Goal: Task Accomplishment & Management: Use online tool/utility

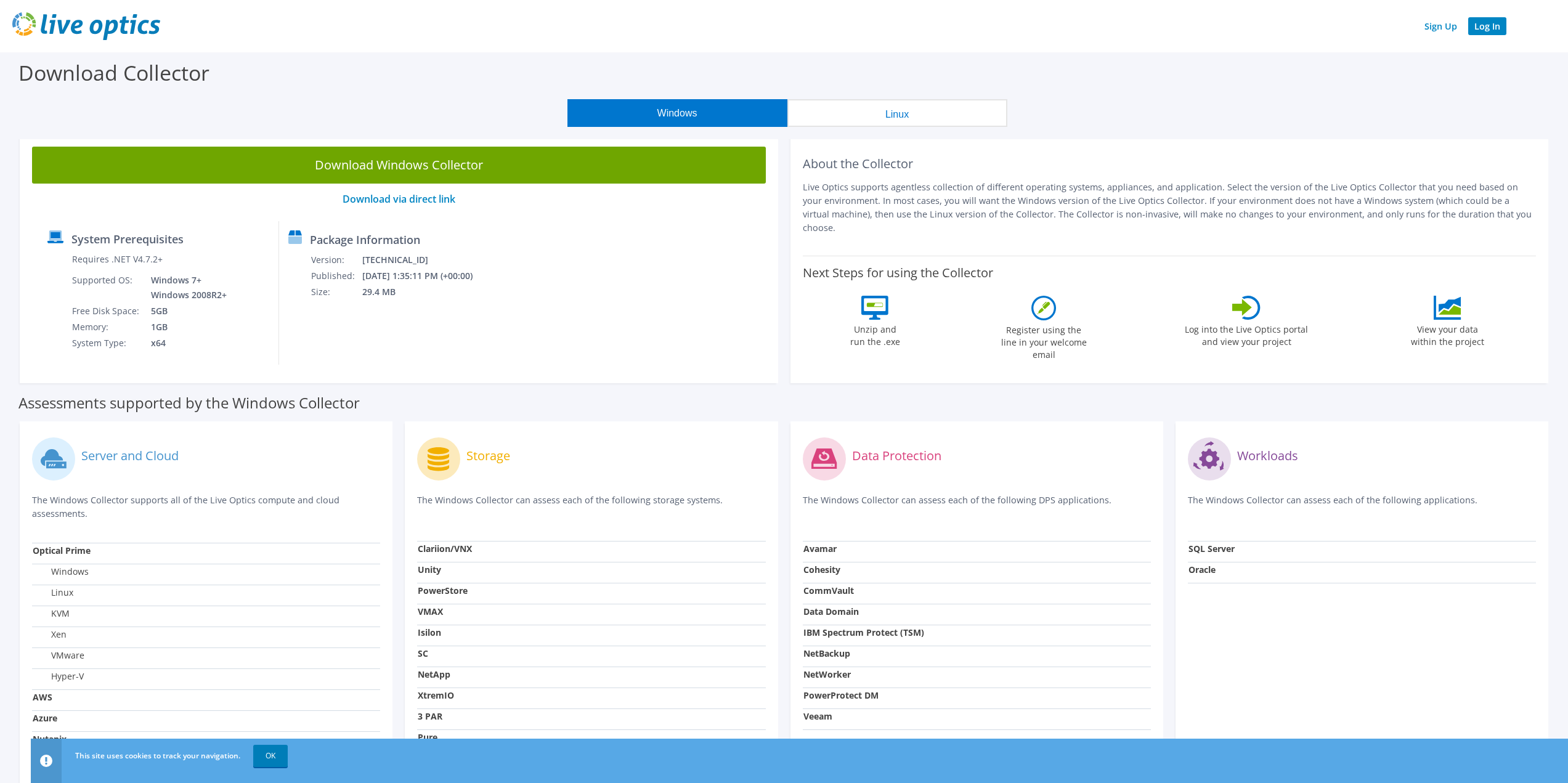
click at [1490, 23] on link "Log In" at bounding box center [1487, 26] width 38 height 18
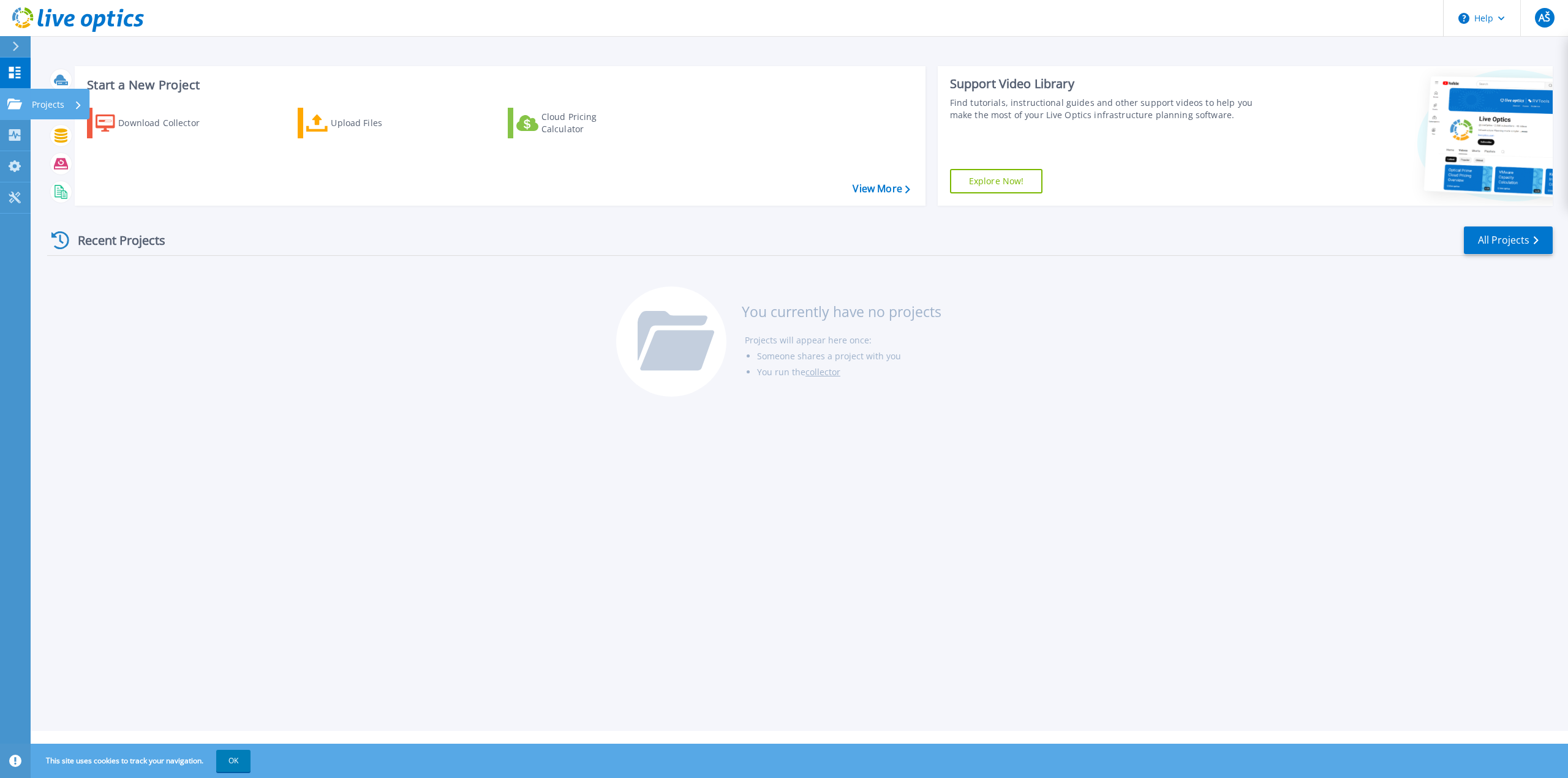
click at [17, 103] on icon at bounding box center [14, 104] width 15 height 11
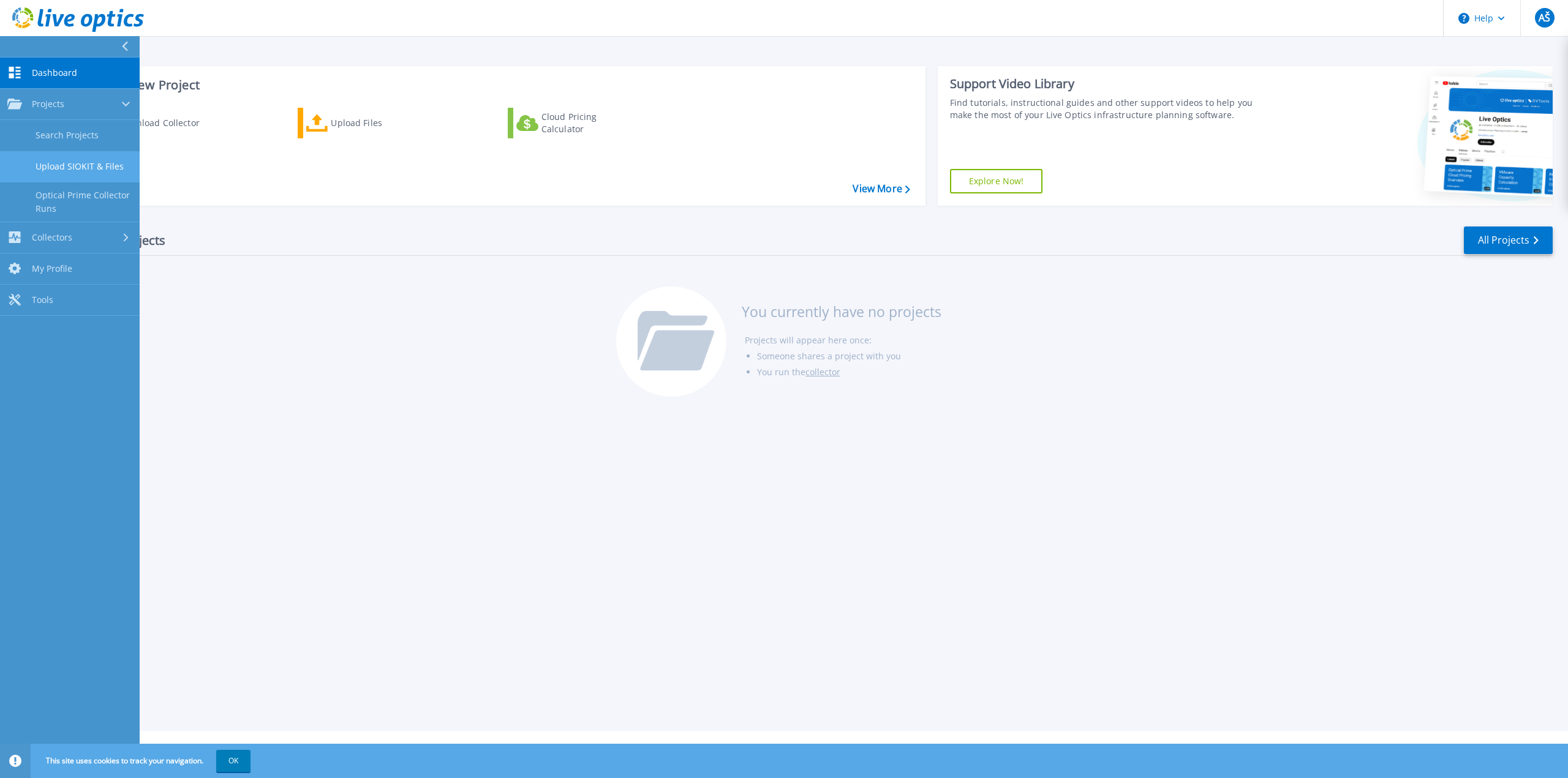
click at [79, 168] on link "Upload SIOKIT & Files" at bounding box center [69, 167] width 139 height 32
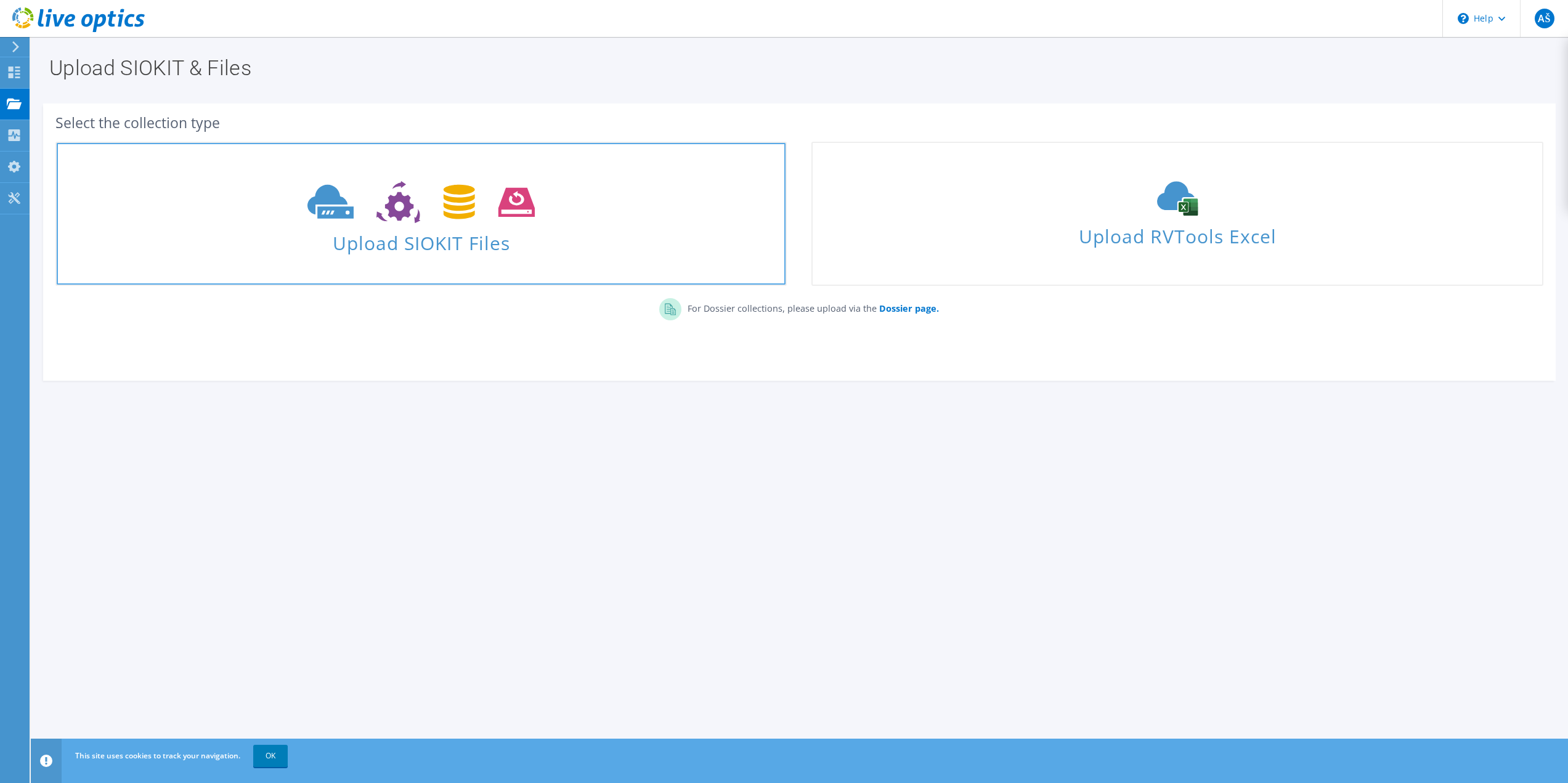
click at [470, 243] on span "Upload SIOKIT Files" at bounding box center [420, 240] width 729 height 26
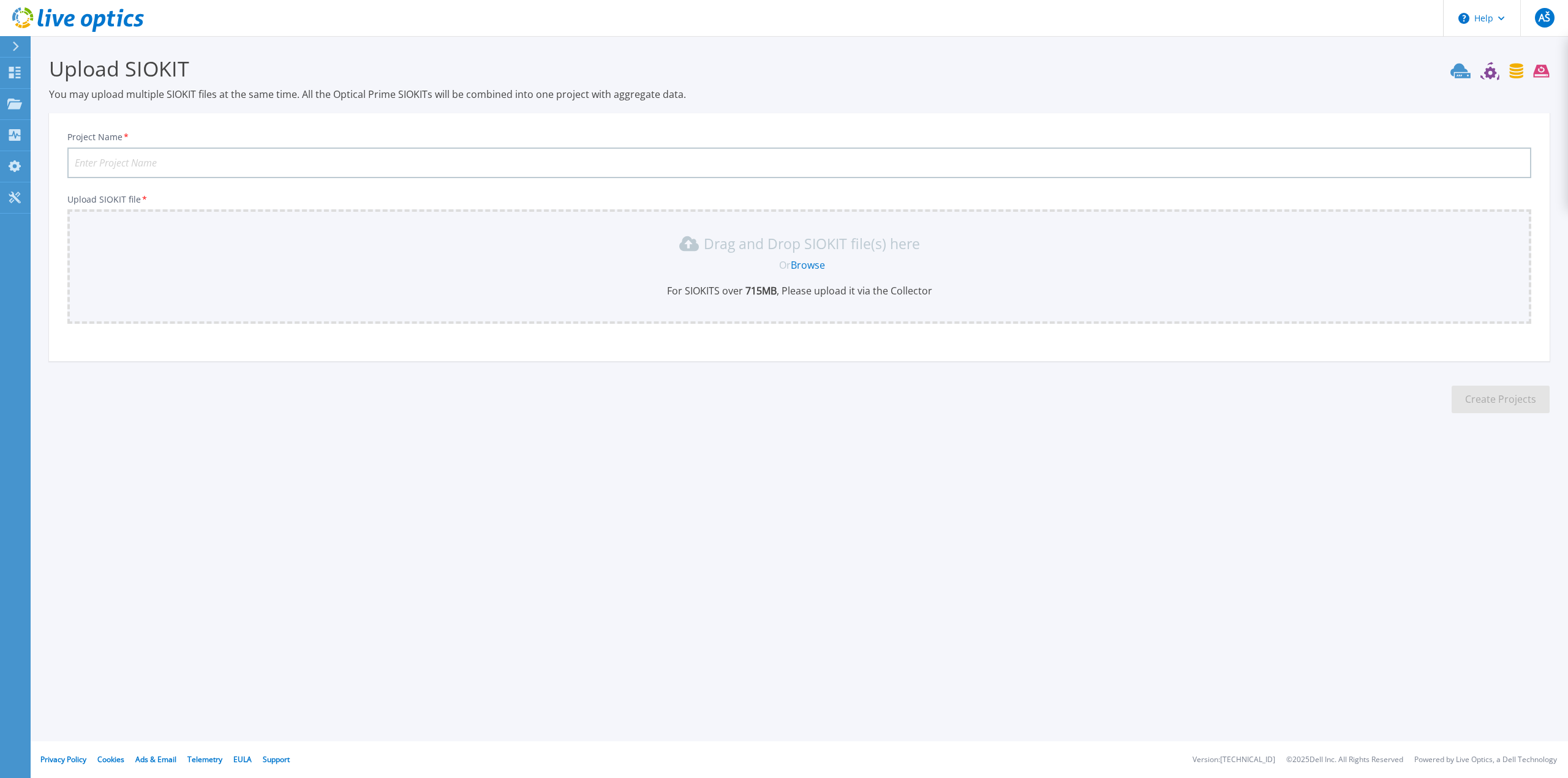
click at [929, 167] on input "Project Name *" at bounding box center [799, 163] width 1464 height 31
type input "MATADOR DNV"
click at [804, 268] on link "Browse" at bounding box center [807, 264] width 34 height 13
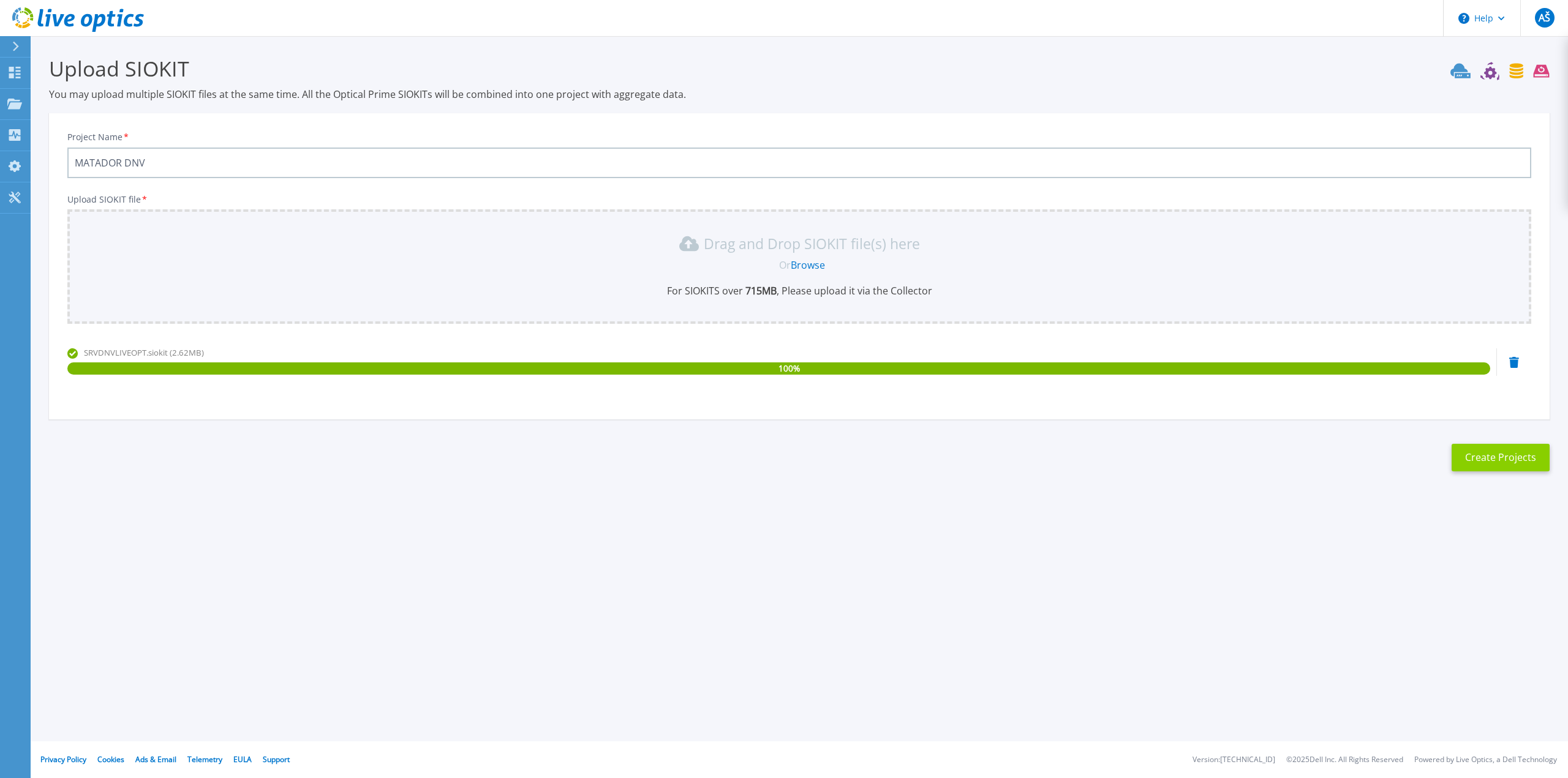
click at [1499, 461] on button "Create Projects" at bounding box center [1501, 457] width 98 height 27
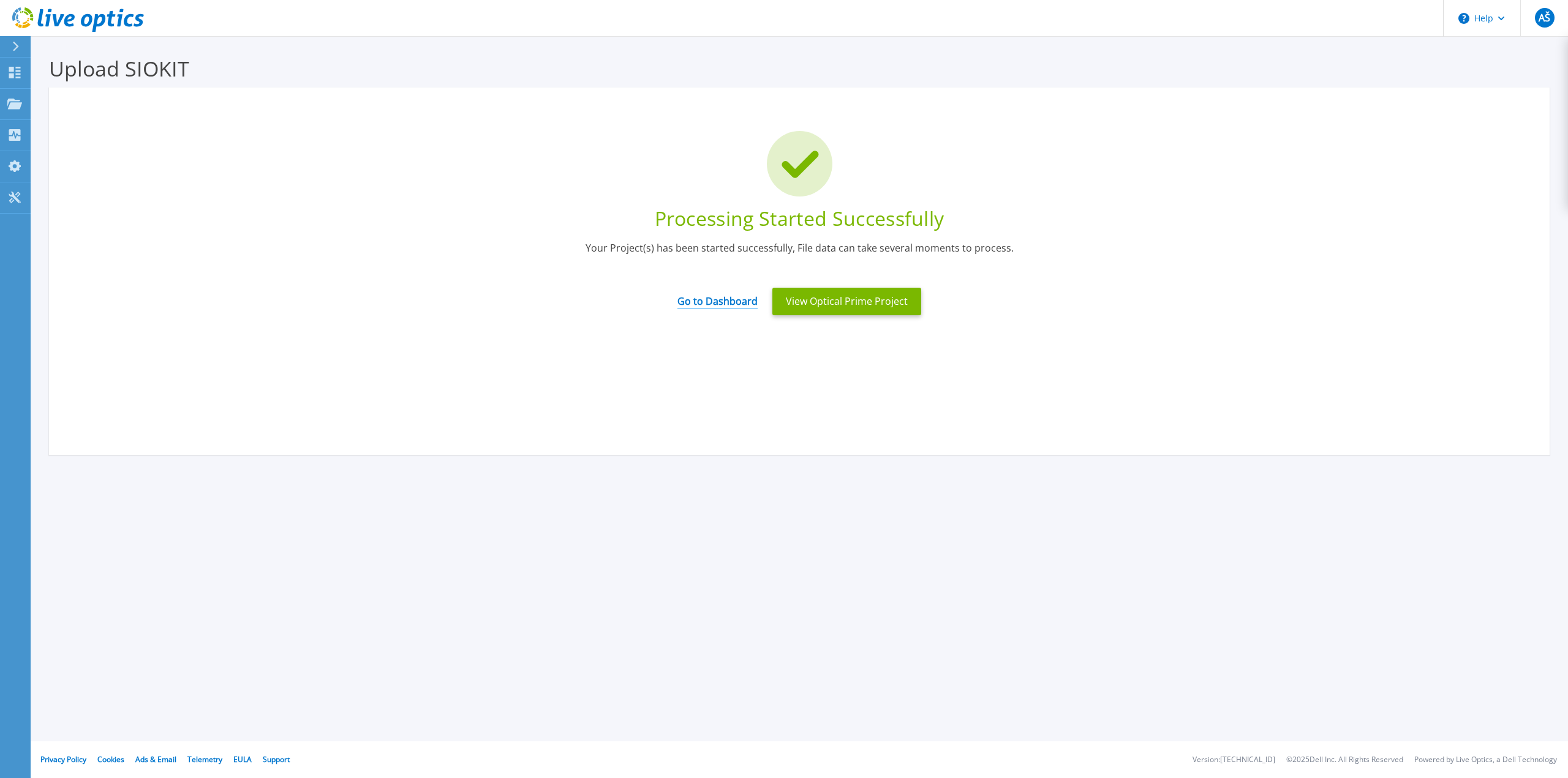
click at [721, 304] on link "Go to Dashboard" at bounding box center [718, 297] width 81 height 24
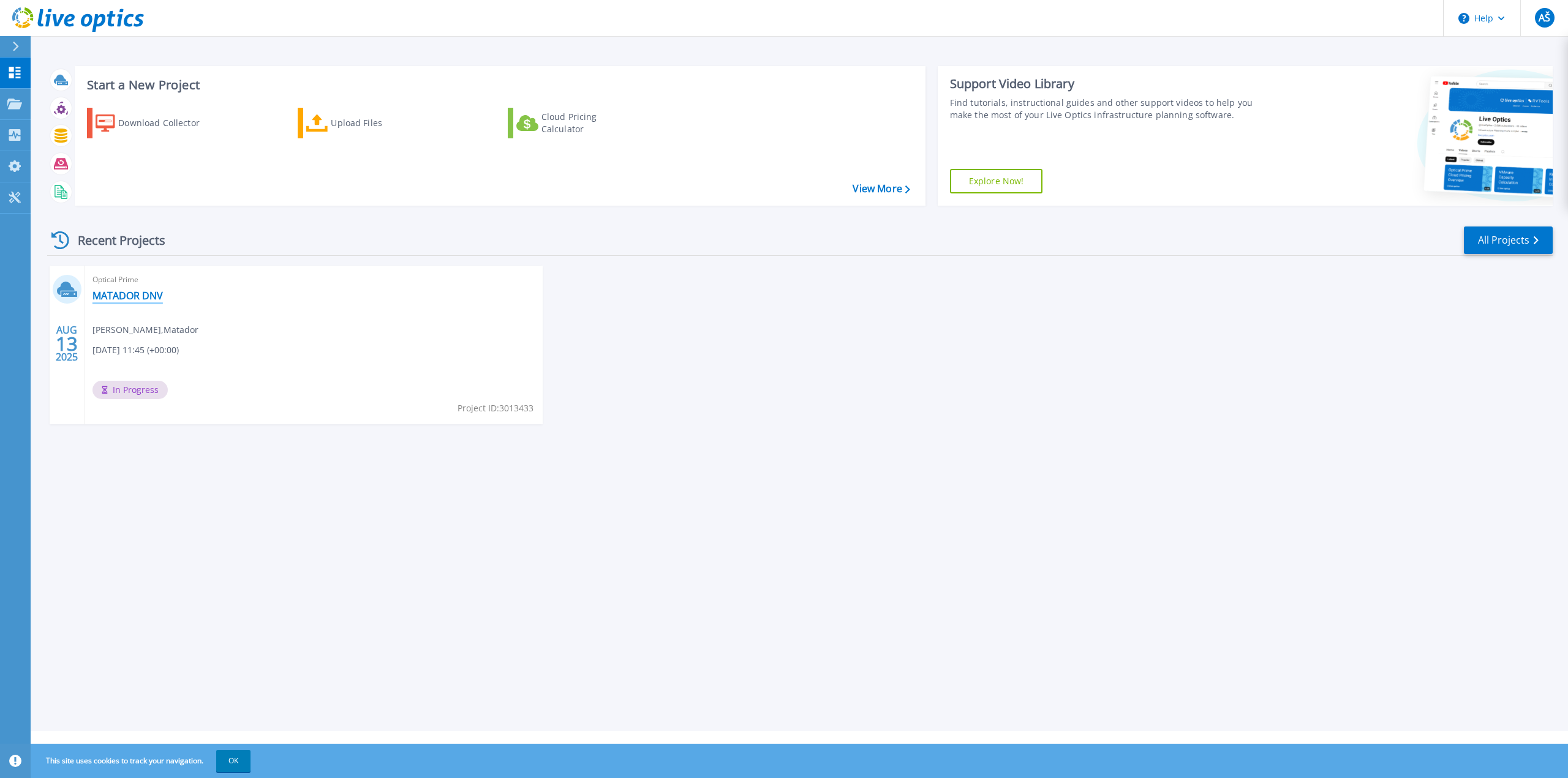
click at [130, 297] on link "MATADOR DNV" at bounding box center [128, 296] width 70 height 12
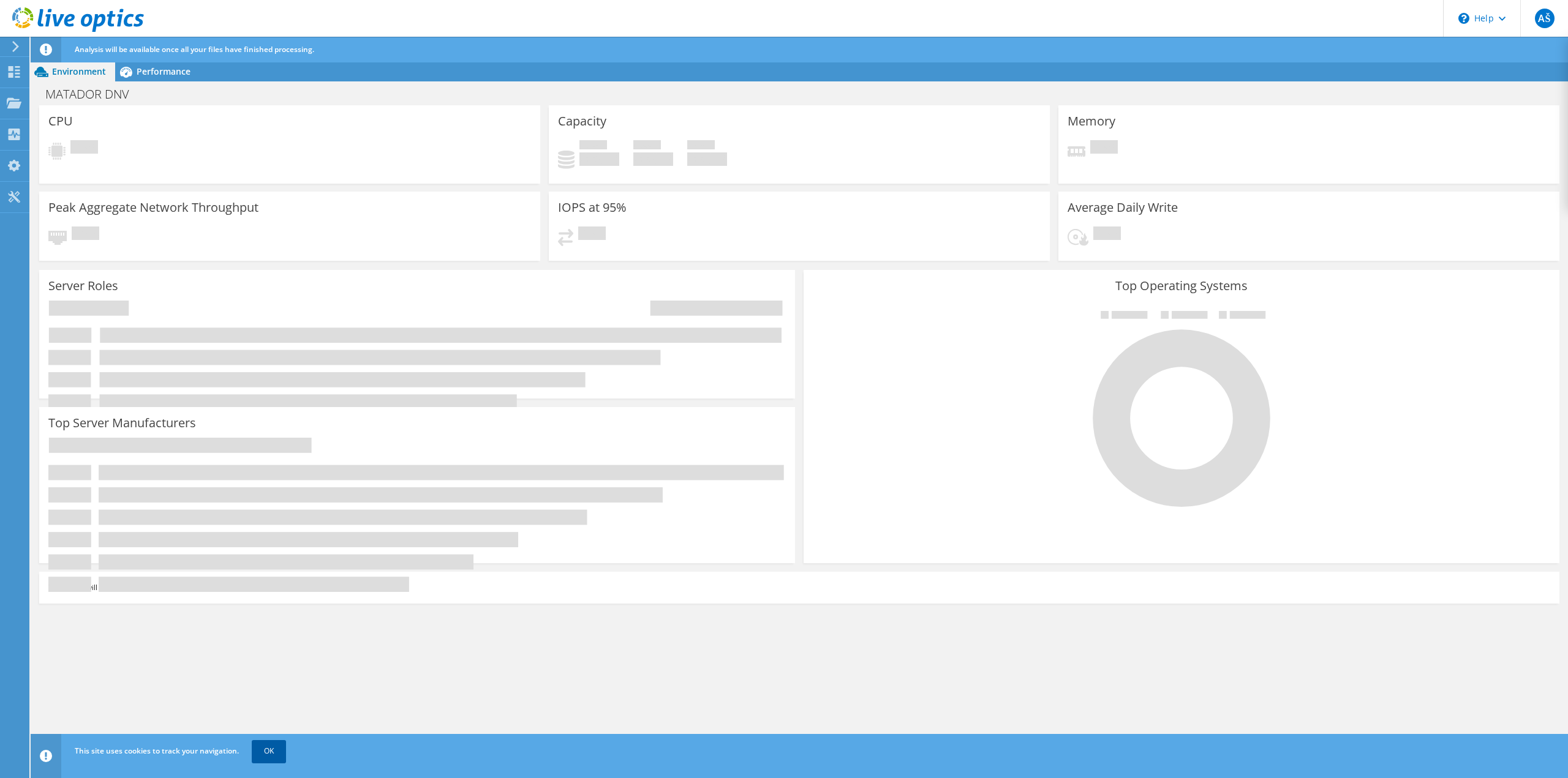
click at [274, 755] on link "OK" at bounding box center [268, 751] width 34 height 22
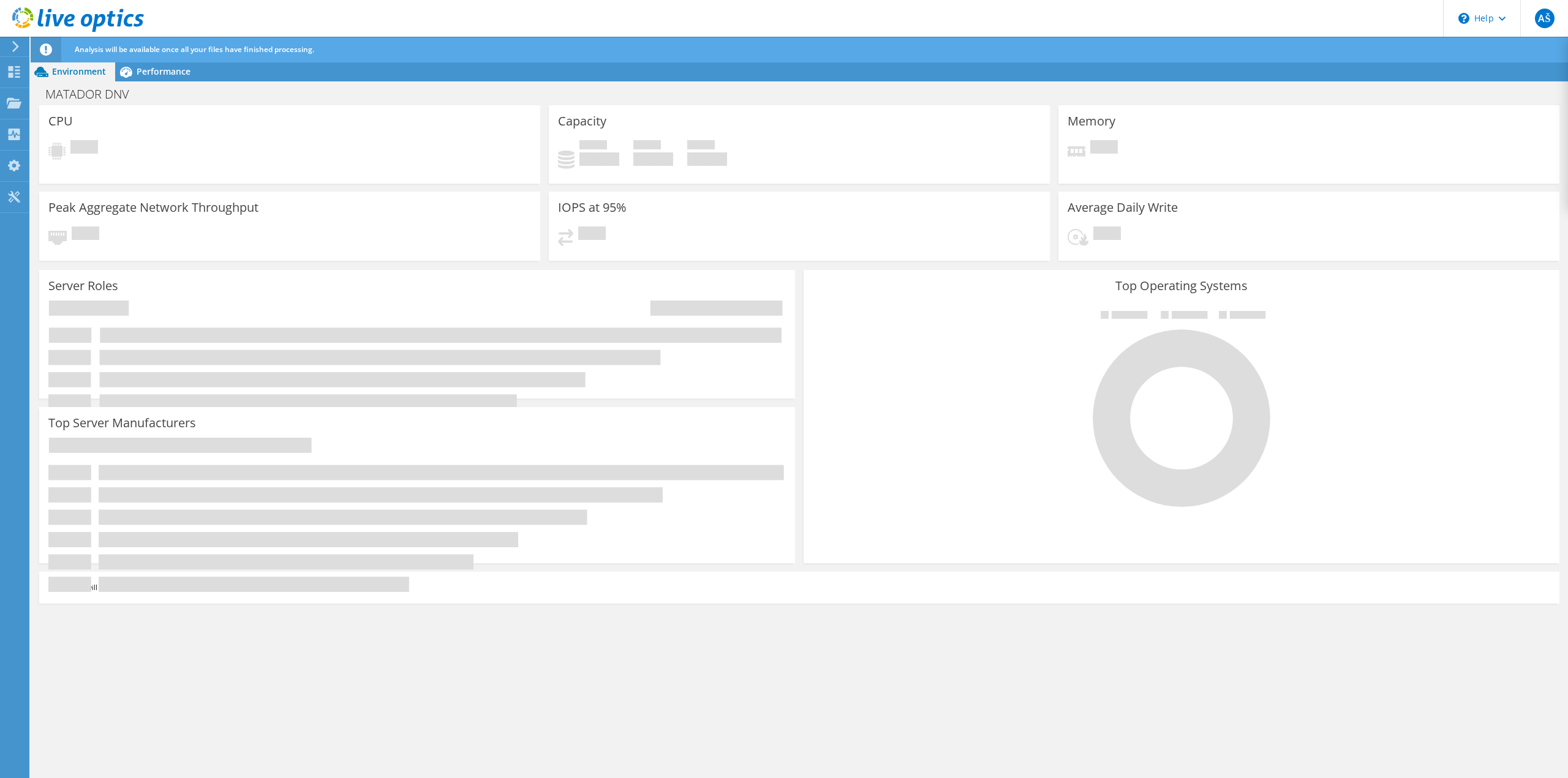
click at [63, 74] on span "Environment" at bounding box center [79, 71] width 54 height 11
click at [15, 99] on icon at bounding box center [14, 102] width 15 height 11
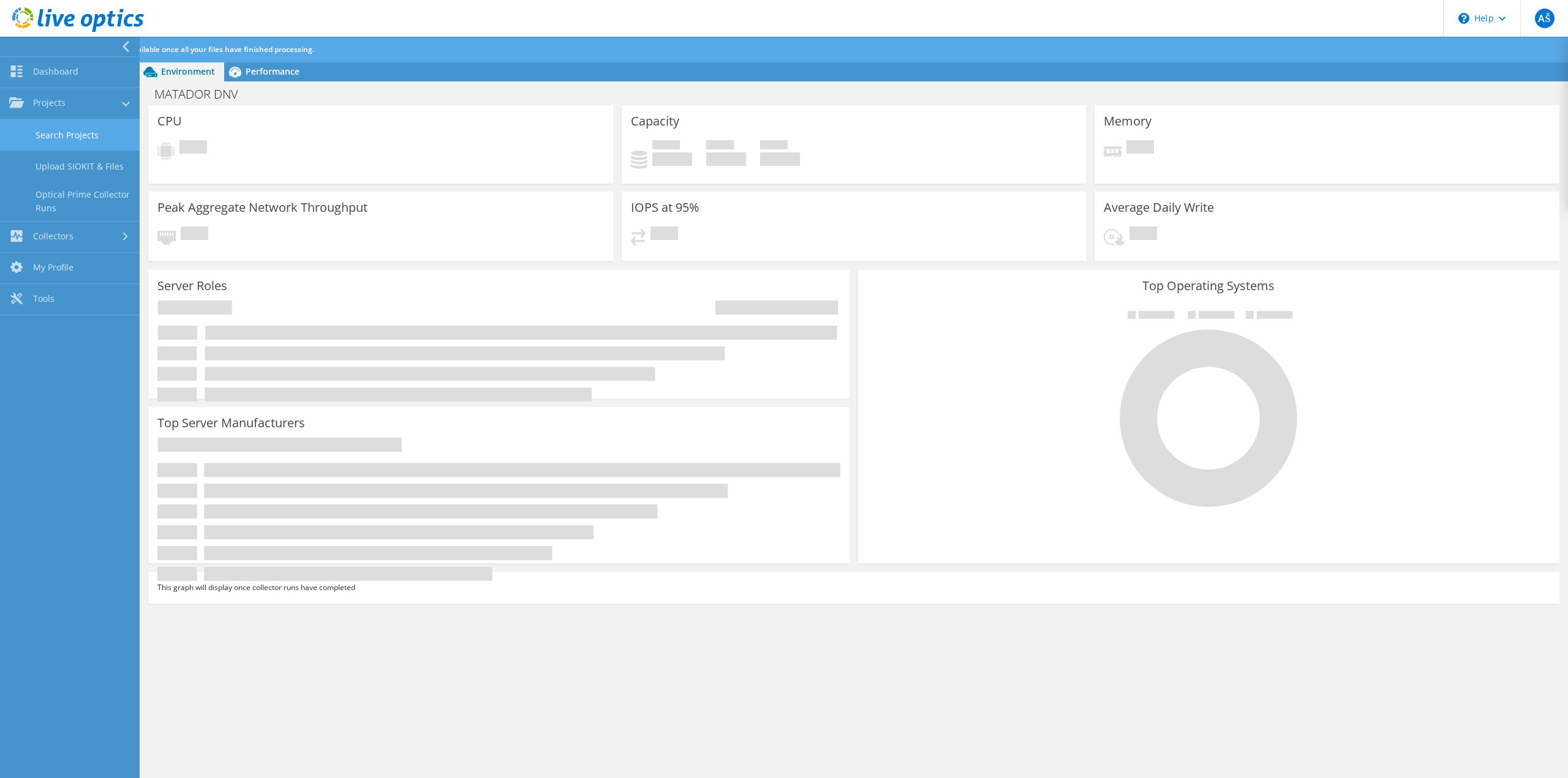
click at [95, 131] on link "Search Projects" at bounding box center [69, 135] width 139 height 32
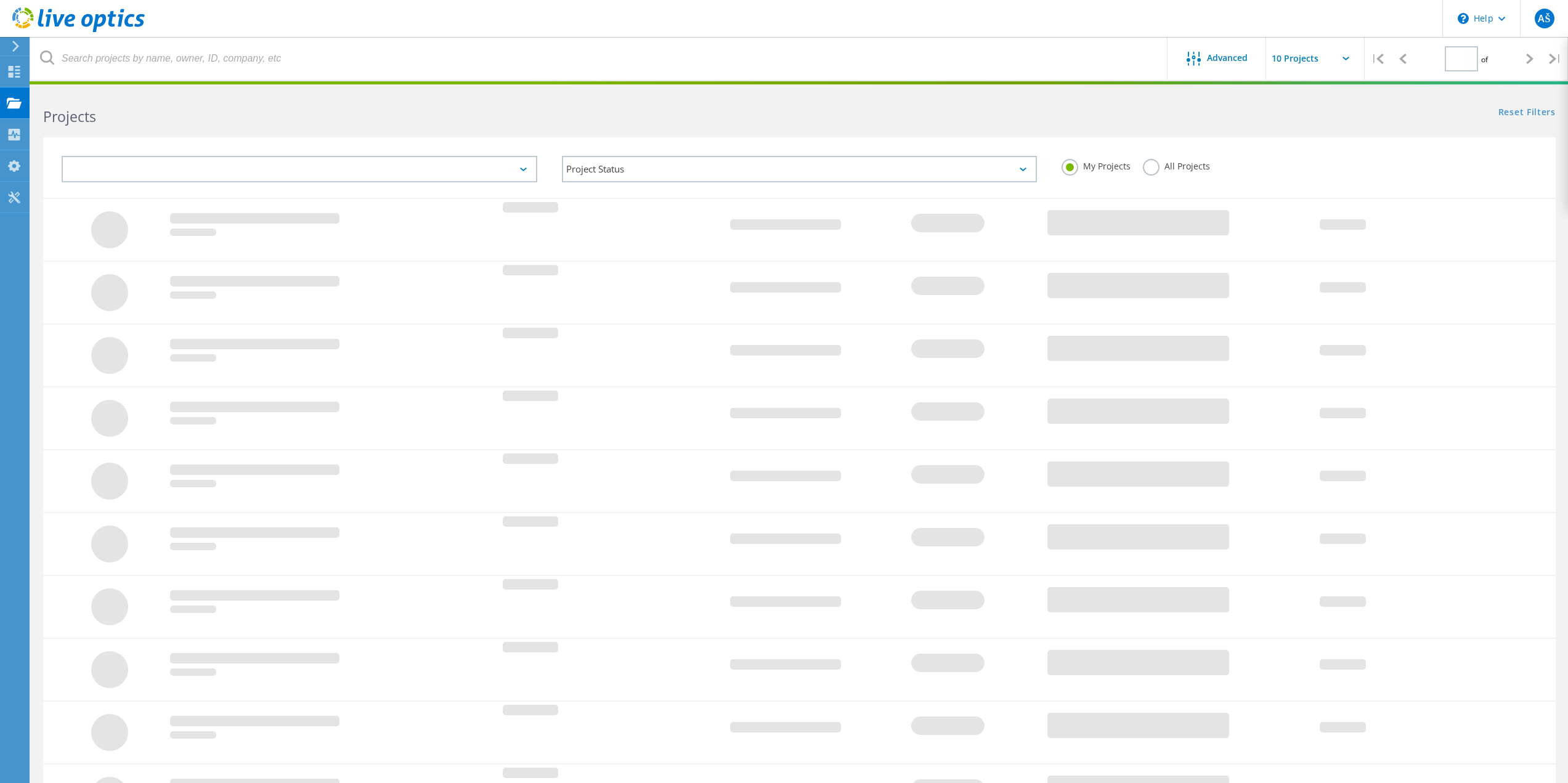
type input "1"
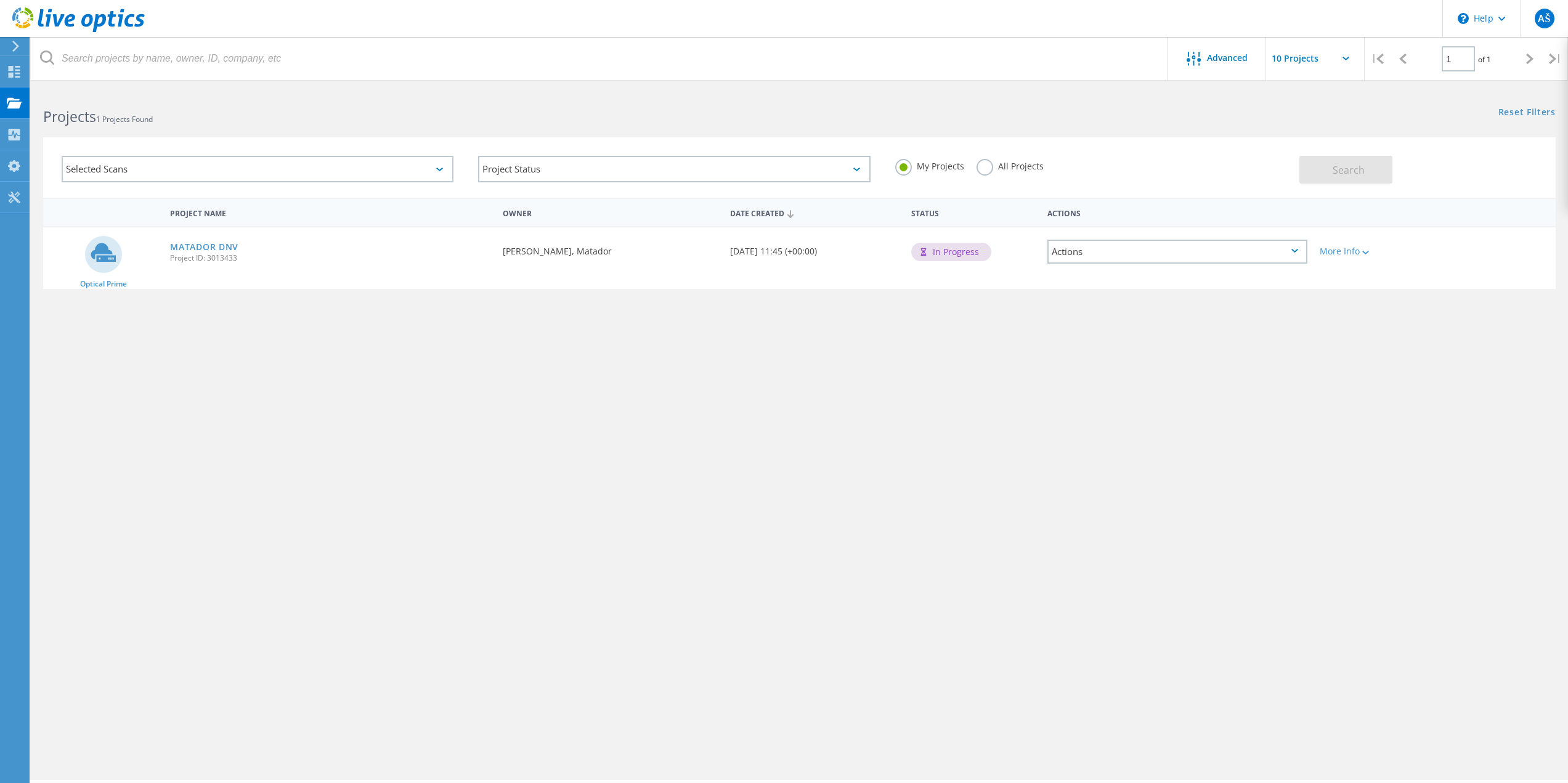
click at [1292, 255] on div "Actions" at bounding box center [1177, 251] width 260 height 24
click at [1139, 403] on div "Project Name Owner Date Created Status Actions Optical Prime MATADOR DNV Projec…" at bounding box center [799, 358] width 1513 height 321
click at [185, 251] on link "MATADOR DNV" at bounding box center [204, 247] width 69 height 9
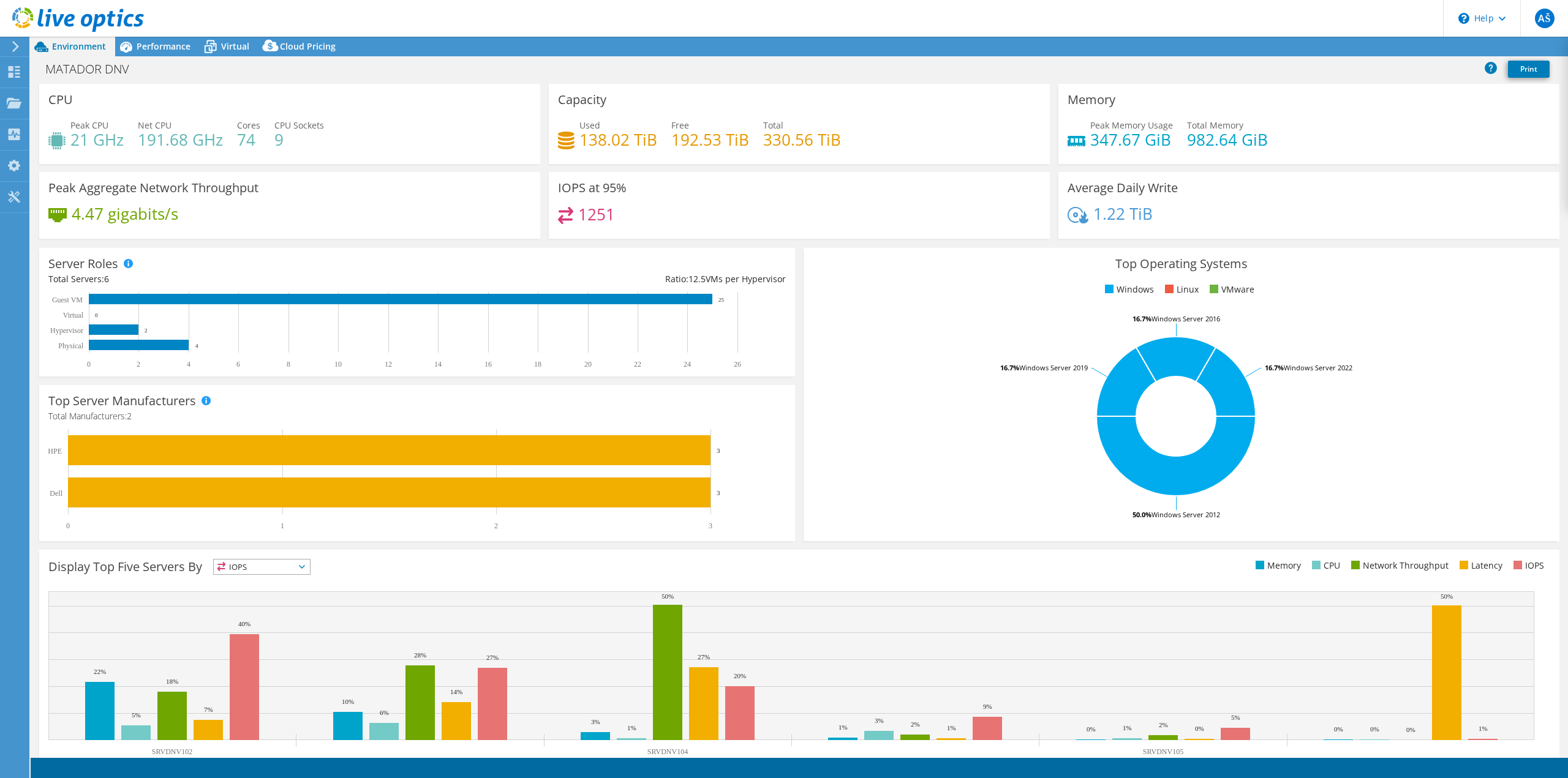
select select "USD"
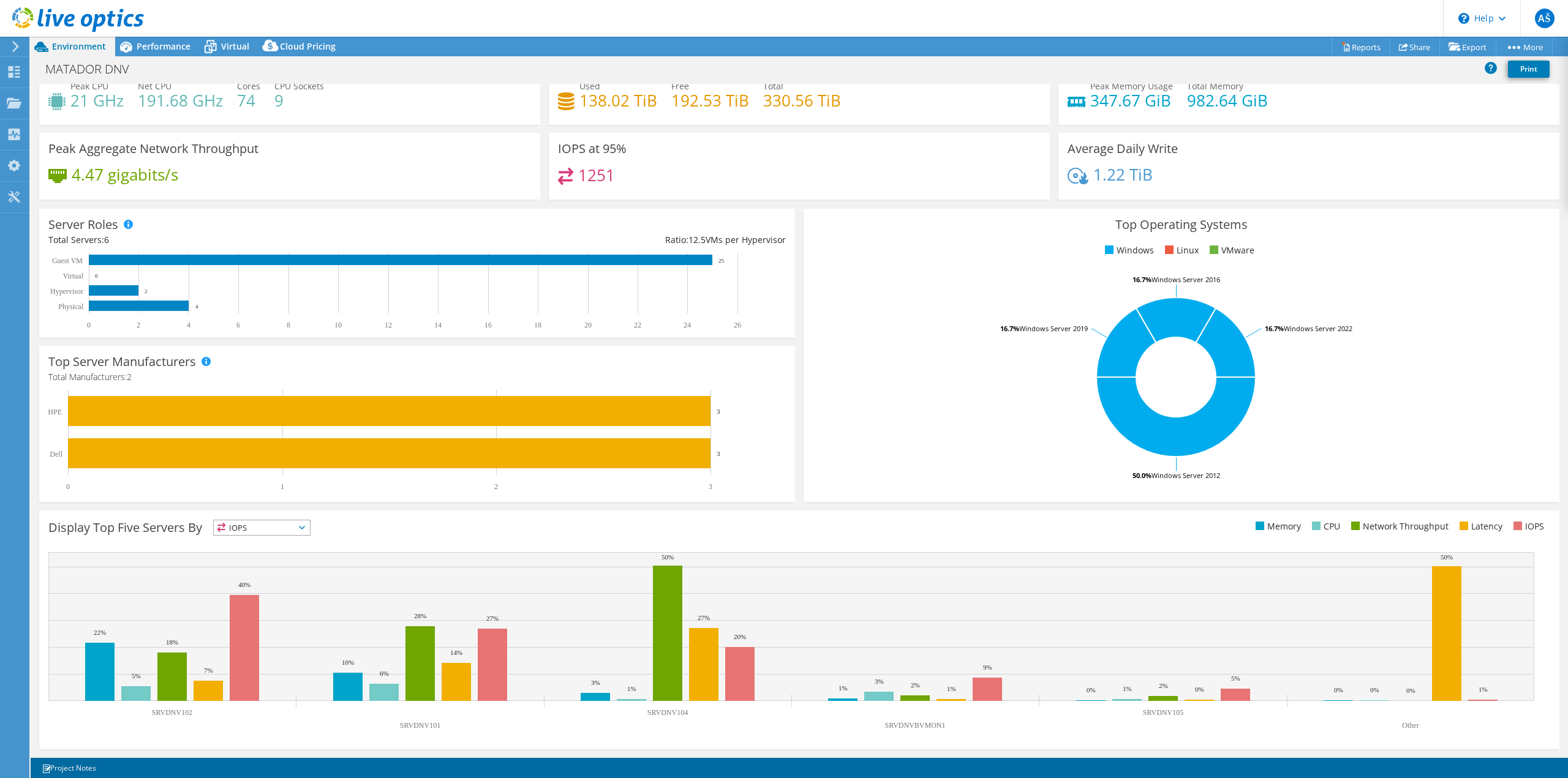
drag, startPoint x: 1192, startPoint y: 368, endPoint x: 1164, endPoint y: 427, distance: 65.3
drag, startPoint x: 1164, startPoint y: 427, endPoint x: 894, endPoint y: 528, distance: 288.3
click at [894, 528] on ul "Memory CPU Network Throughput Latency IOPS" at bounding box center [1175, 527] width 751 height 14
click at [278, 529] on span "IOPS" at bounding box center [262, 528] width 96 height 15
click at [243, 573] on li "CPU" at bounding box center [262, 578] width 96 height 18
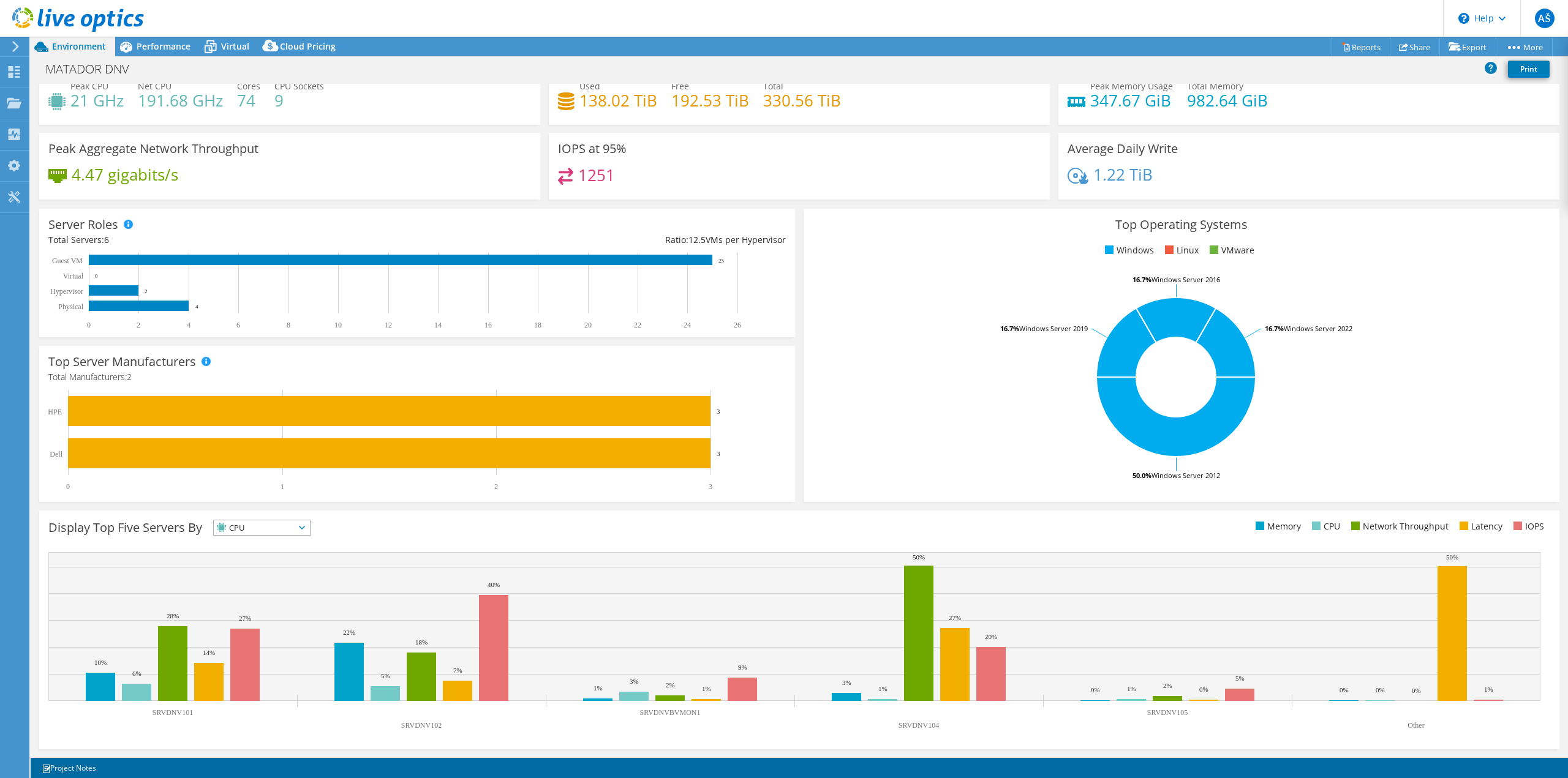
click at [308, 528] on span "CPU" at bounding box center [262, 528] width 96 height 15
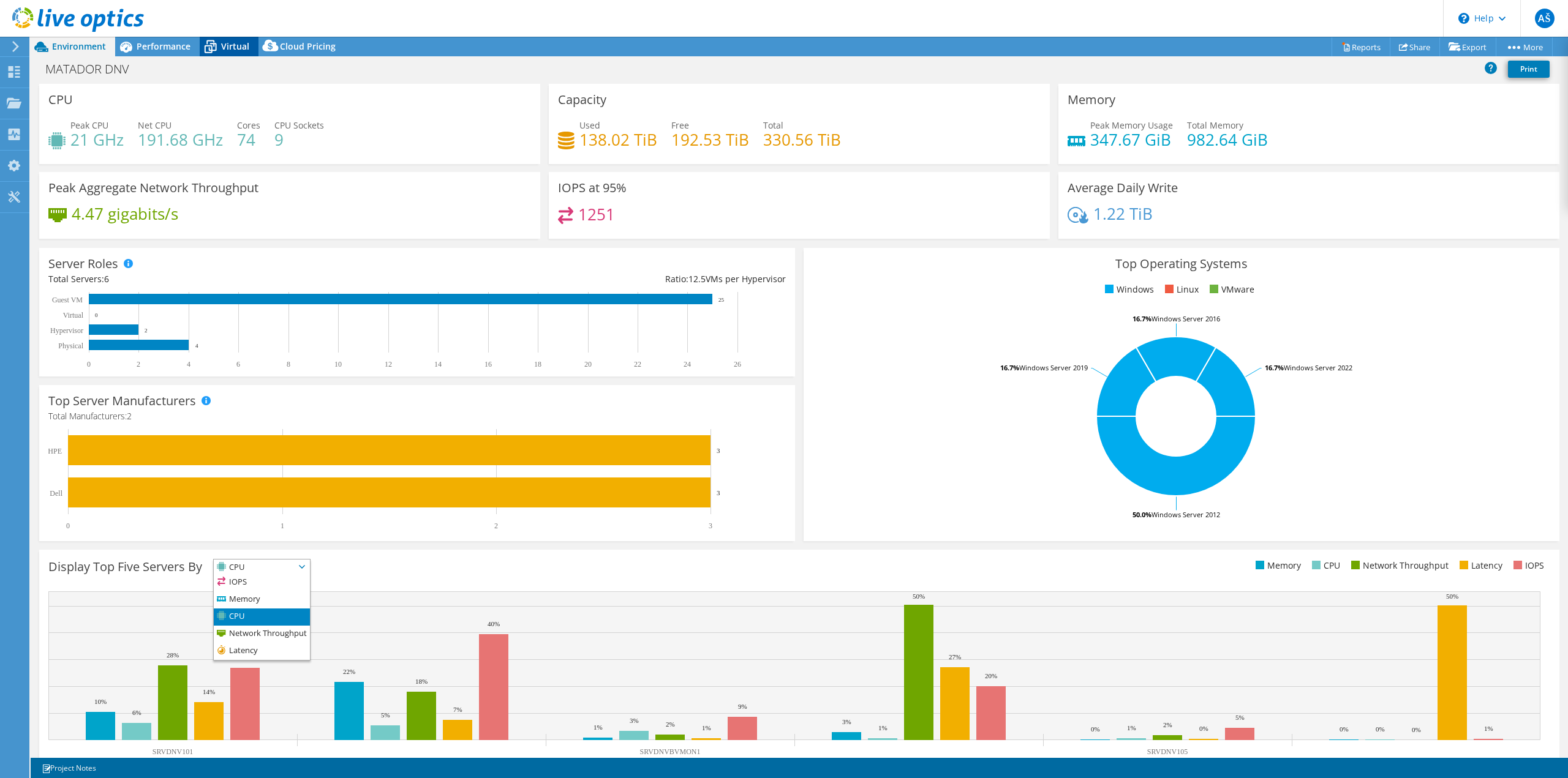
click at [220, 41] on icon at bounding box center [210, 46] width 21 height 21
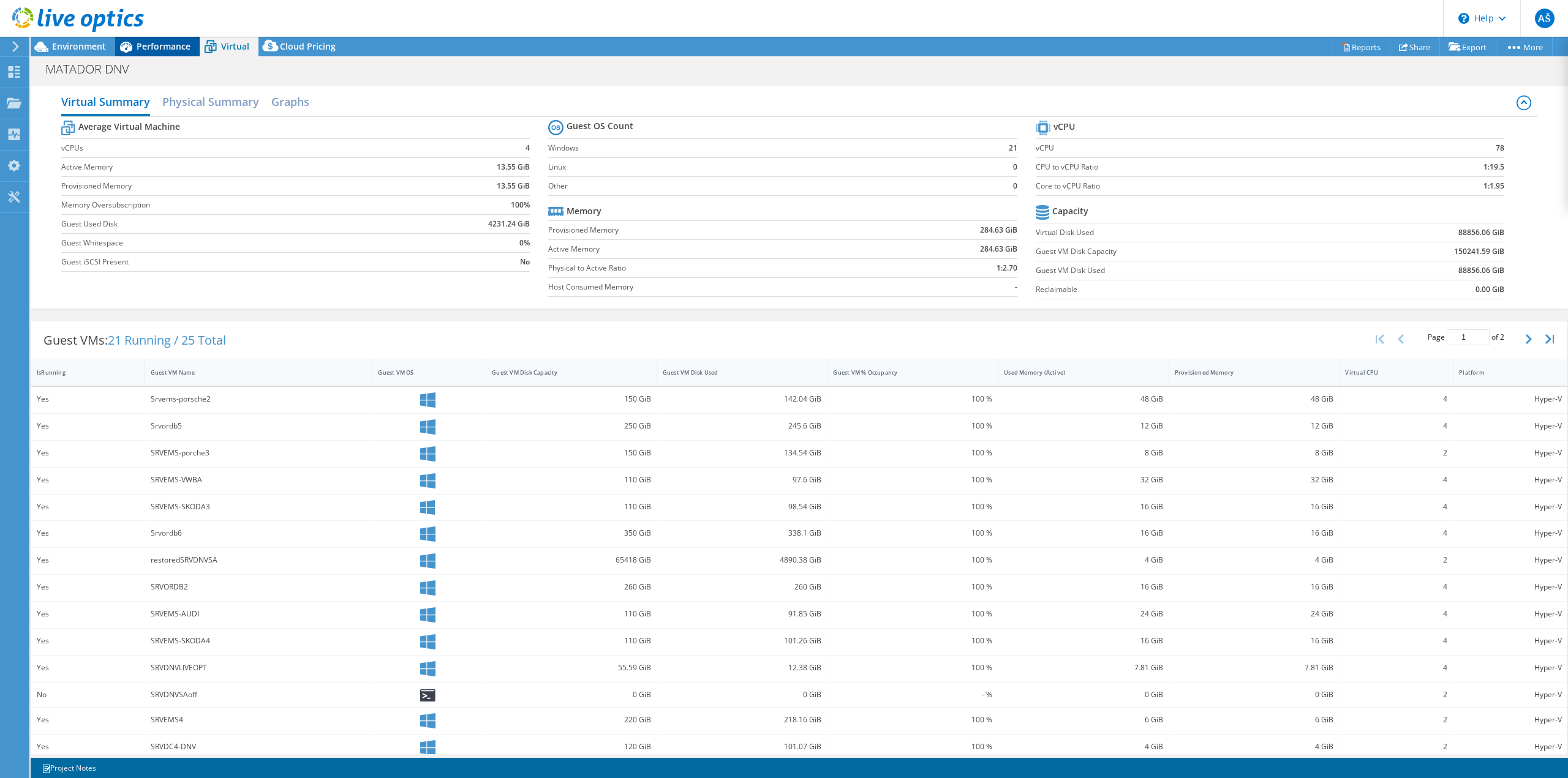
click at [165, 52] on div "Performance" at bounding box center [157, 46] width 85 height 19
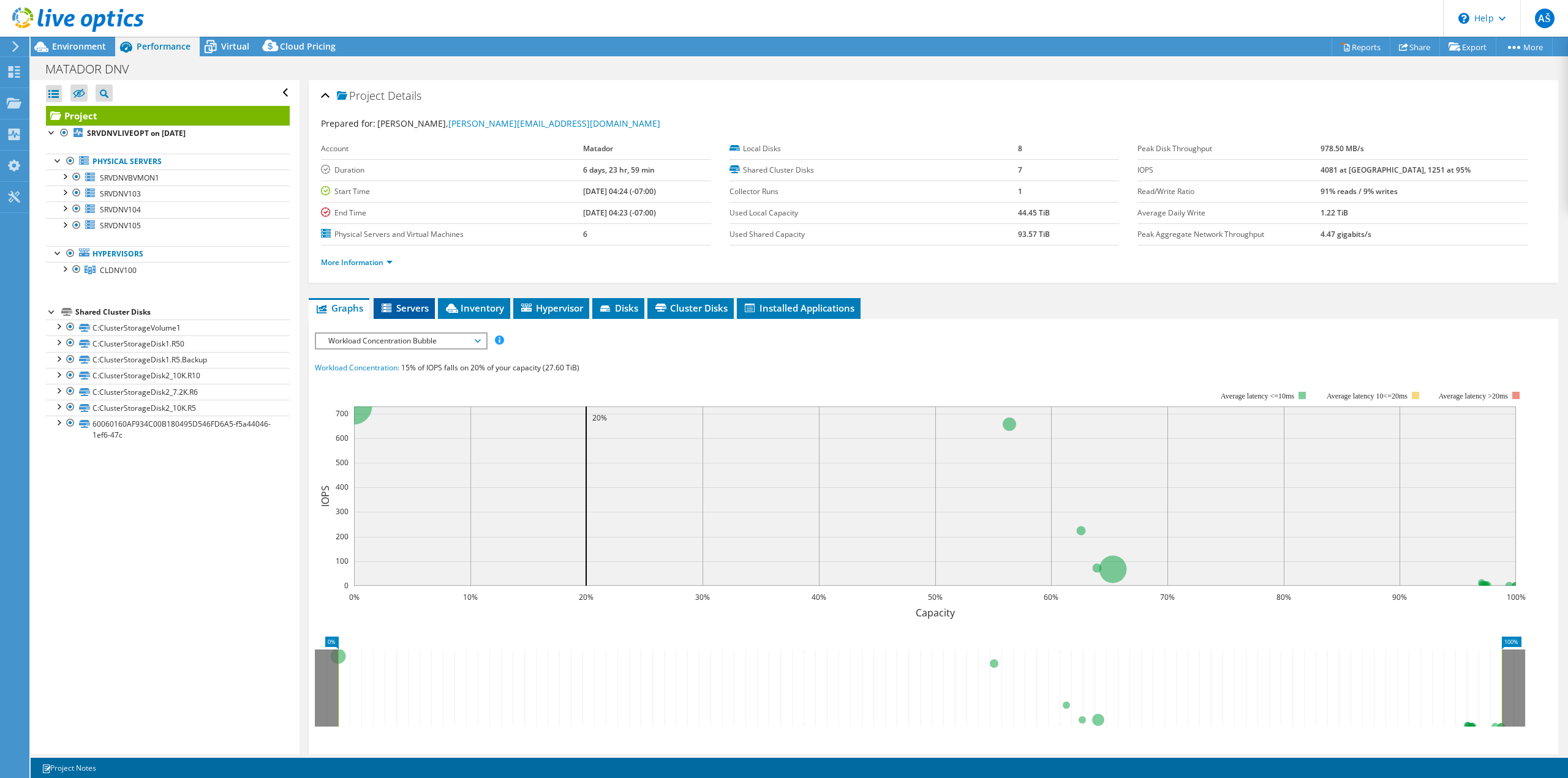
click at [411, 314] on li "Servers" at bounding box center [404, 309] width 61 height 21
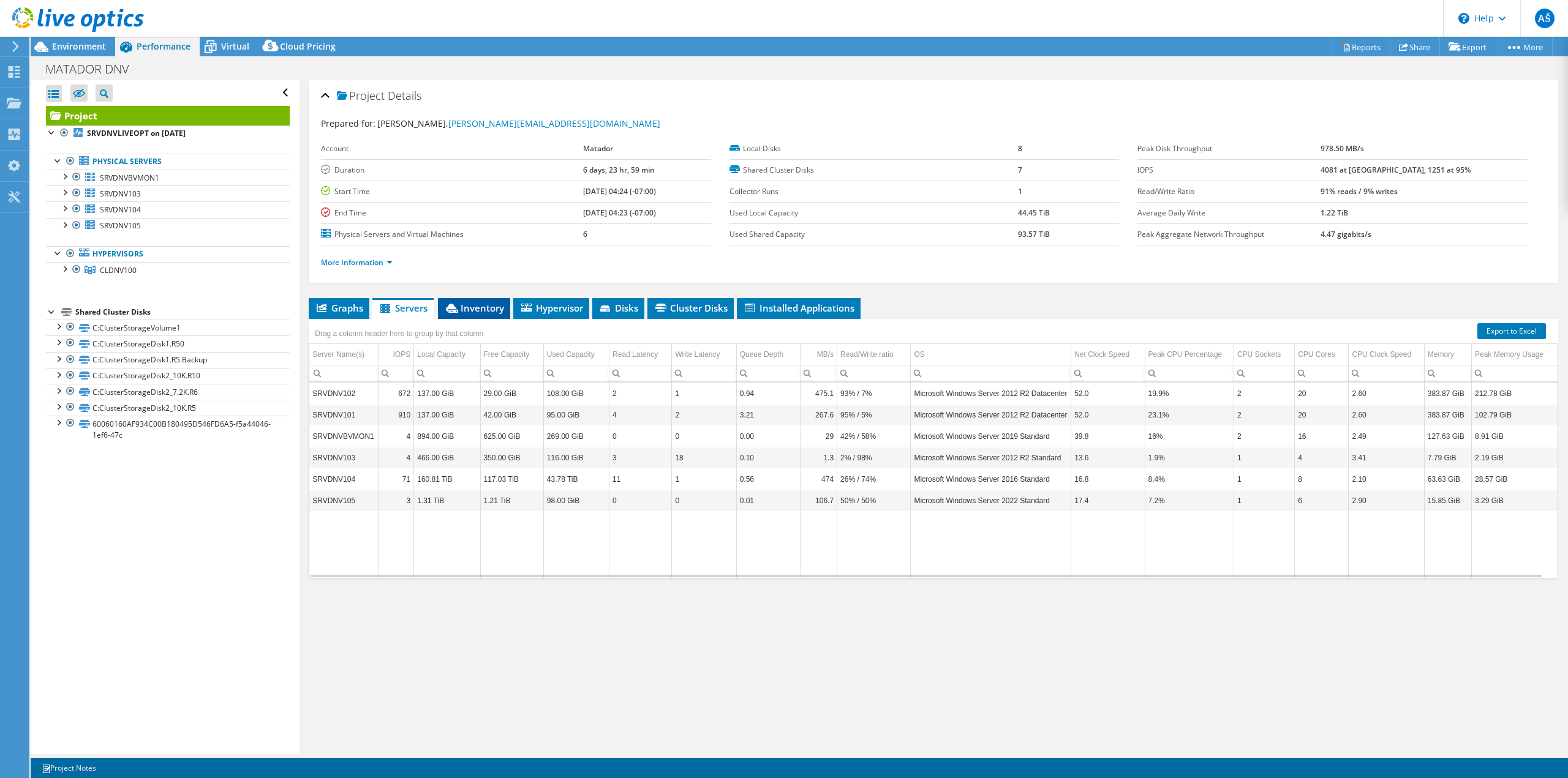
click at [475, 309] on span "Inventory" at bounding box center [474, 308] width 60 height 12
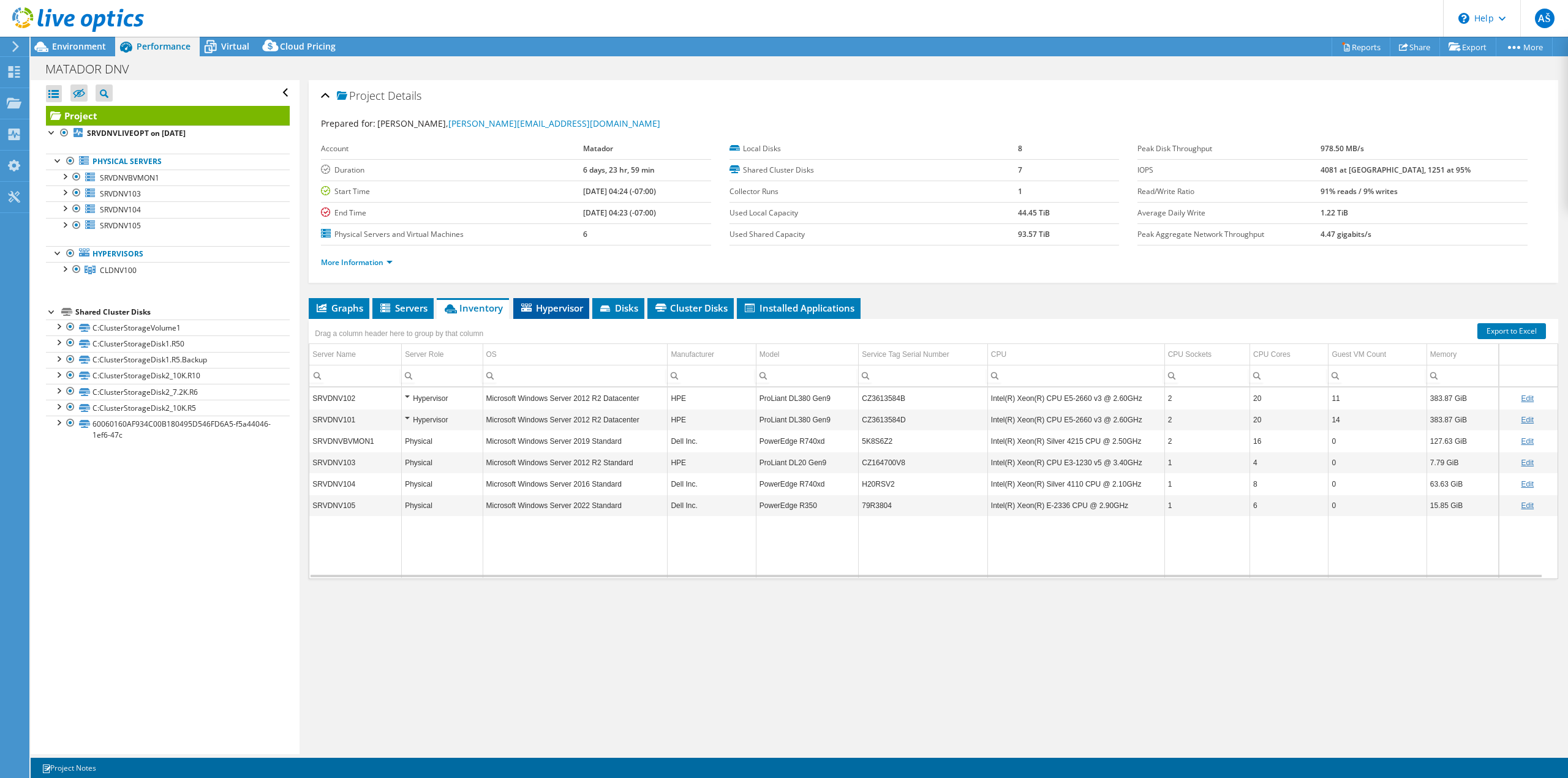
click at [546, 309] on span "Hypervisor" at bounding box center [551, 308] width 64 height 12
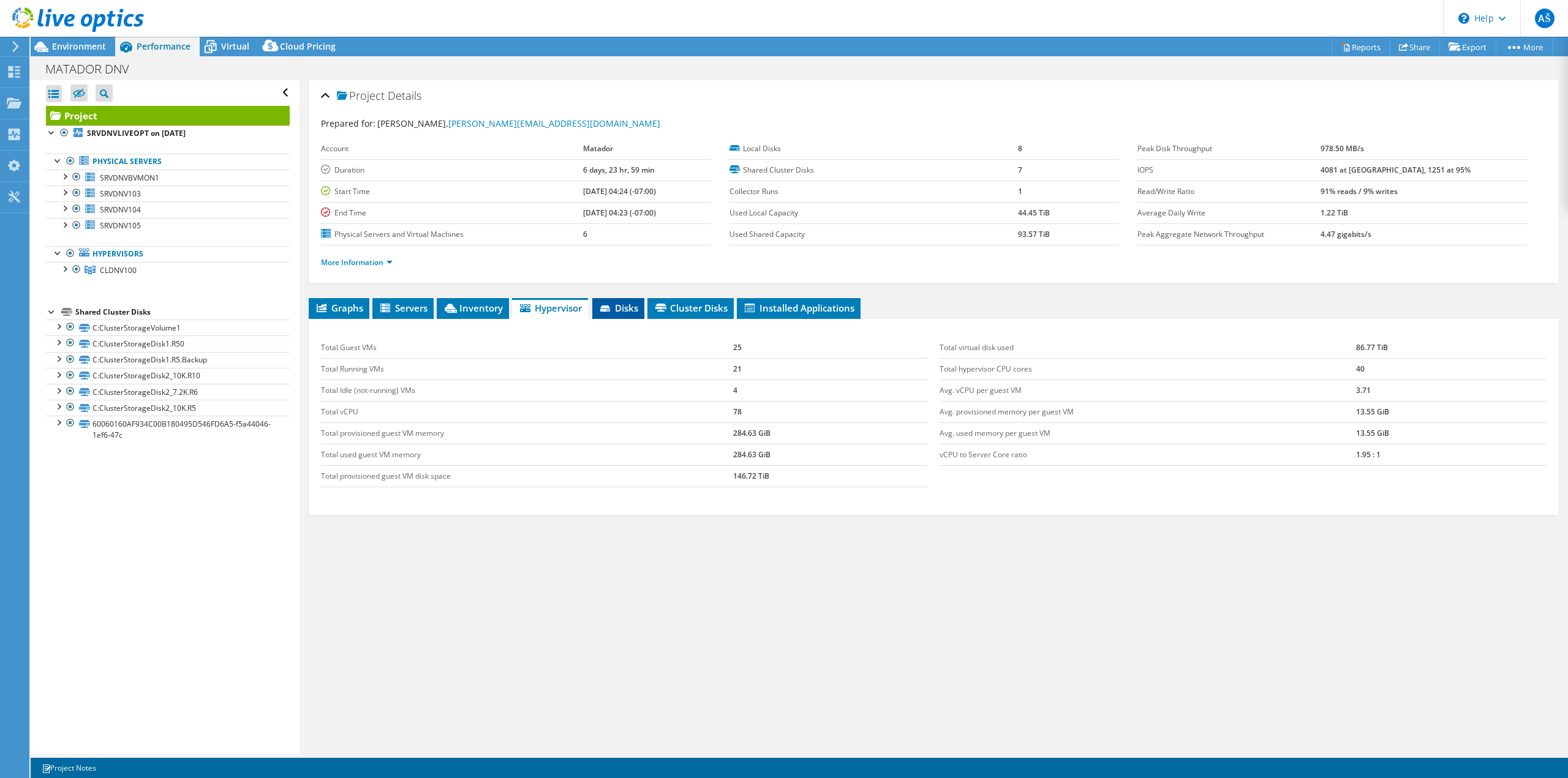
click at [620, 305] on span "Disks" at bounding box center [617, 308] width 39 height 12
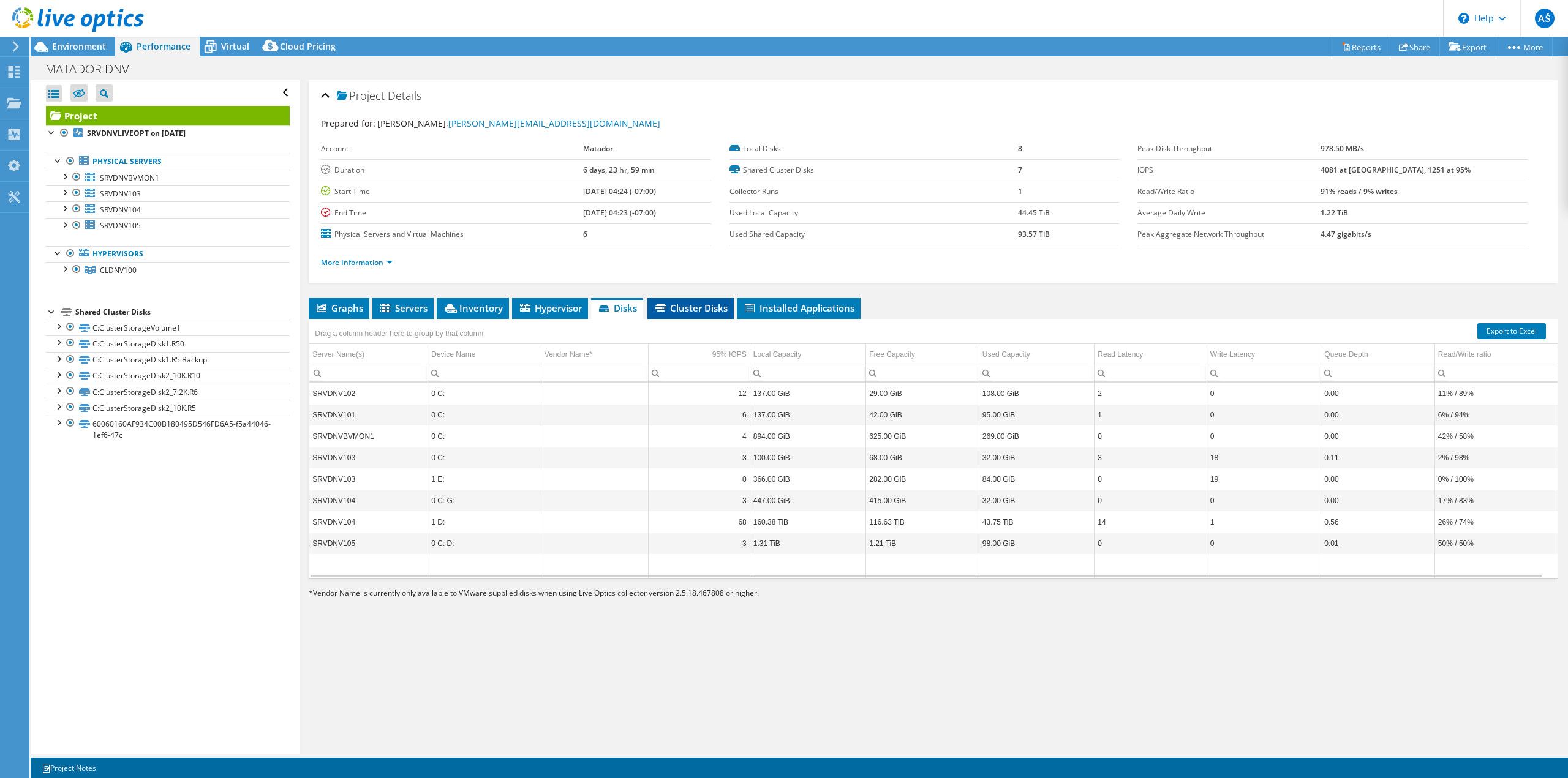
click at [706, 308] on span "Cluster Disks" at bounding box center [690, 308] width 74 height 12
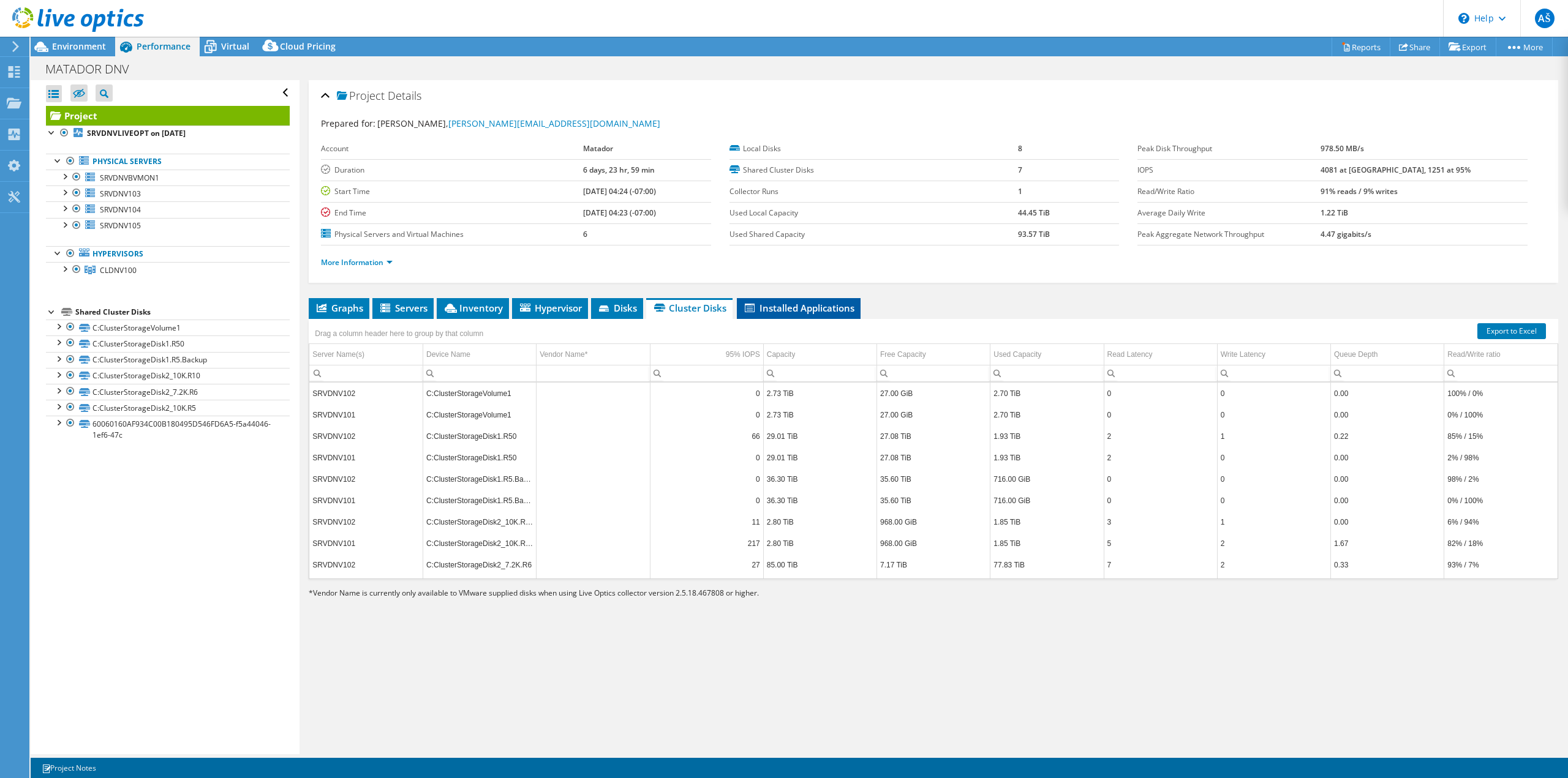
click at [801, 309] on span "Installed Applications" at bounding box center [798, 308] width 111 height 12
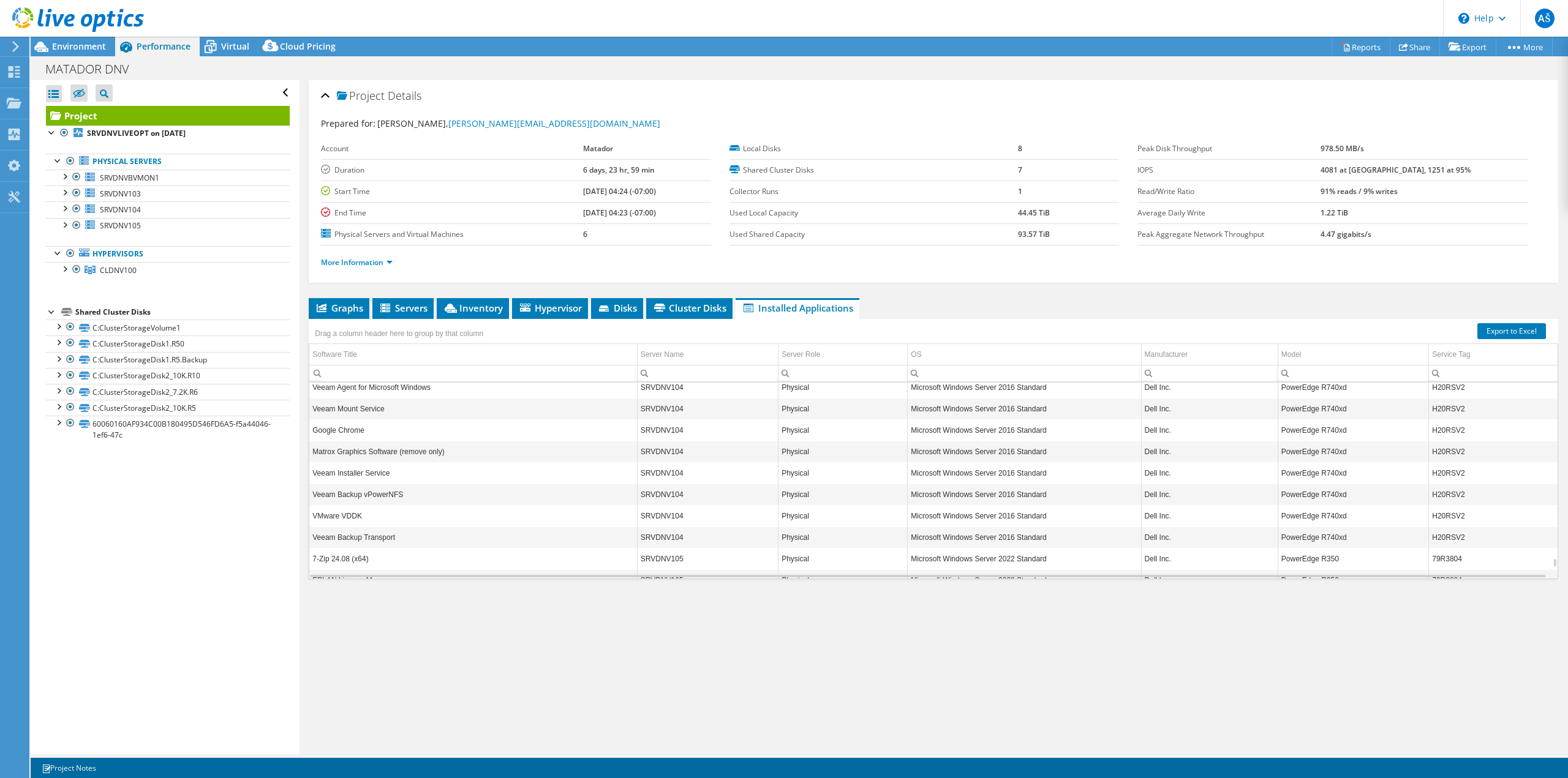
scroll to position [5702, 0]
click at [79, 46] on span "Environment" at bounding box center [79, 46] width 54 height 11
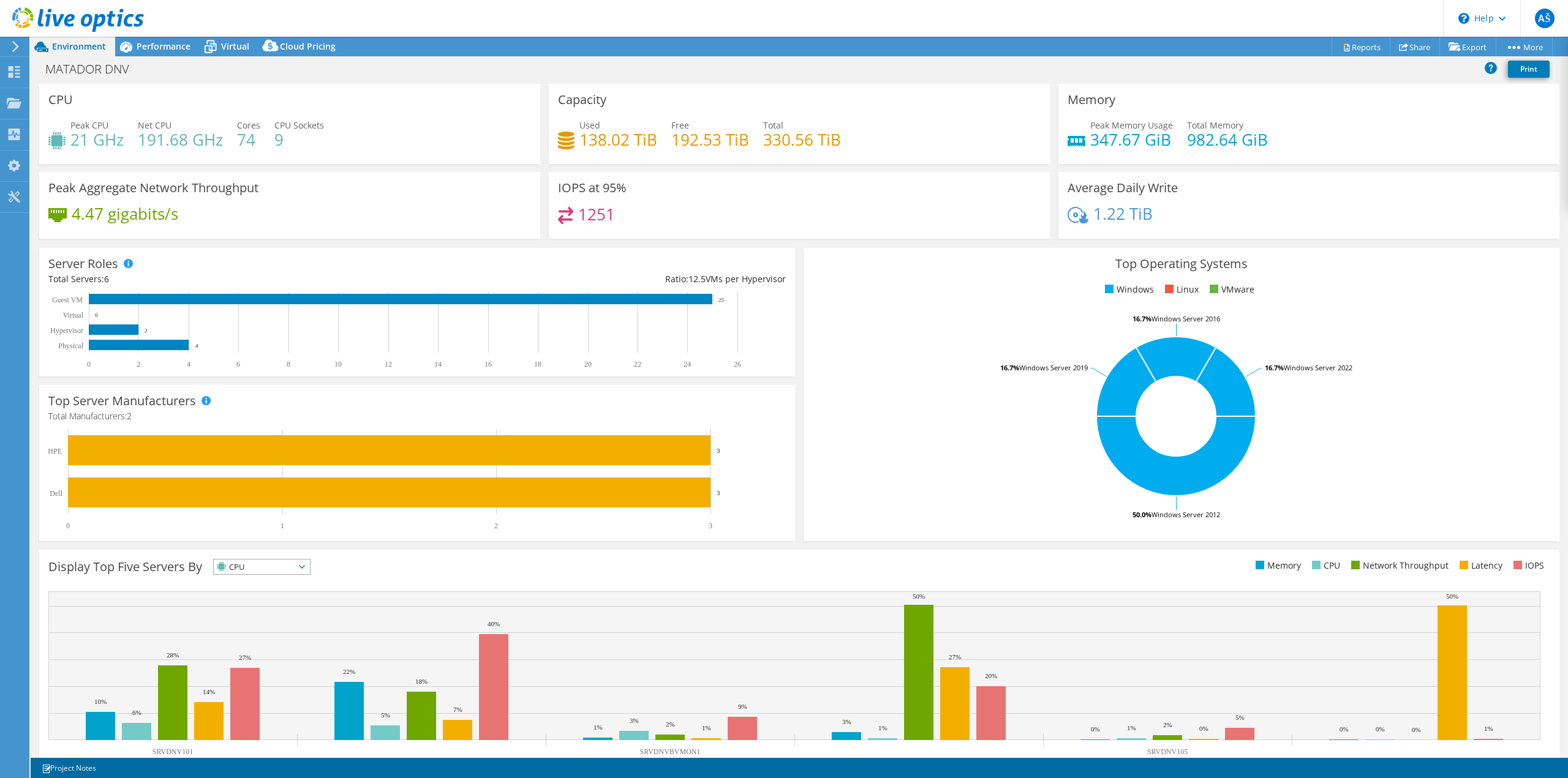
click at [1164, 288] on span at bounding box center [1169, 289] width 9 height 9
click at [1402, 47] on link "Share" at bounding box center [1414, 47] width 50 height 19
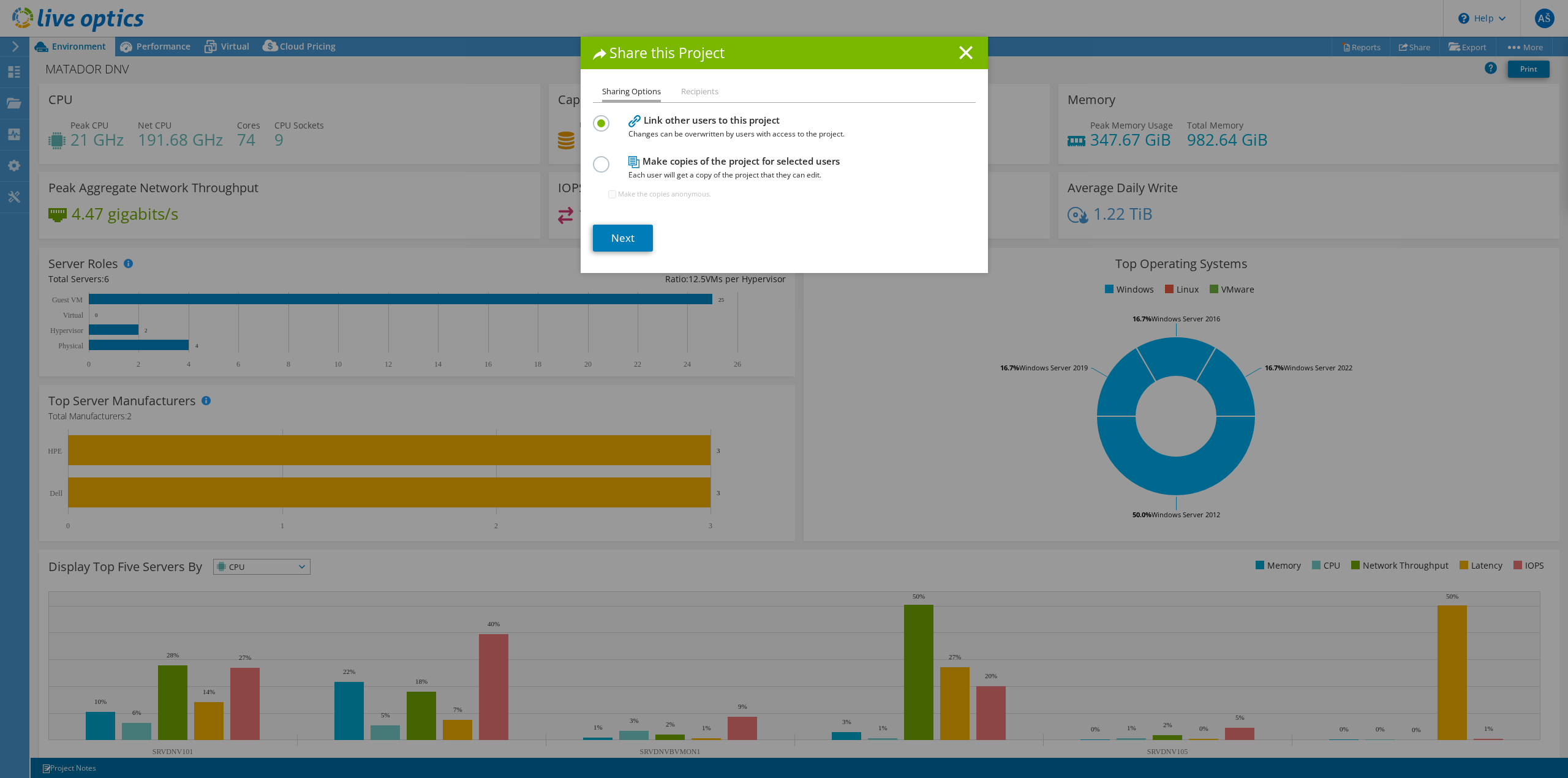
click at [712, 93] on li "Recipients" at bounding box center [700, 92] width 38 height 15
click at [627, 237] on link "Next" at bounding box center [622, 238] width 60 height 27
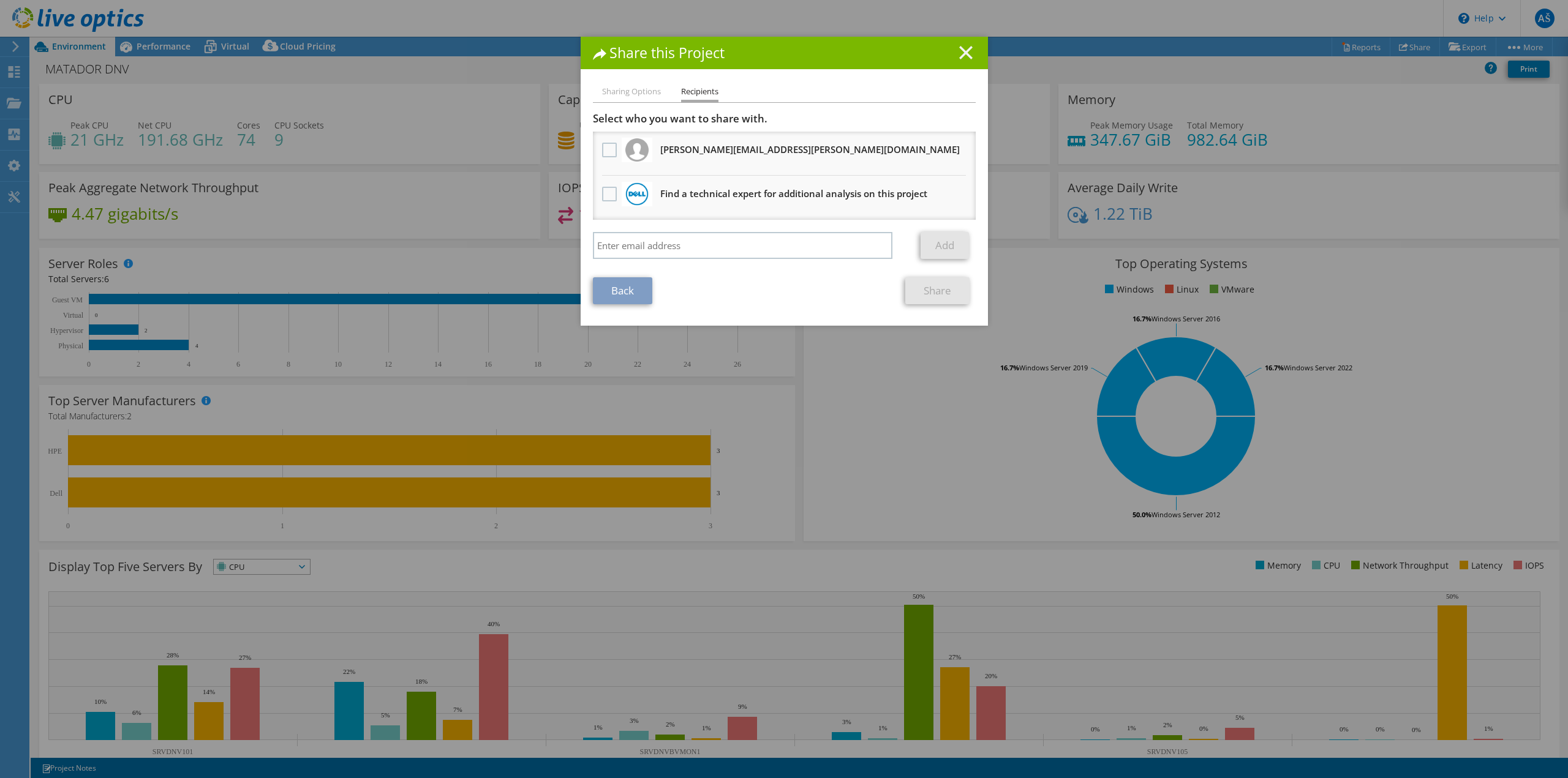
click at [959, 47] on icon at bounding box center [965, 52] width 13 height 13
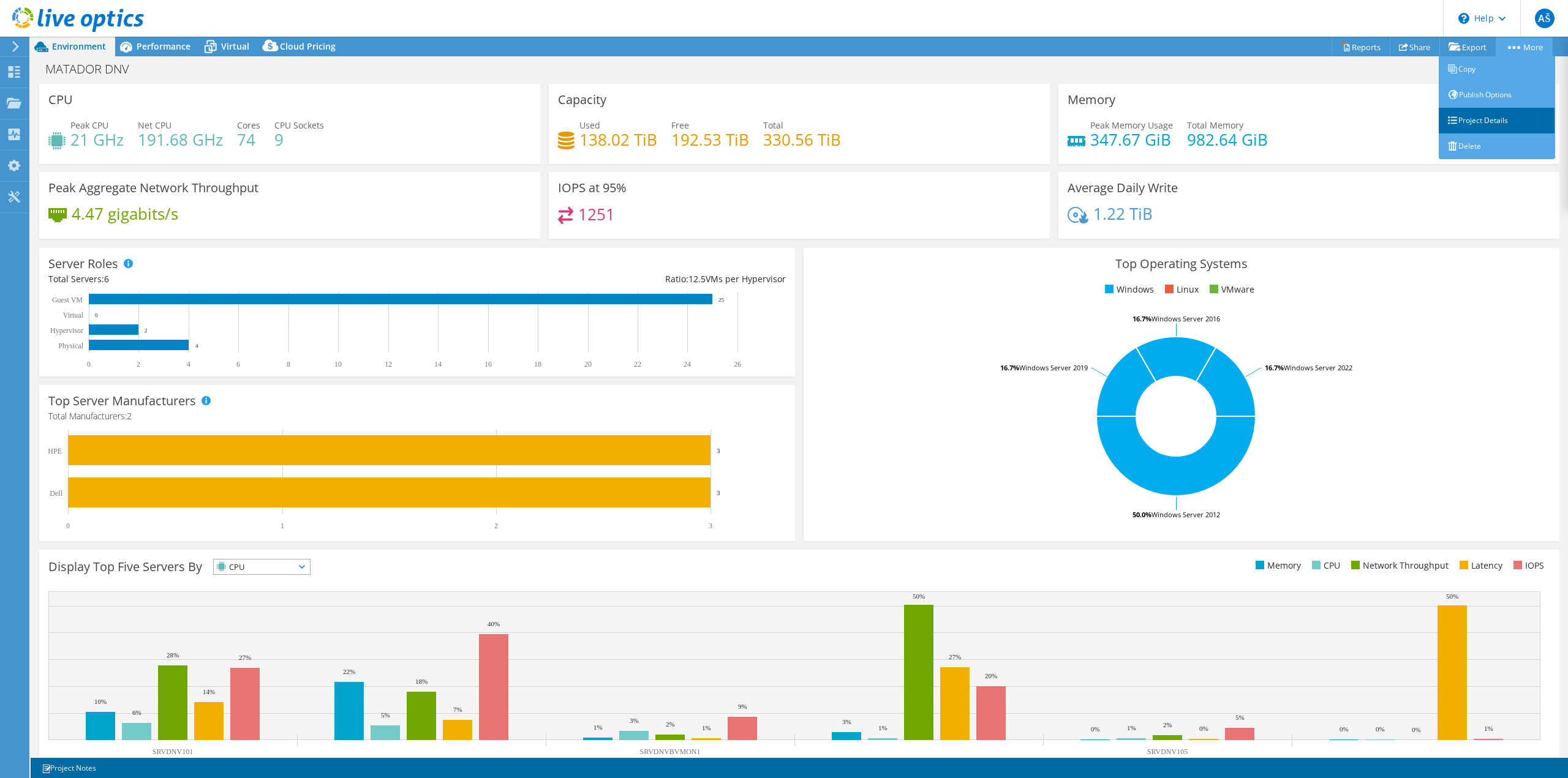
click at [1471, 112] on link "Project Details" at bounding box center [1496, 120] width 116 height 25
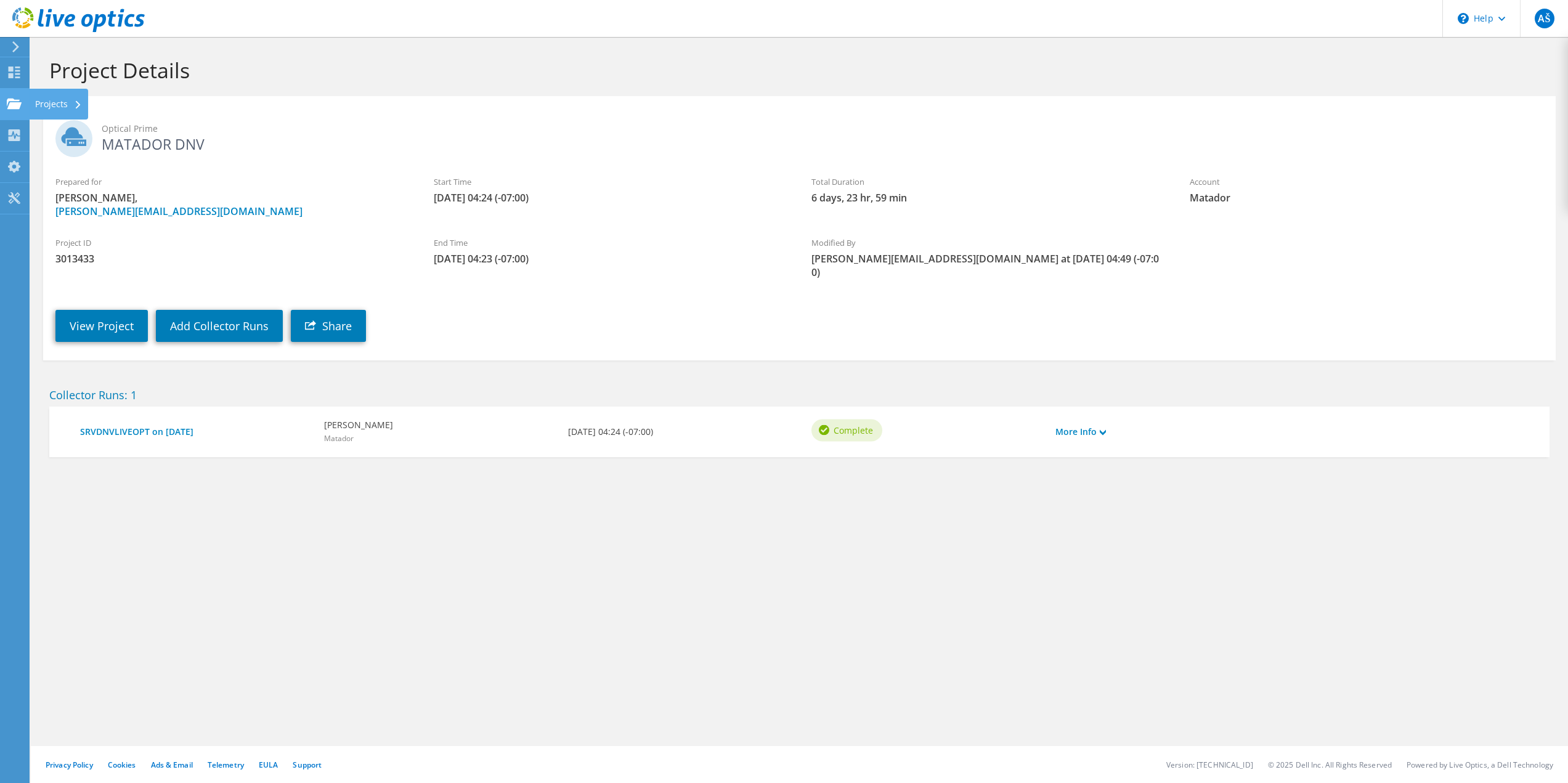
click at [63, 104] on div "Projects" at bounding box center [58, 104] width 59 height 31
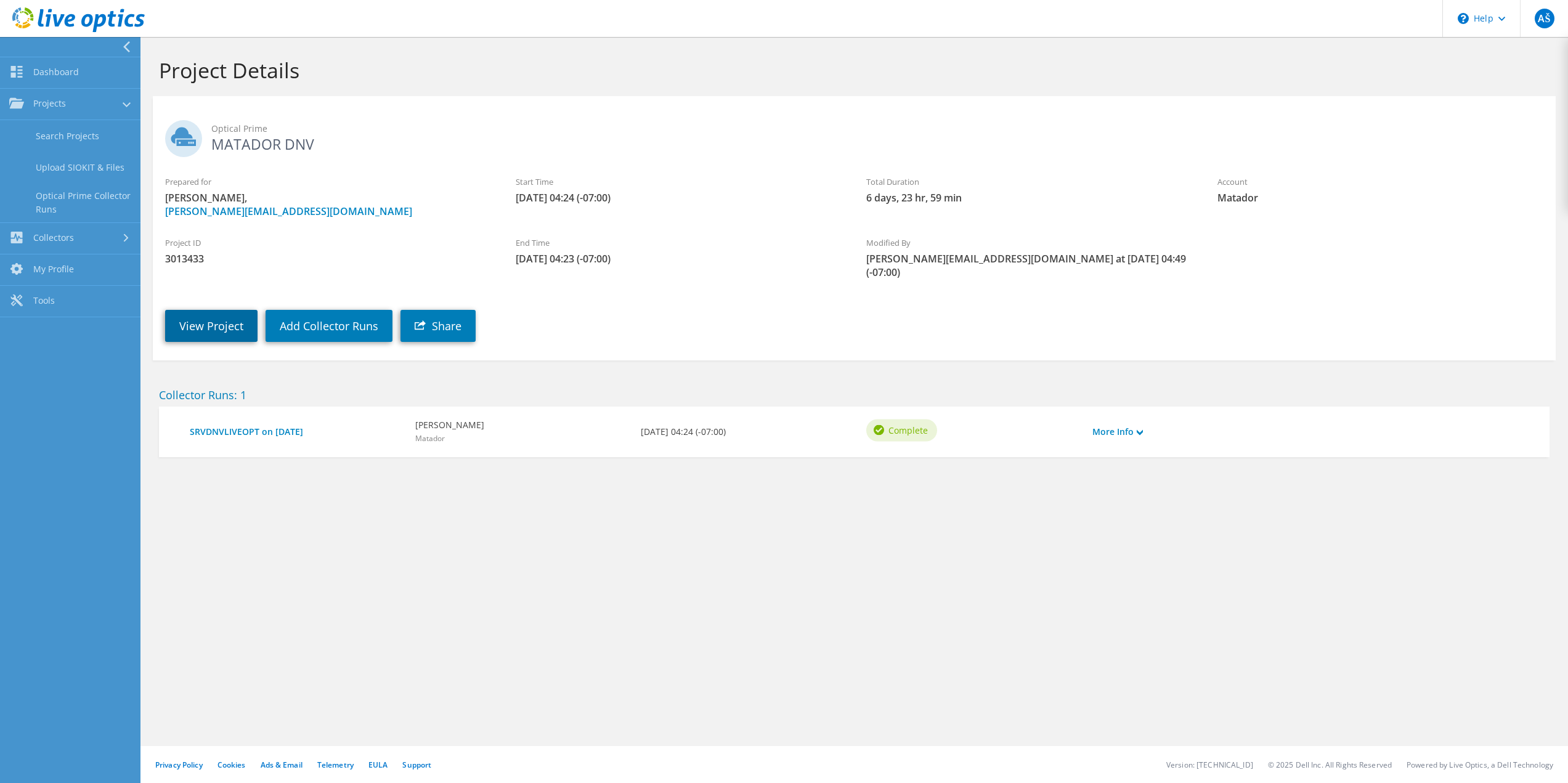
click at [228, 310] on link "View Project" at bounding box center [211, 326] width 92 height 32
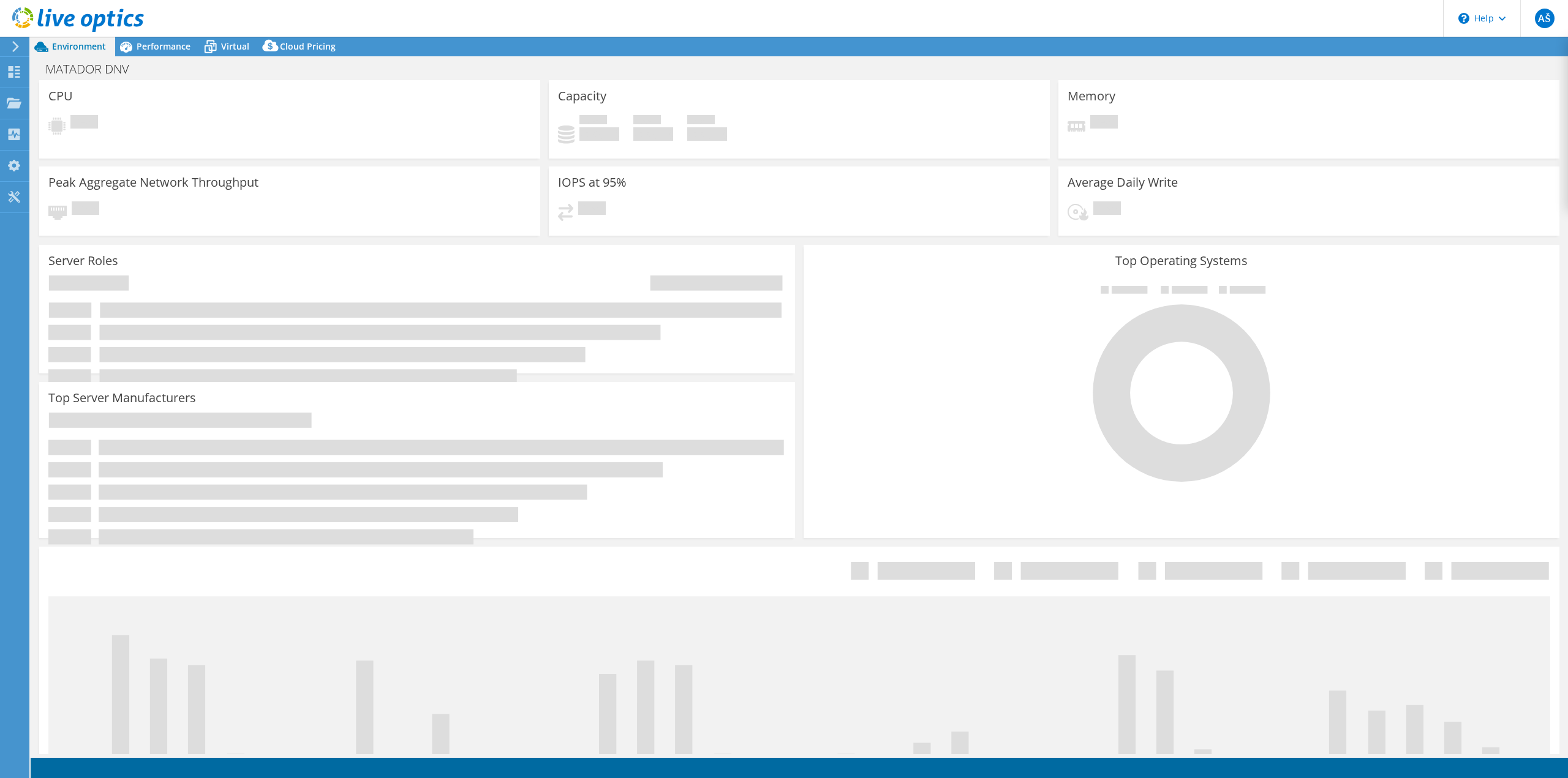
select select "USD"
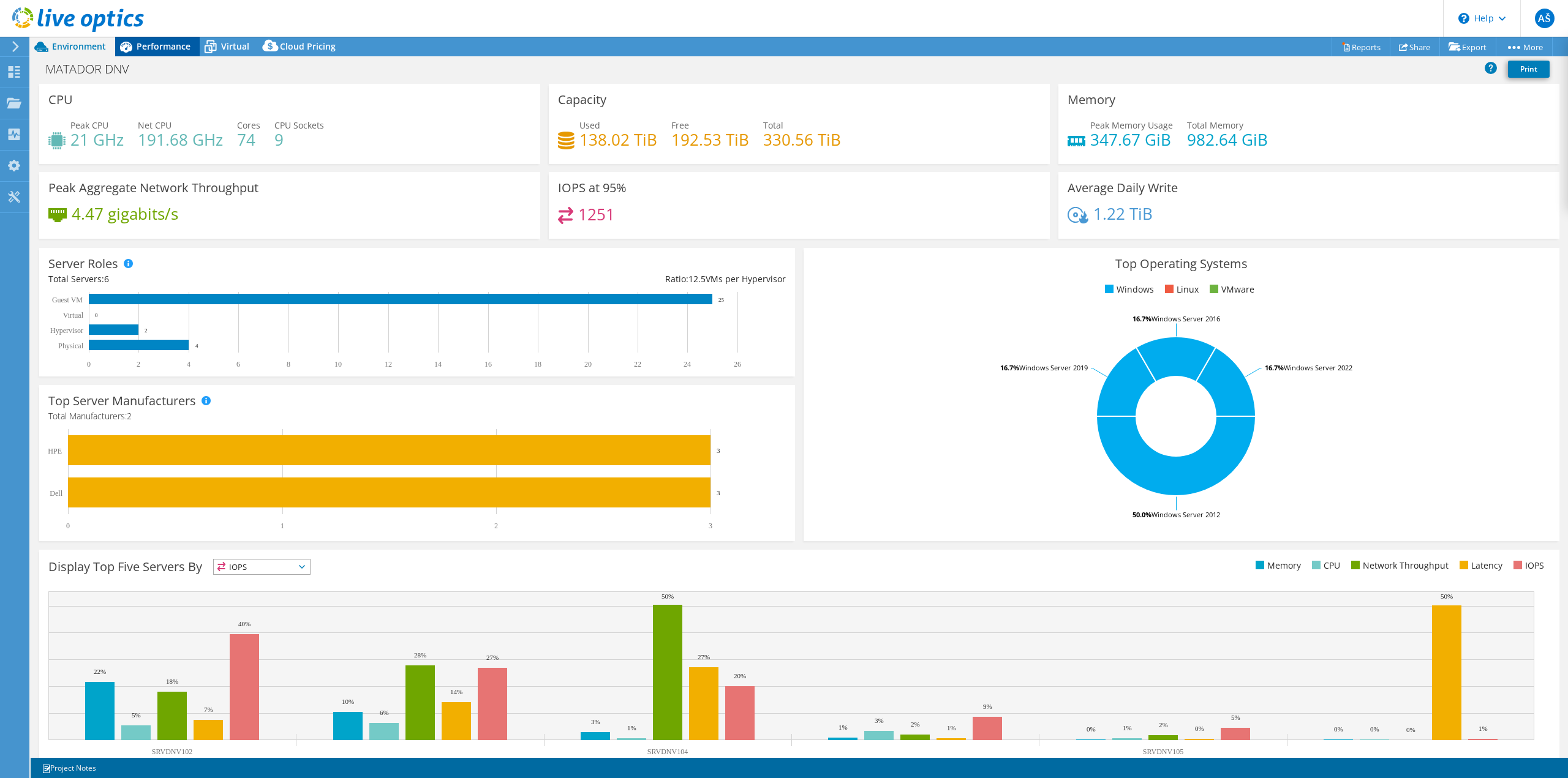
click at [169, 40] on span "Performance" at bounding box center [164, 46] width 54 height 11
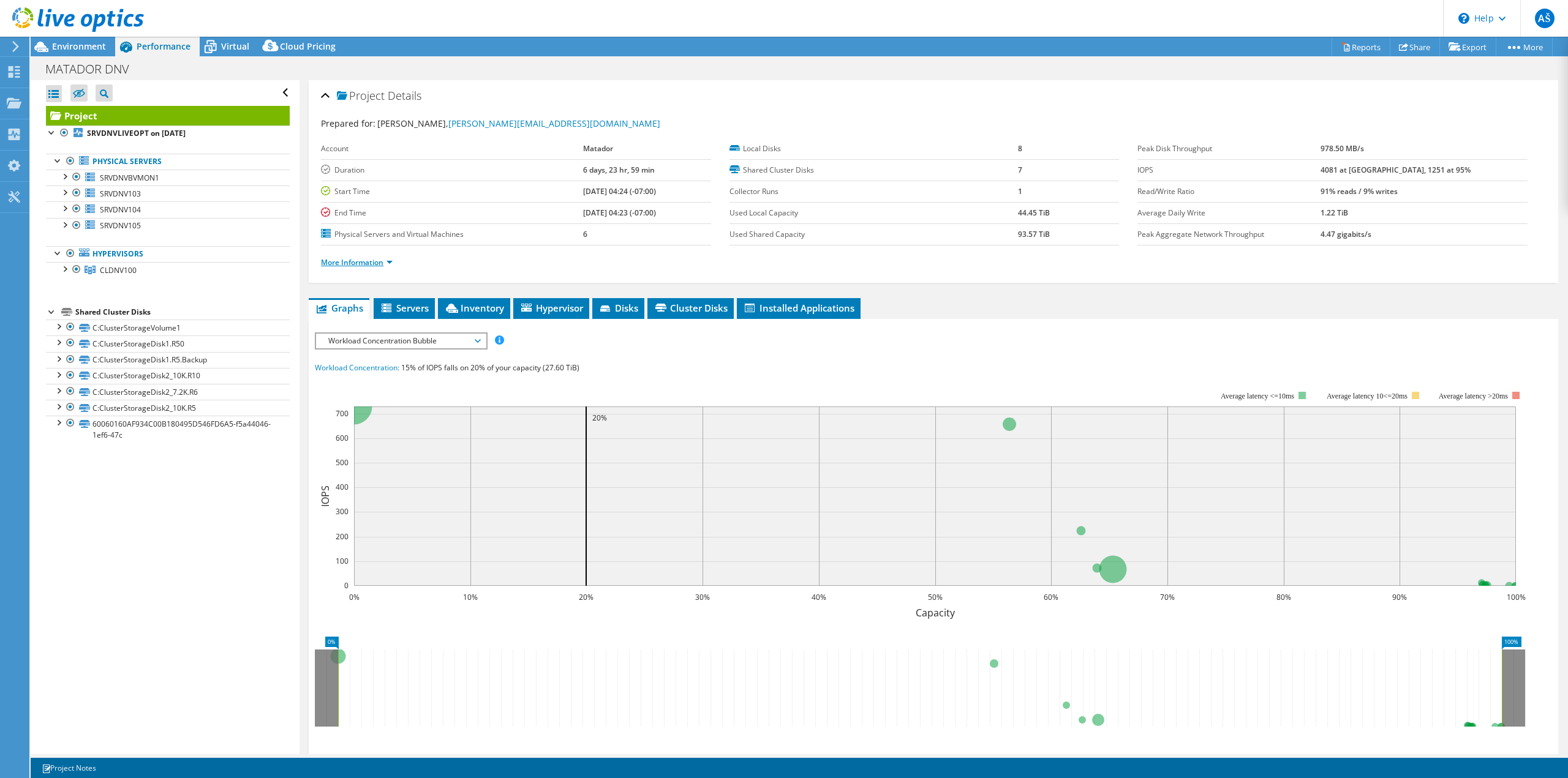
click at [388, 263] on link "More Information" at bounding box center [357, 263] width 72 height 11
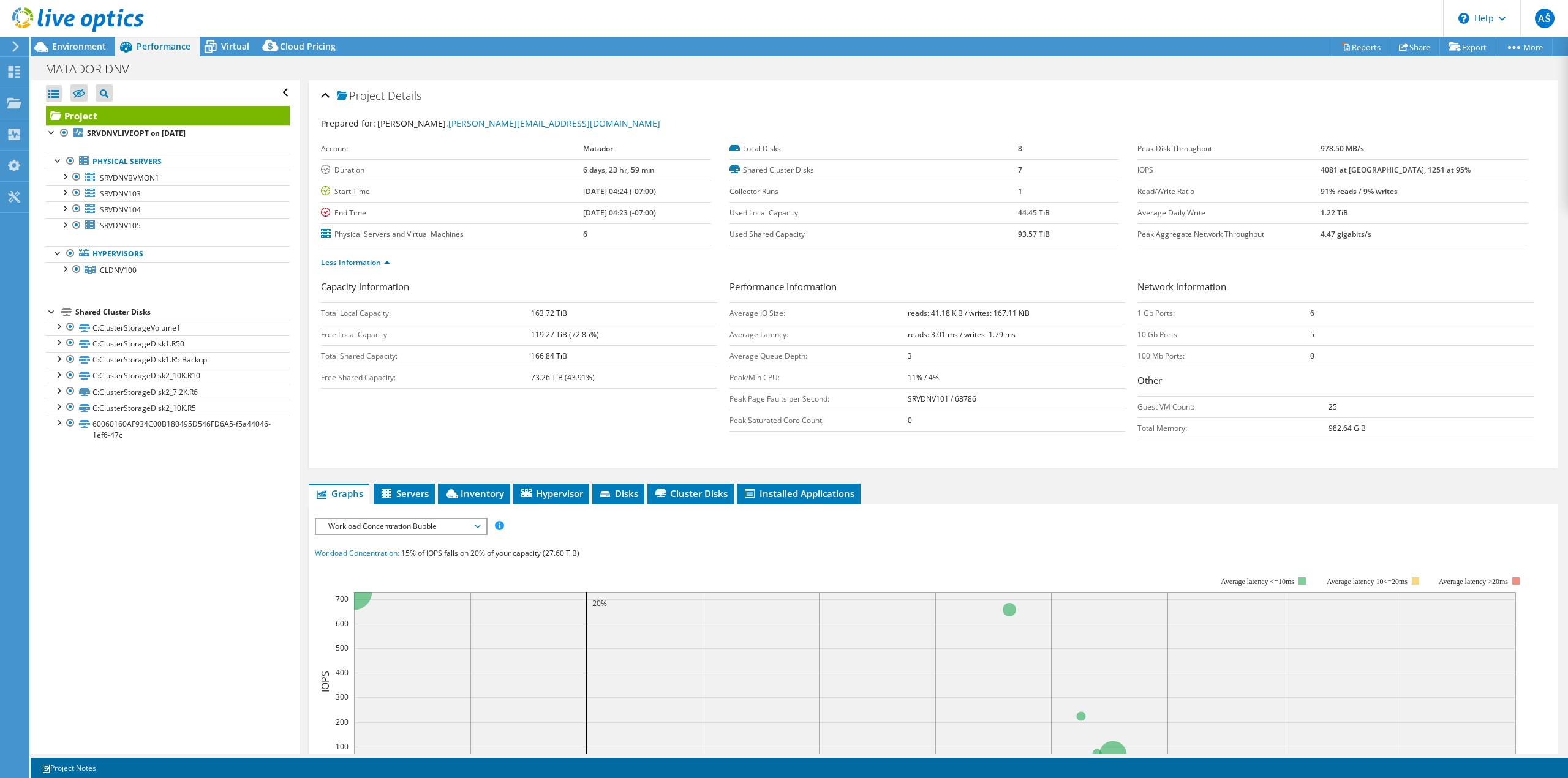
click at [461, 527] on span "Workload Concentration Bubble" at bounding box center [401, 526] width 158 height 15
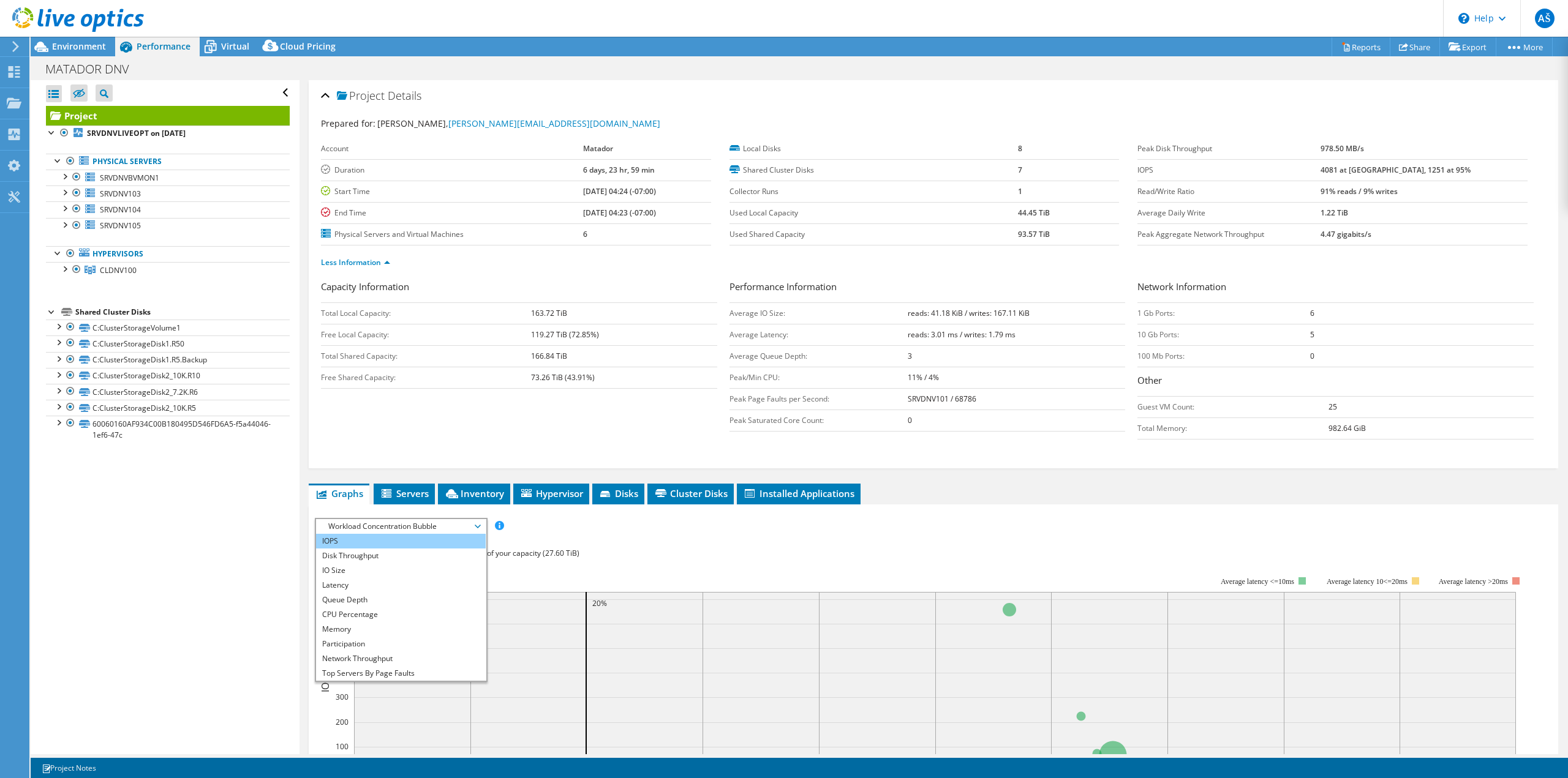
click at [403, 538] on li "IOPS" at bounding box center [401, 541] width 170 height 15
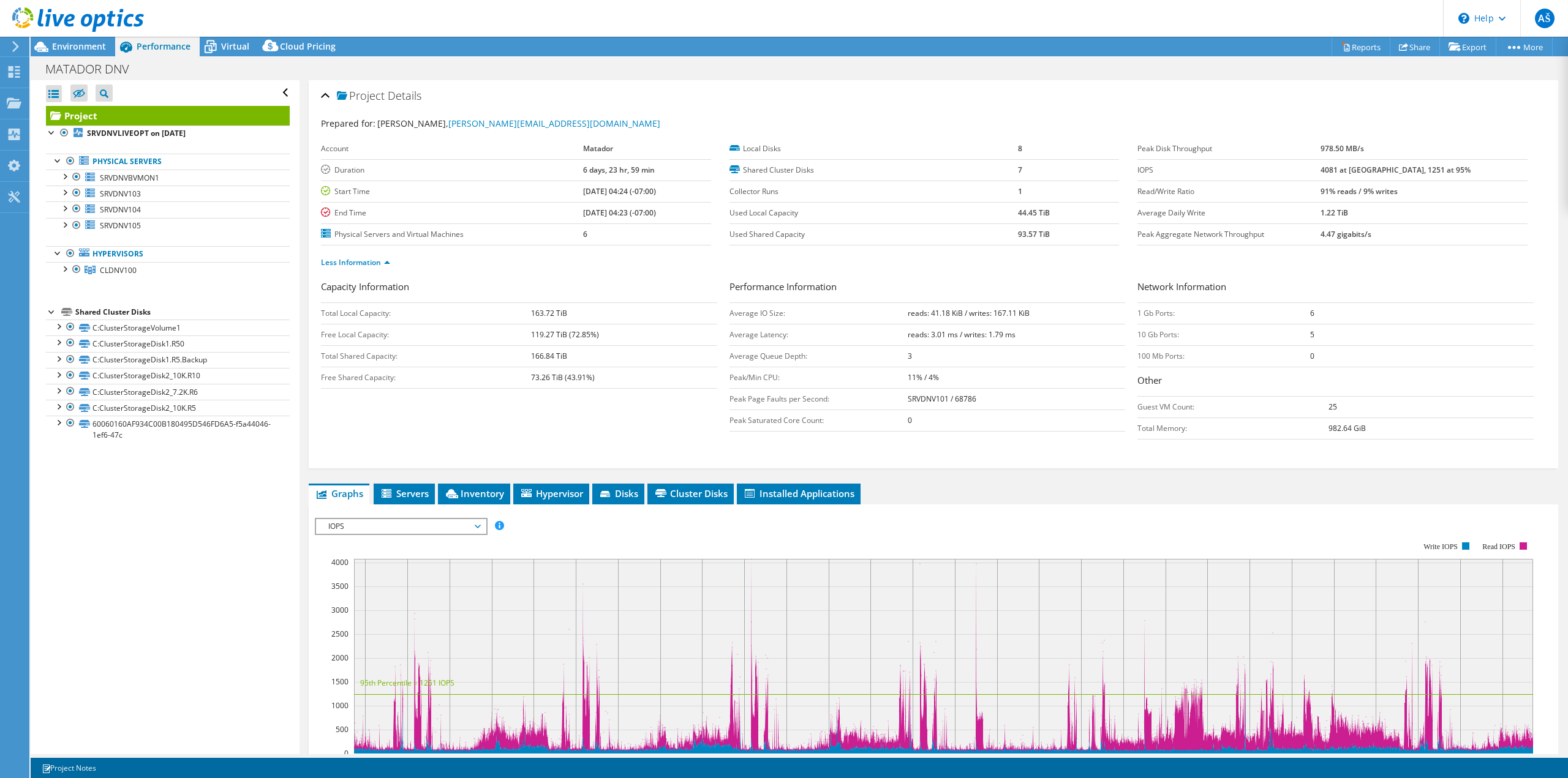
scroll to position [184, 0]
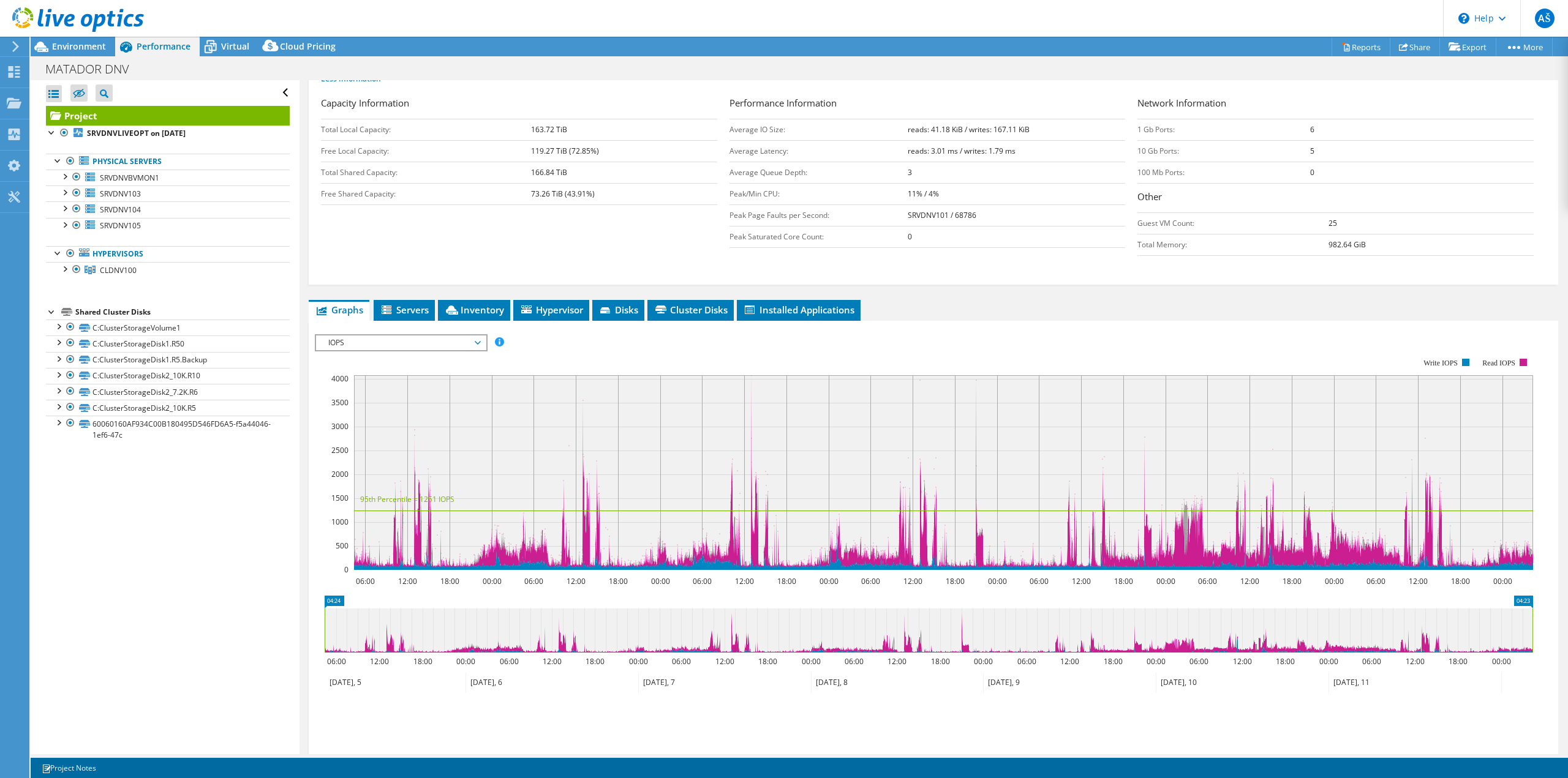
click at [435, 341] on span "IOPS" at bounding box center [401, 342] width 158 height 15
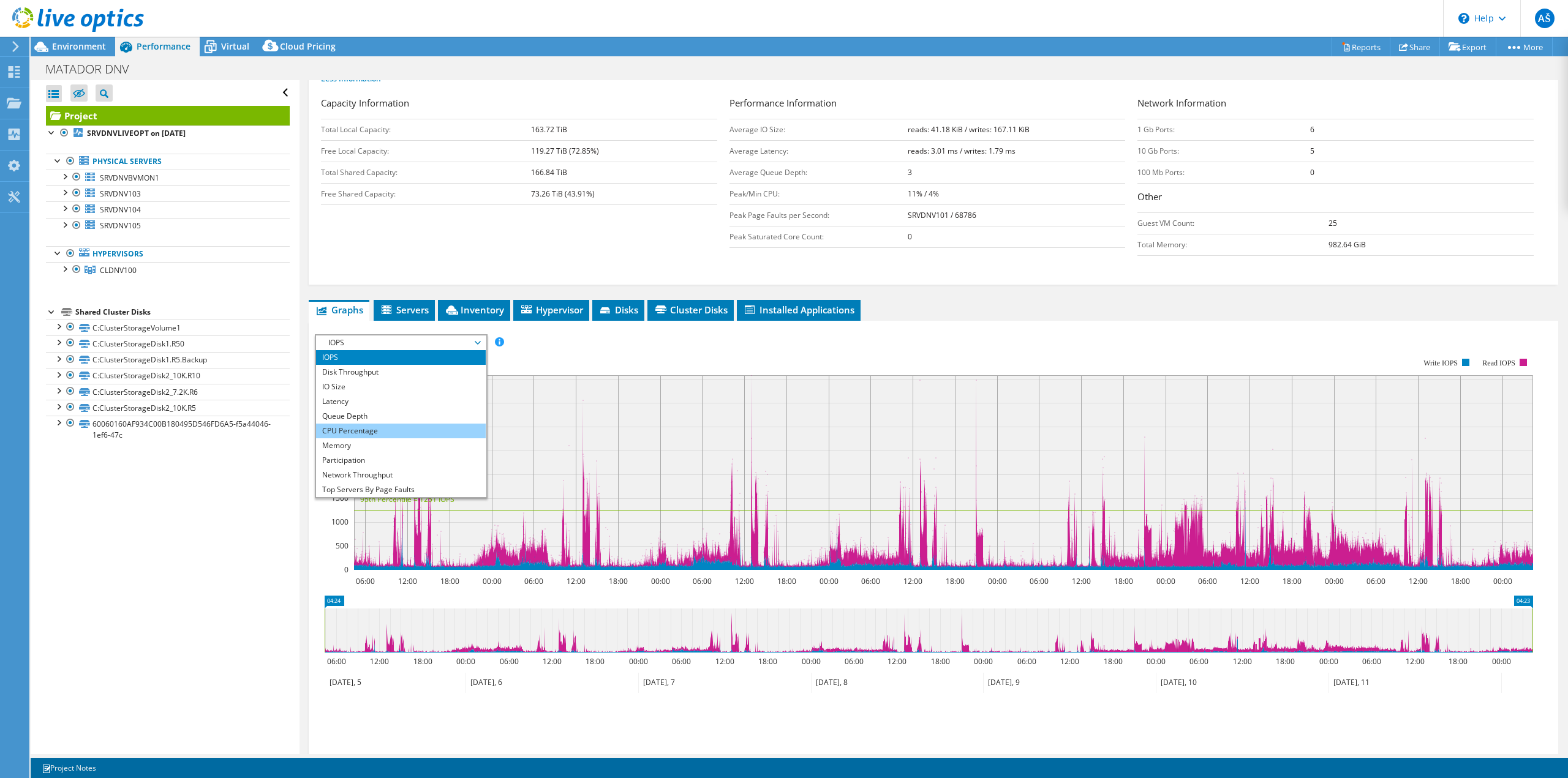
click at [363, 435] on li "CPU Percentage" at bounding box center [401, 431] width 170 height 15
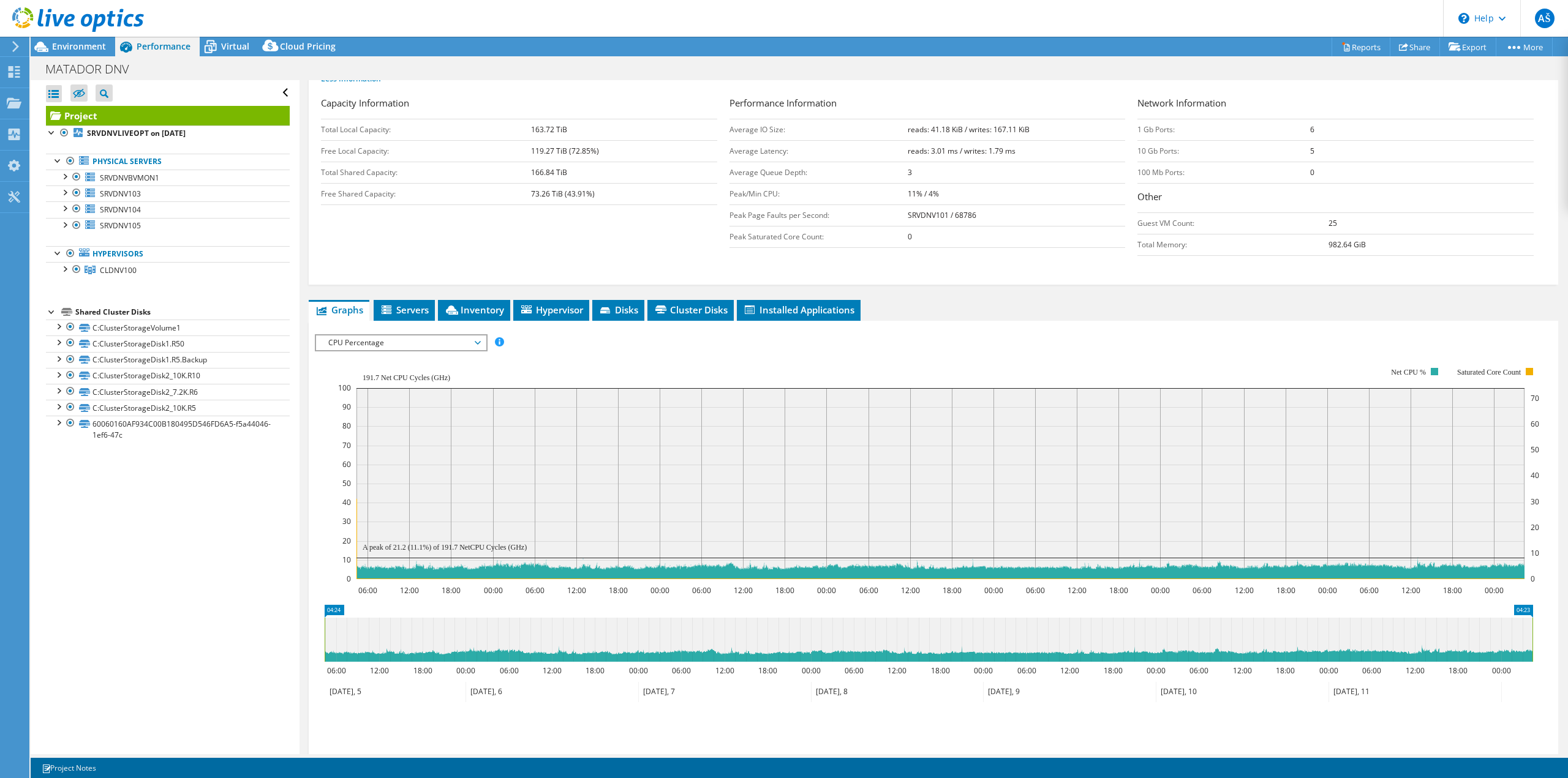
click at [403, 341] on span "CPU Percentage" at bounding box center [401, 342] width 158 height 15
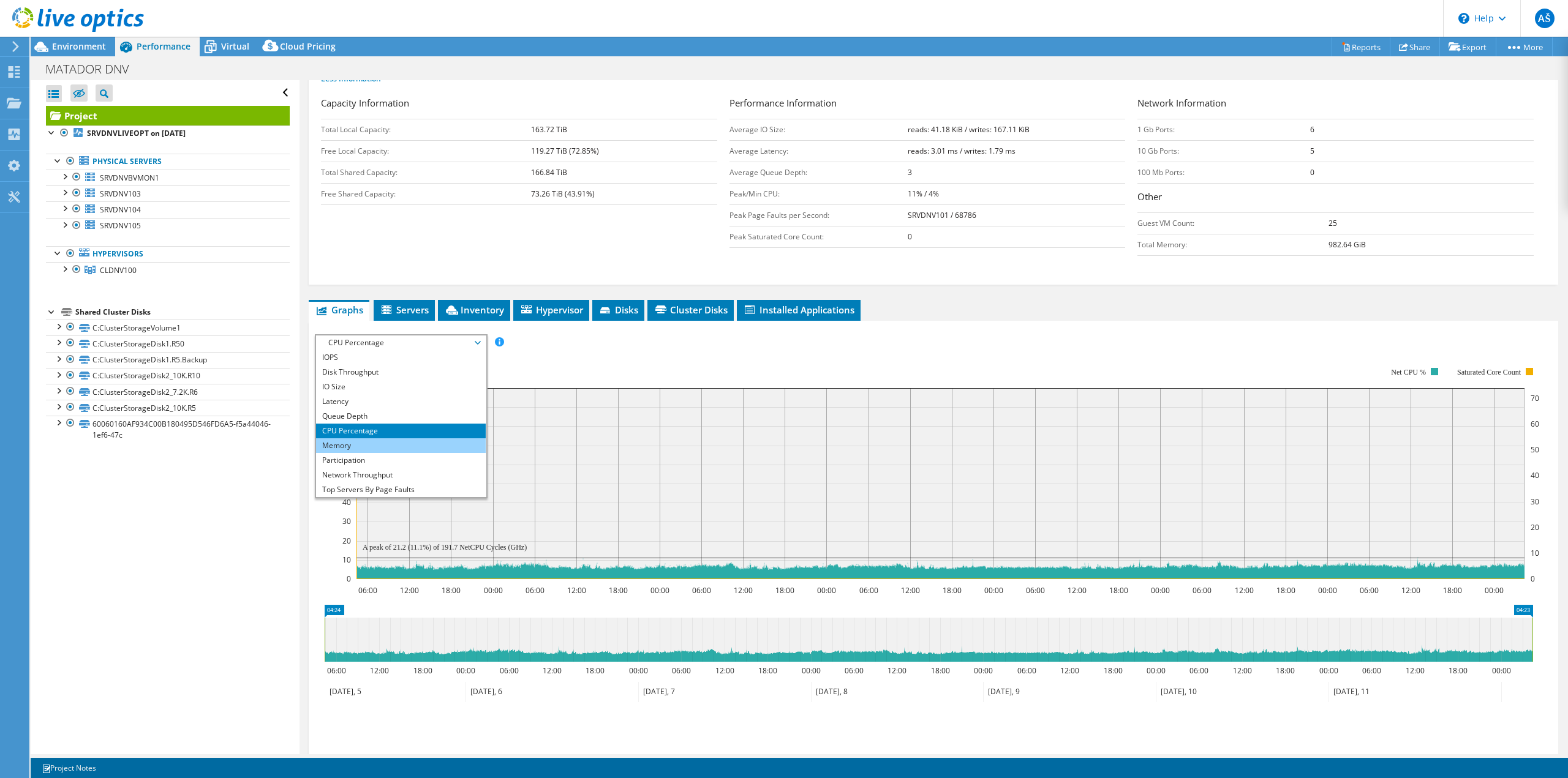
click at [365, 447] on li "Memory" at bounding box center [401, 445] width 170 height 15
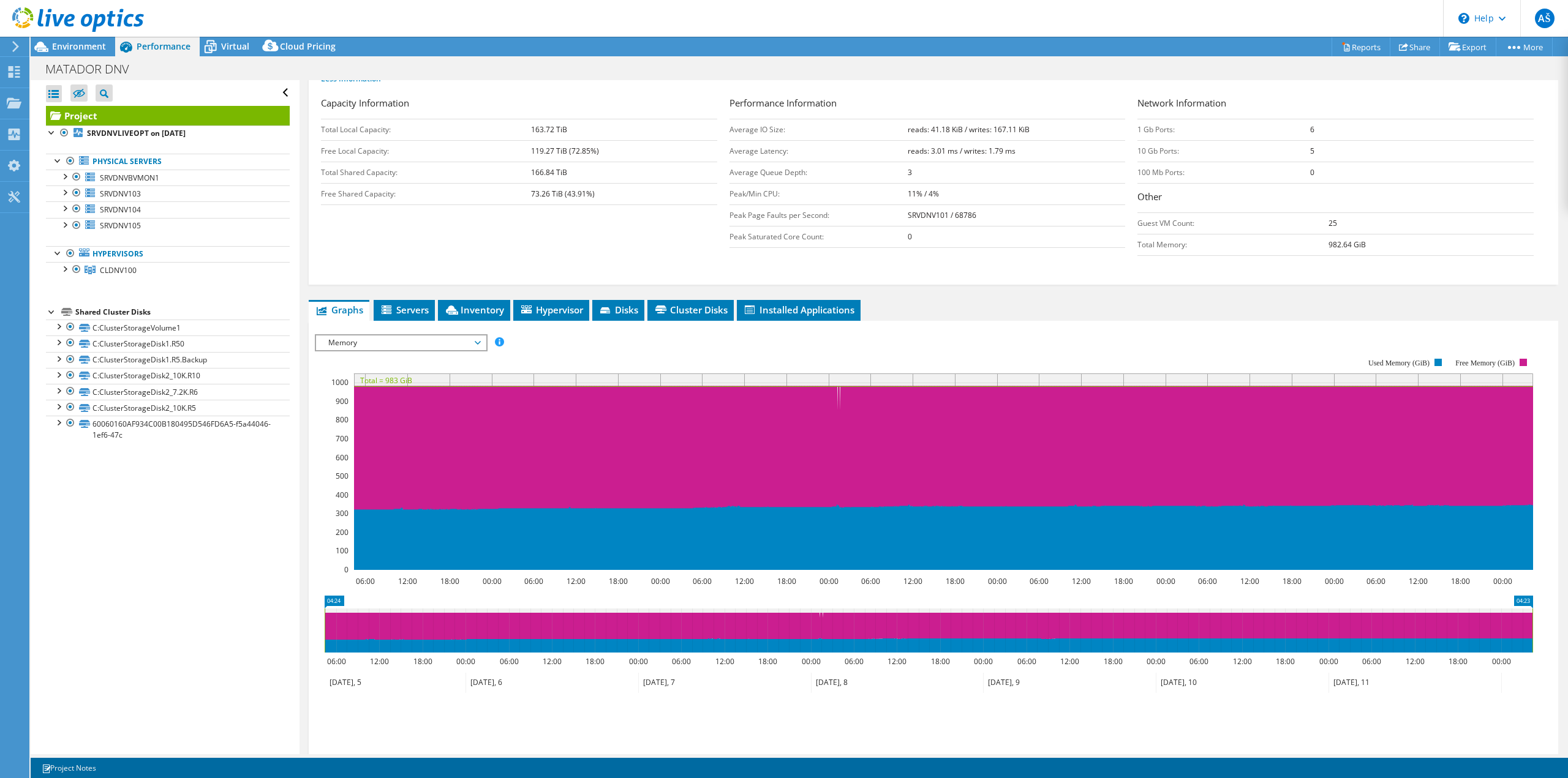
click at [401, 345] on span "Memory" at bounding box center [401, 342] width 158 height 15
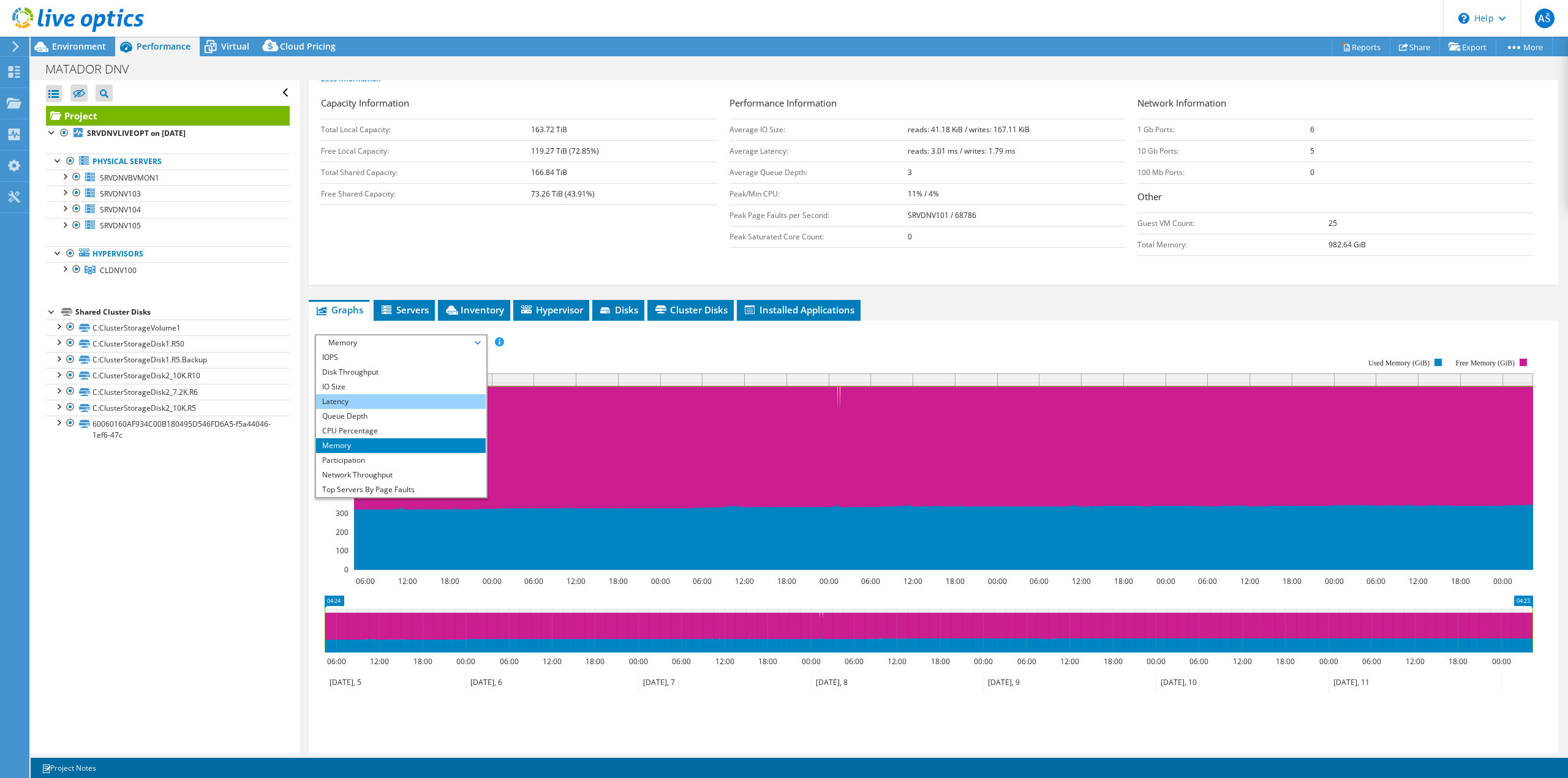
click at [375, 403] on li "Latency" at bounding box center [401, 401] width 170 height 15
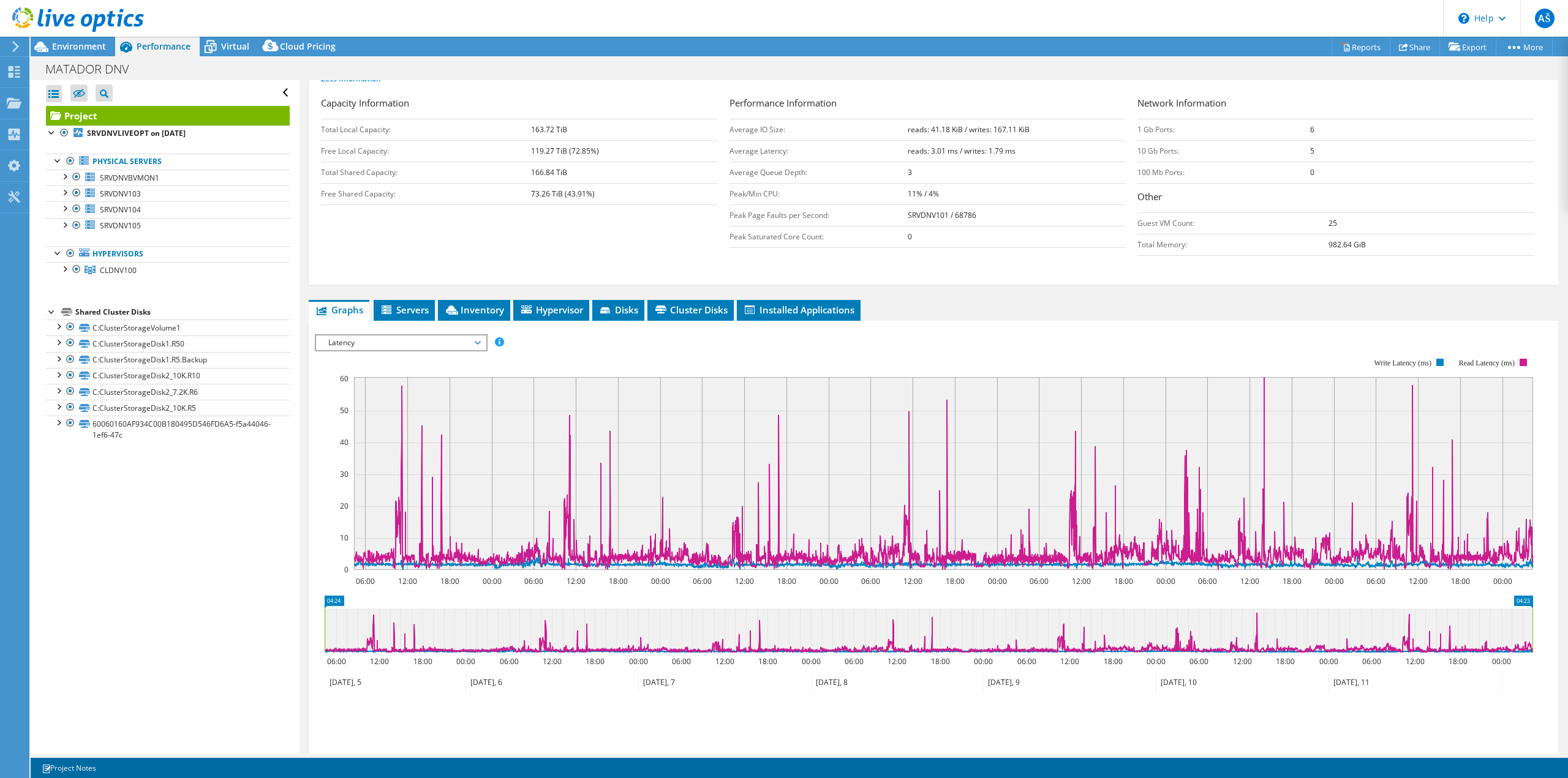
click at [391, 337] on span "Latency" at bounding box center [401, 342] width 158 height 15
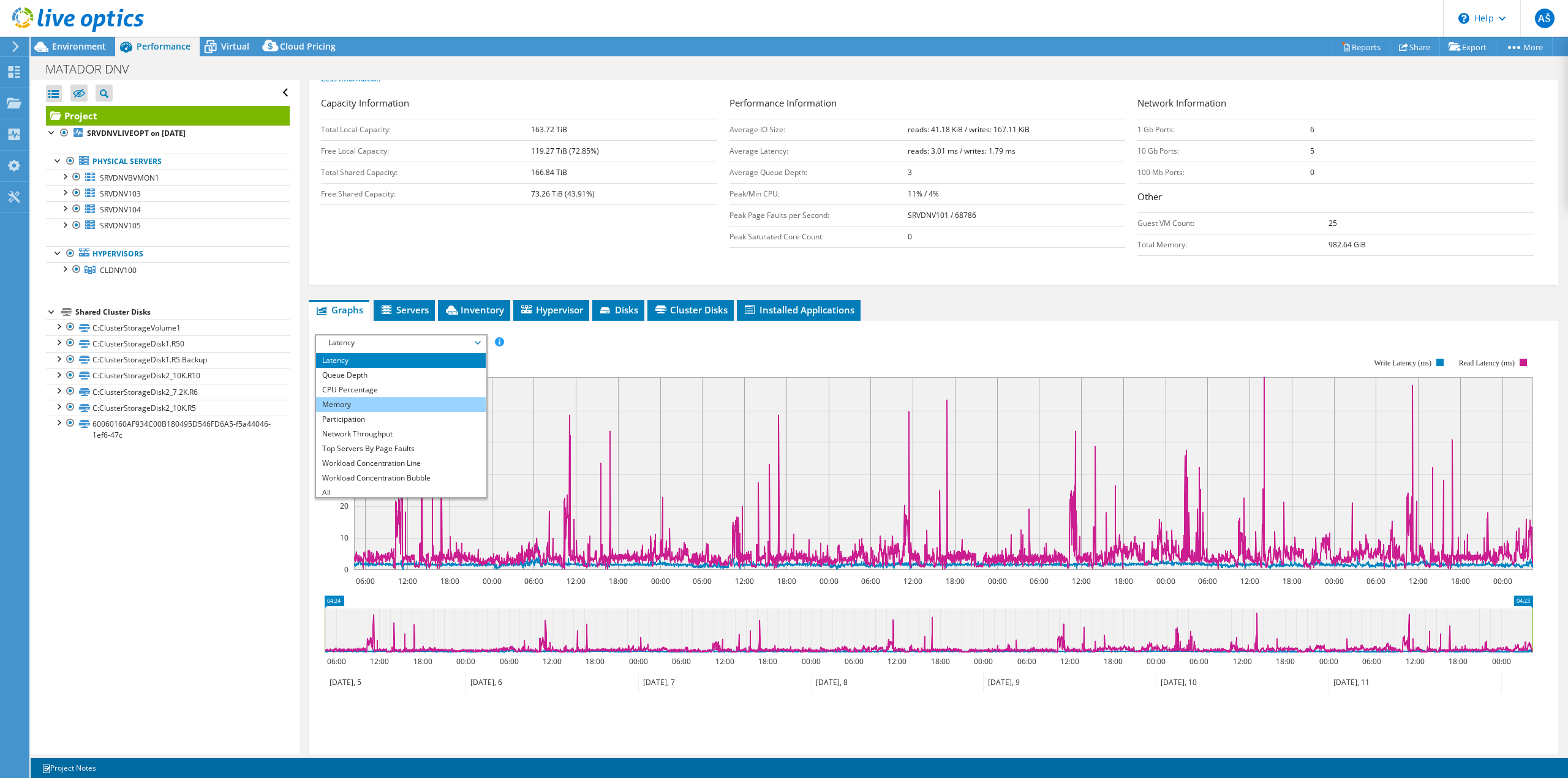
scroll to position [44, 0]
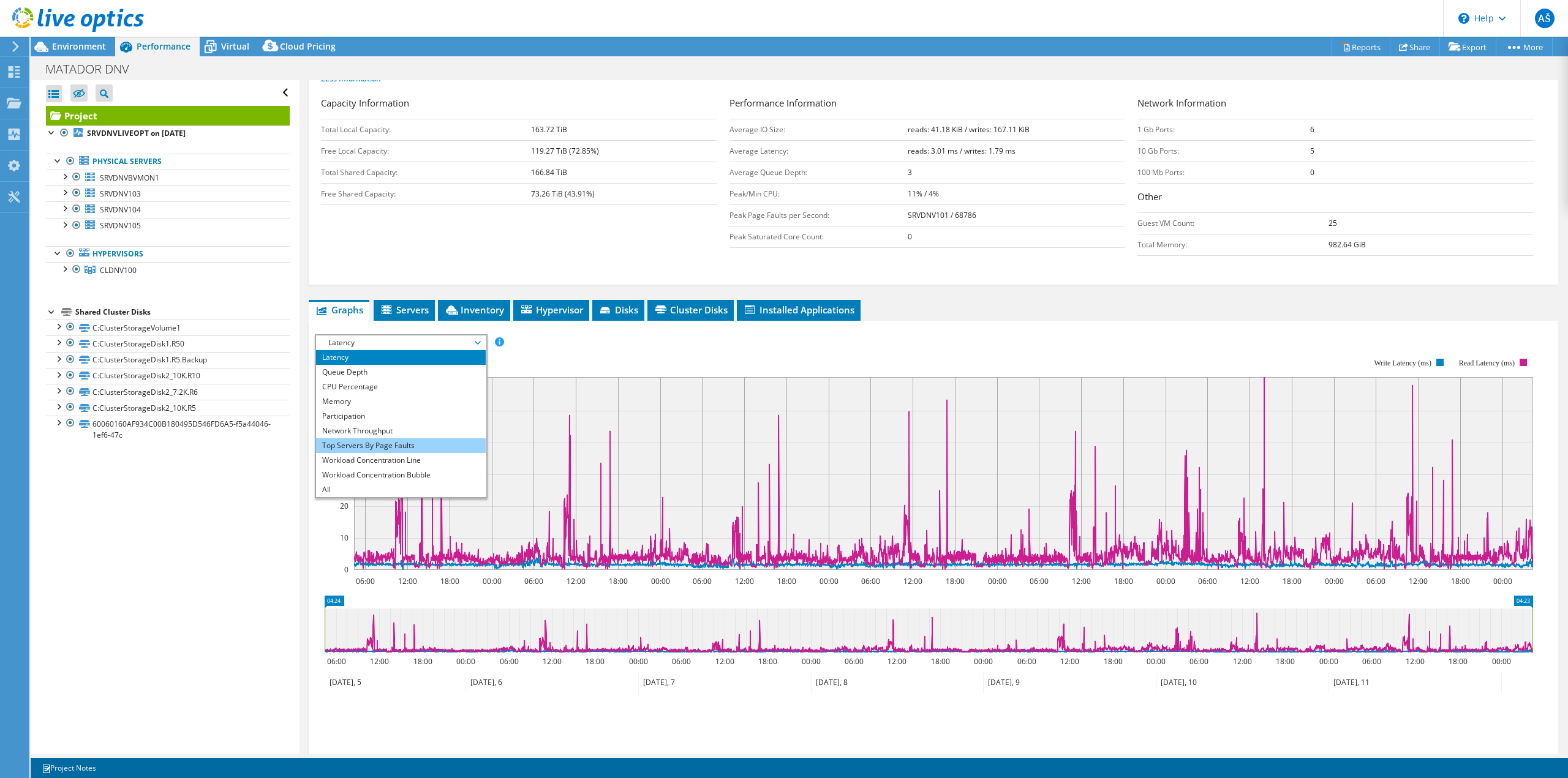
click at [401, 451] on li "Top Servers By Page Faults" at bounding box center [401, 445] width 170 height 15
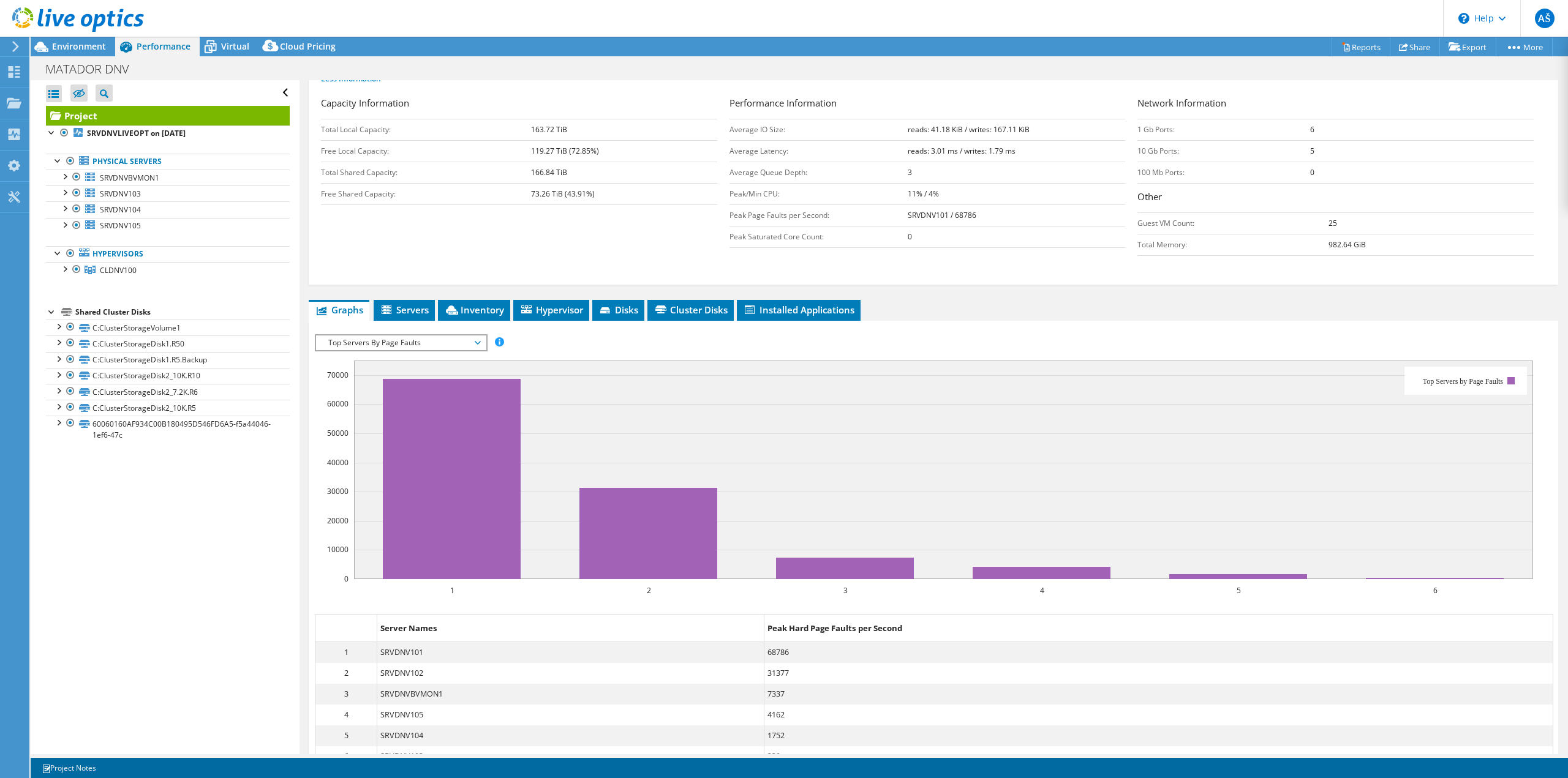
click at [411, 339] on span "Top Servers By Page Faults" at bounding box center [401, 342] width 158 height 15
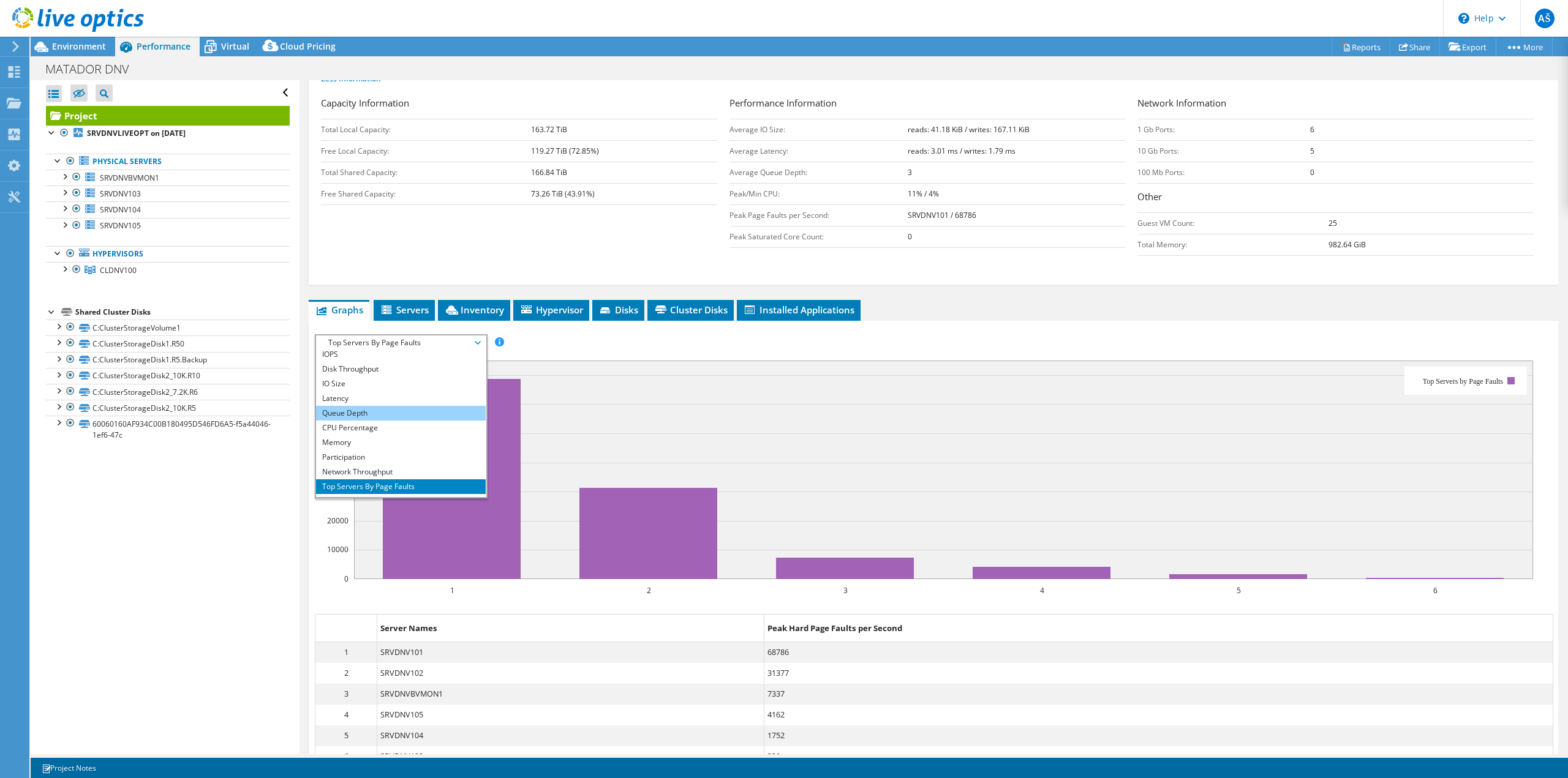
scroll to position [0, 0]
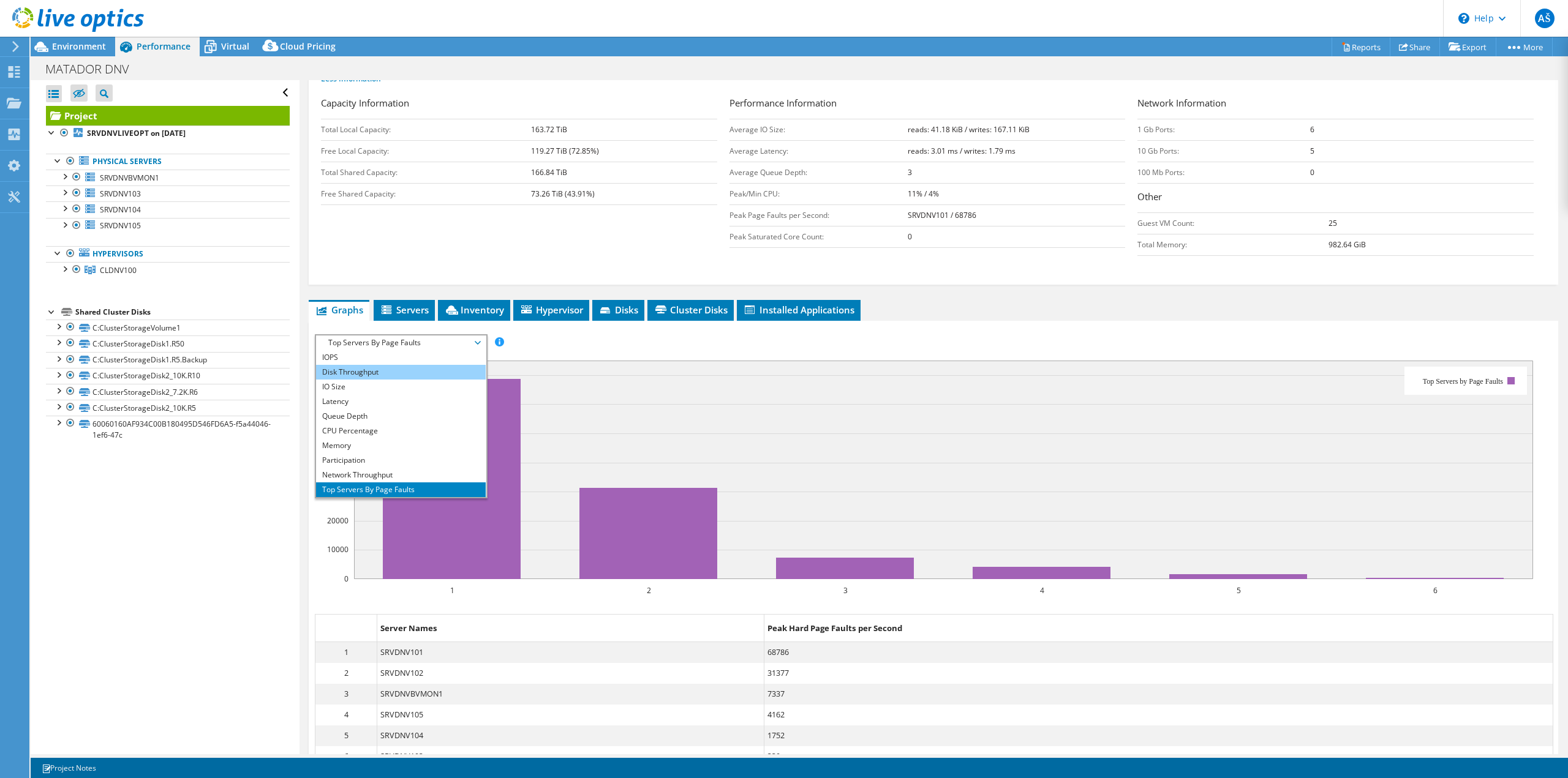
click at [354, 374] on li "Disk Throughput" at bounding box center [401, 372] width 170 height 15
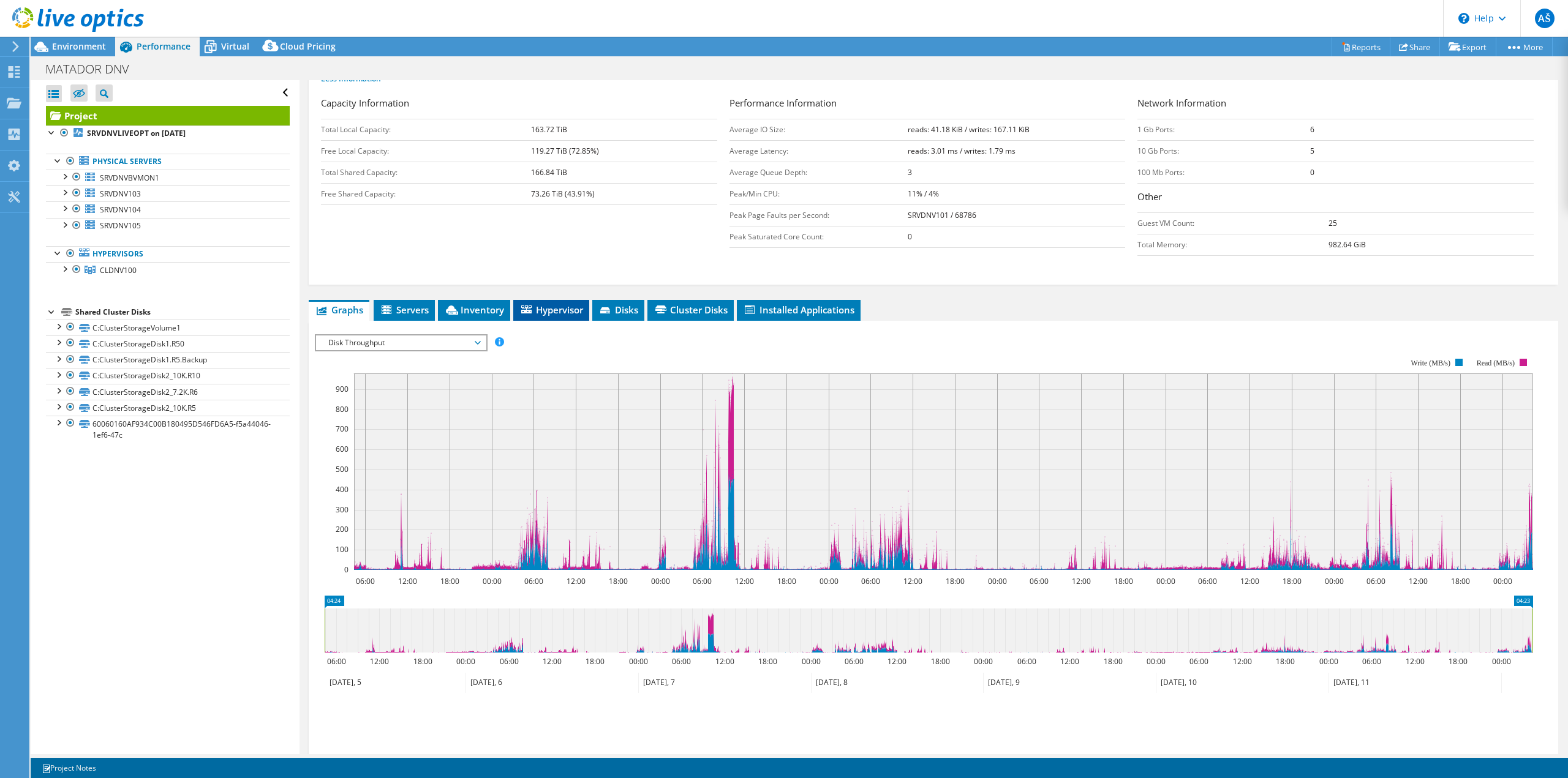
click at [573, 315] on span "Hypervisor" at bounding box center [551, 310] width 64 height 12
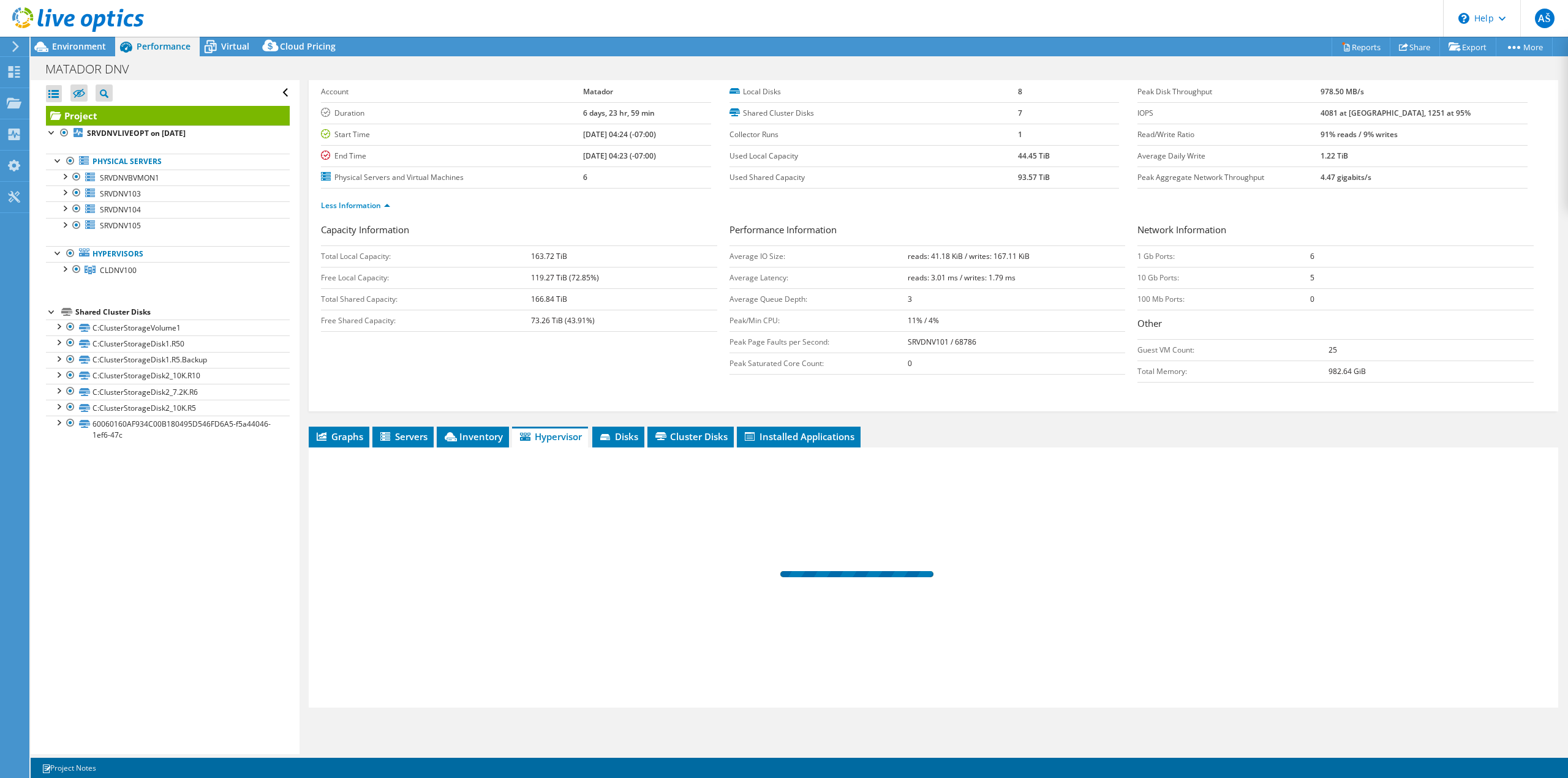
scroll to position [57, 0]
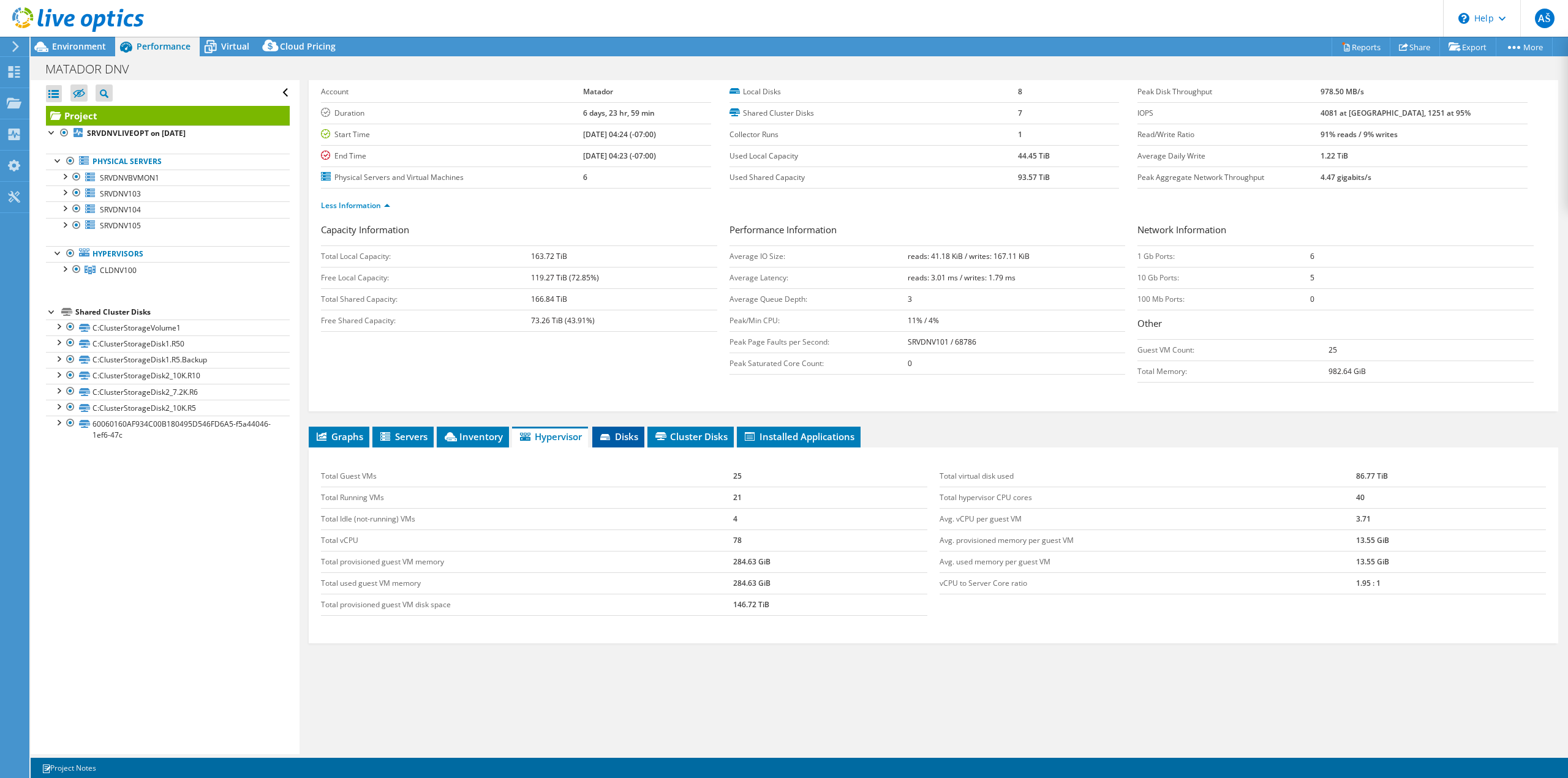
click at [629, 438] on span "Disks" at bounding box center [617, 437] width 39 height 12
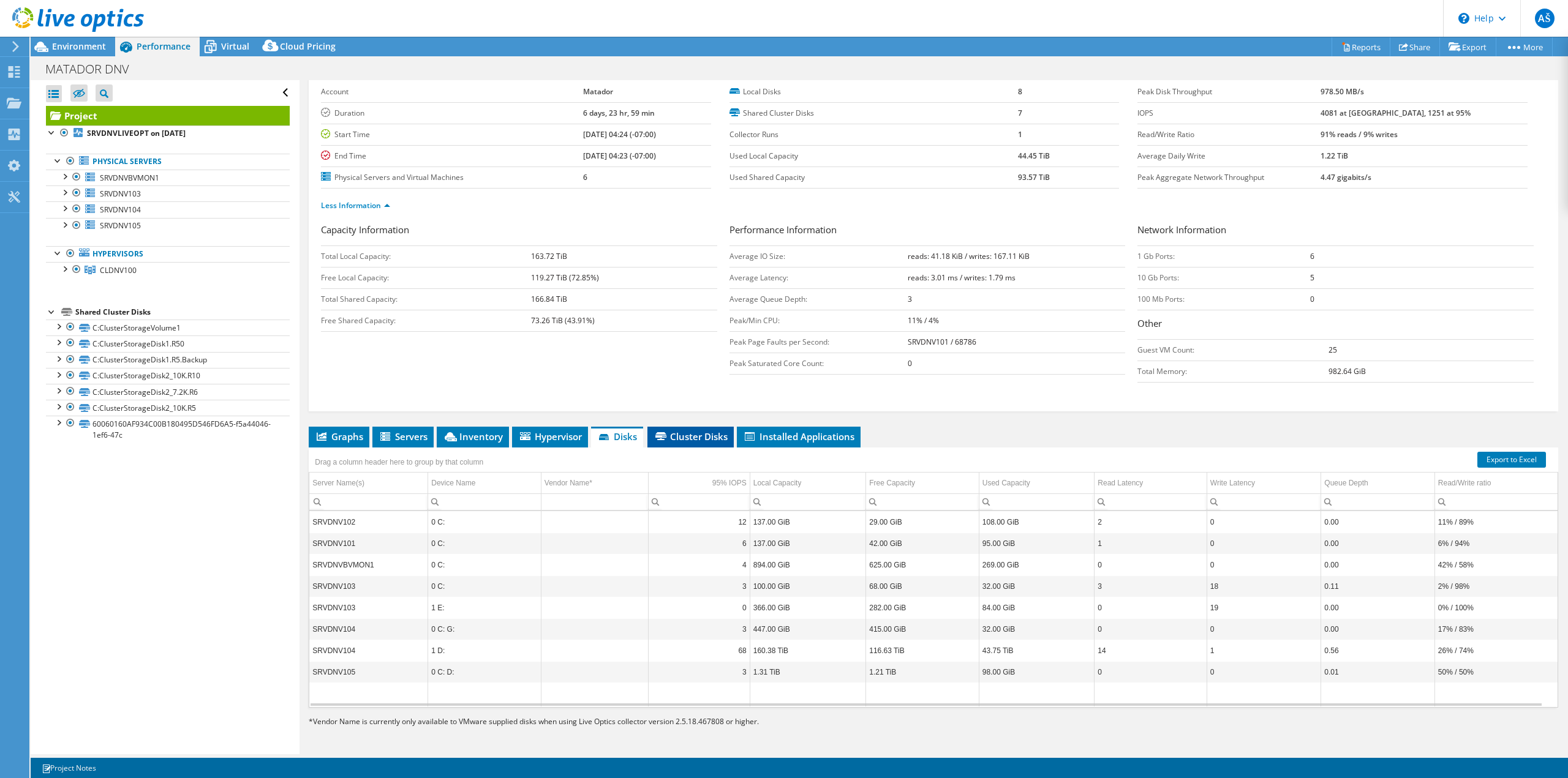
click at [690, 438] on span "Cluster Disks" at bounding box center [690, 437] width 74 height 12
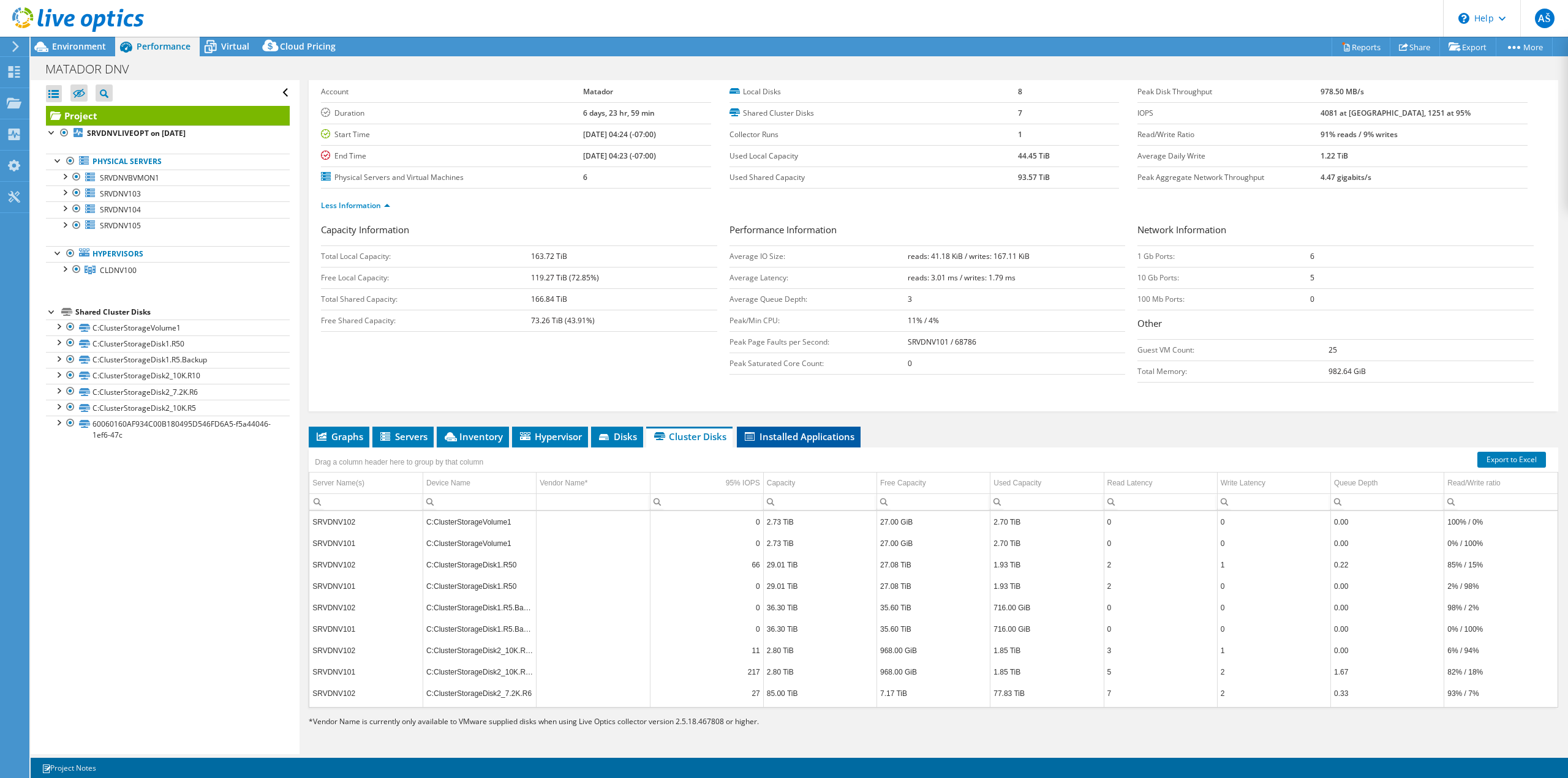
click at [775, 444] on li "Installed Applications" at bounding box center [798, 438] width 123 height 21
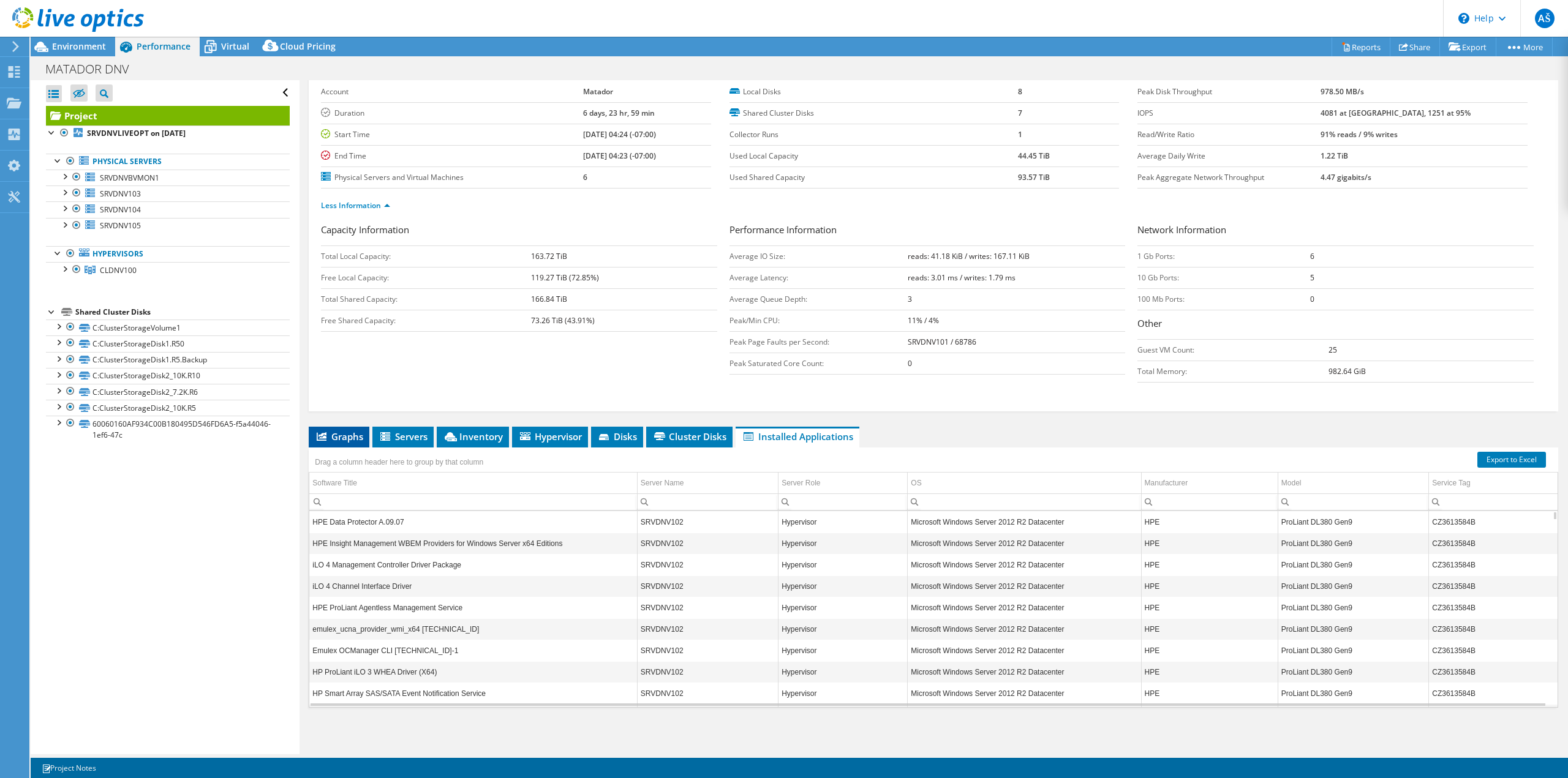
click at [332, 438] on span "Graphs" at bounding box center [339, 437] width 48 height 12
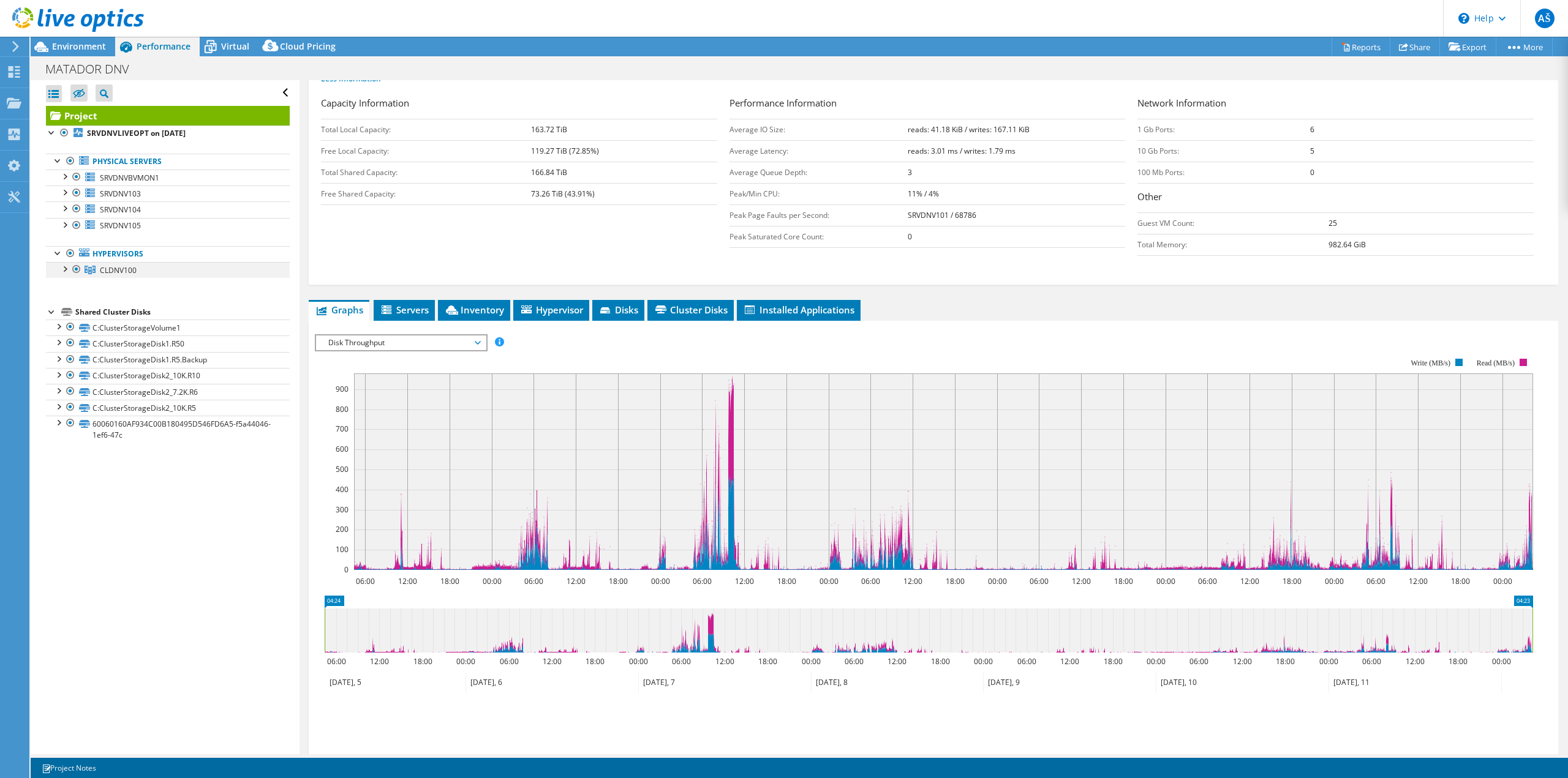
click at [67, 266] on div at bounding box center [64, 268] width 12 height 12
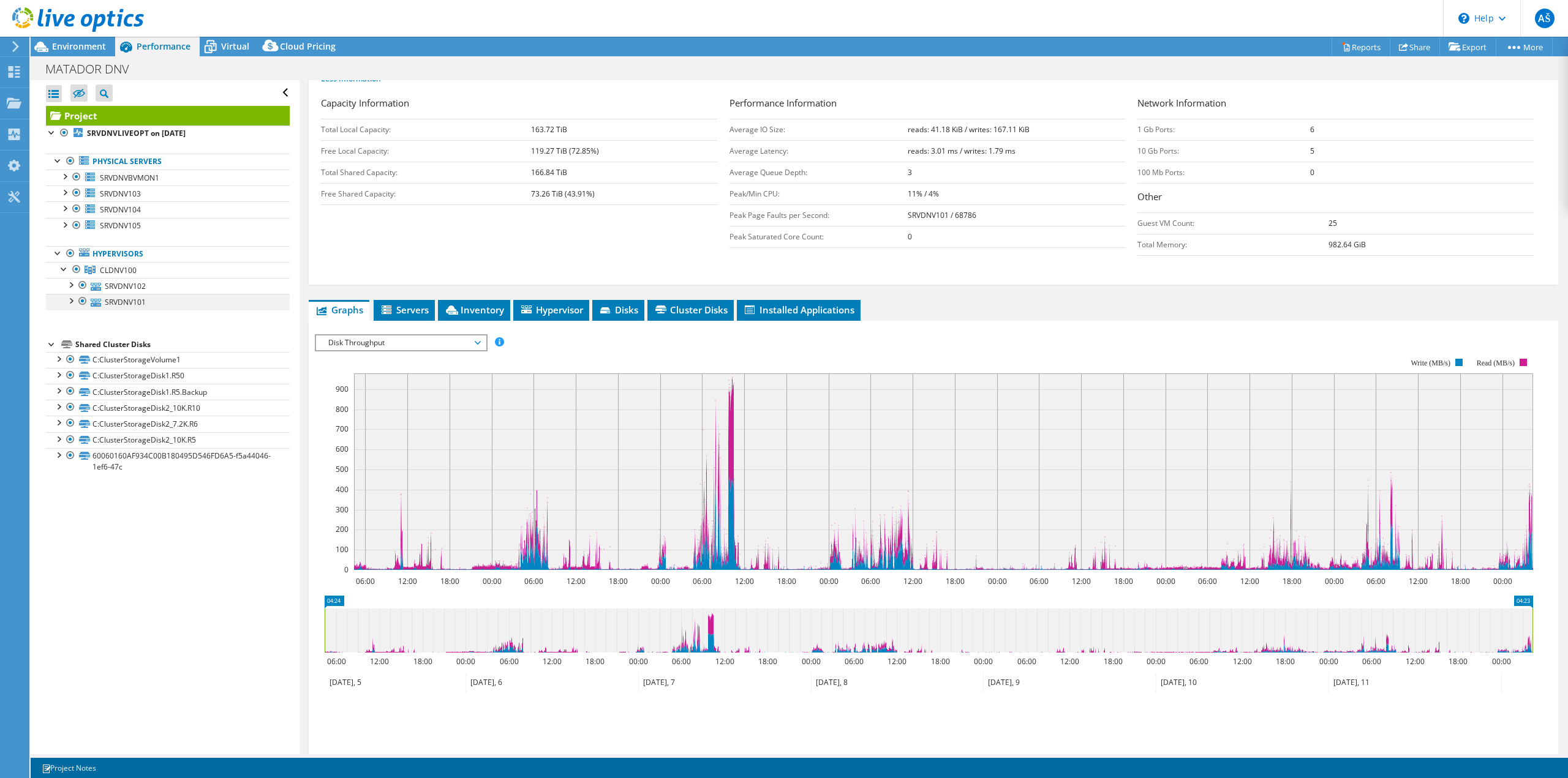
click at [70, 305] on div at bounding box center [70, 300] width 12 height 12
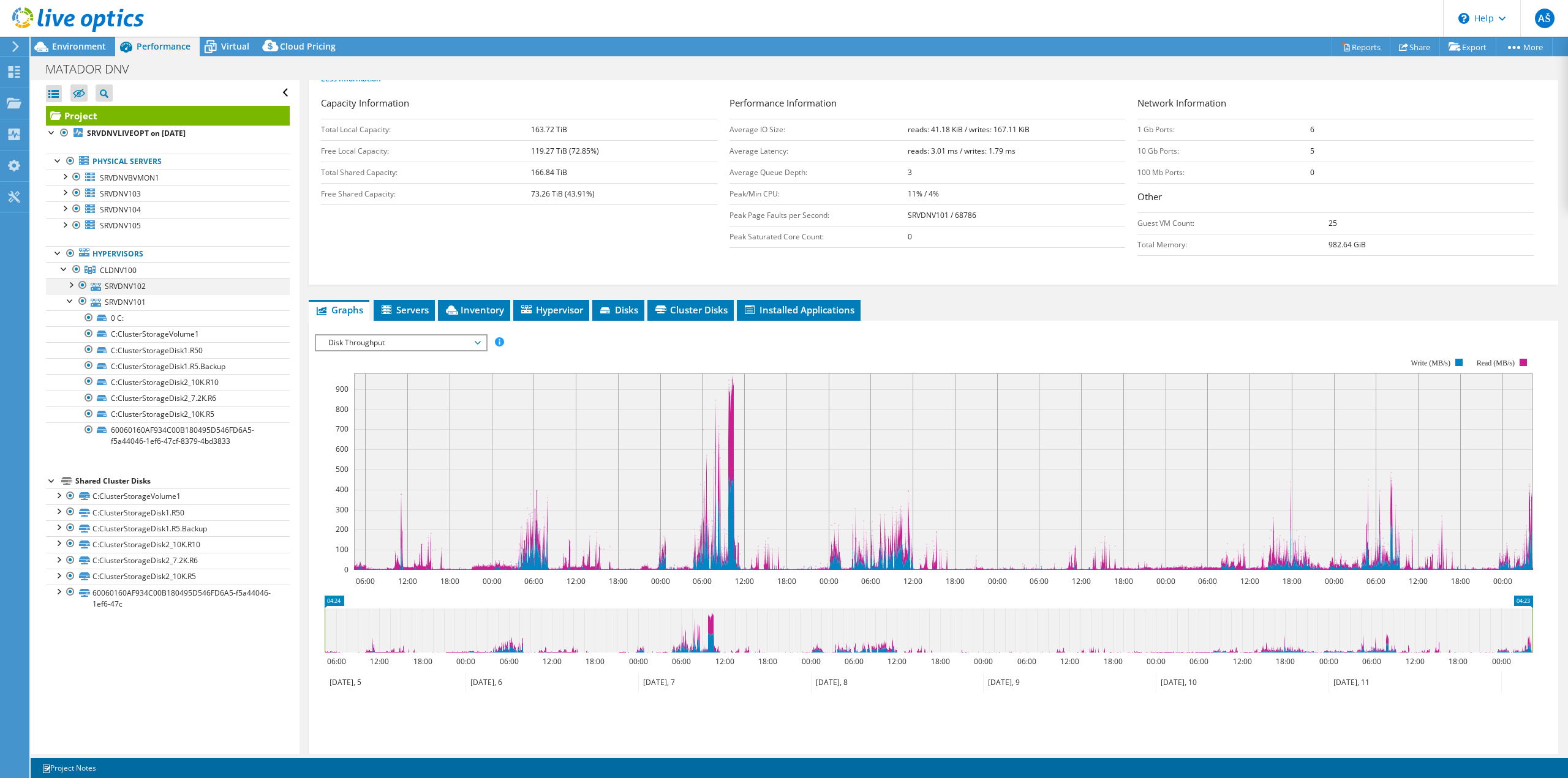
click at [71, 284] on div at bounding box center [70, 284] width 12 height 12
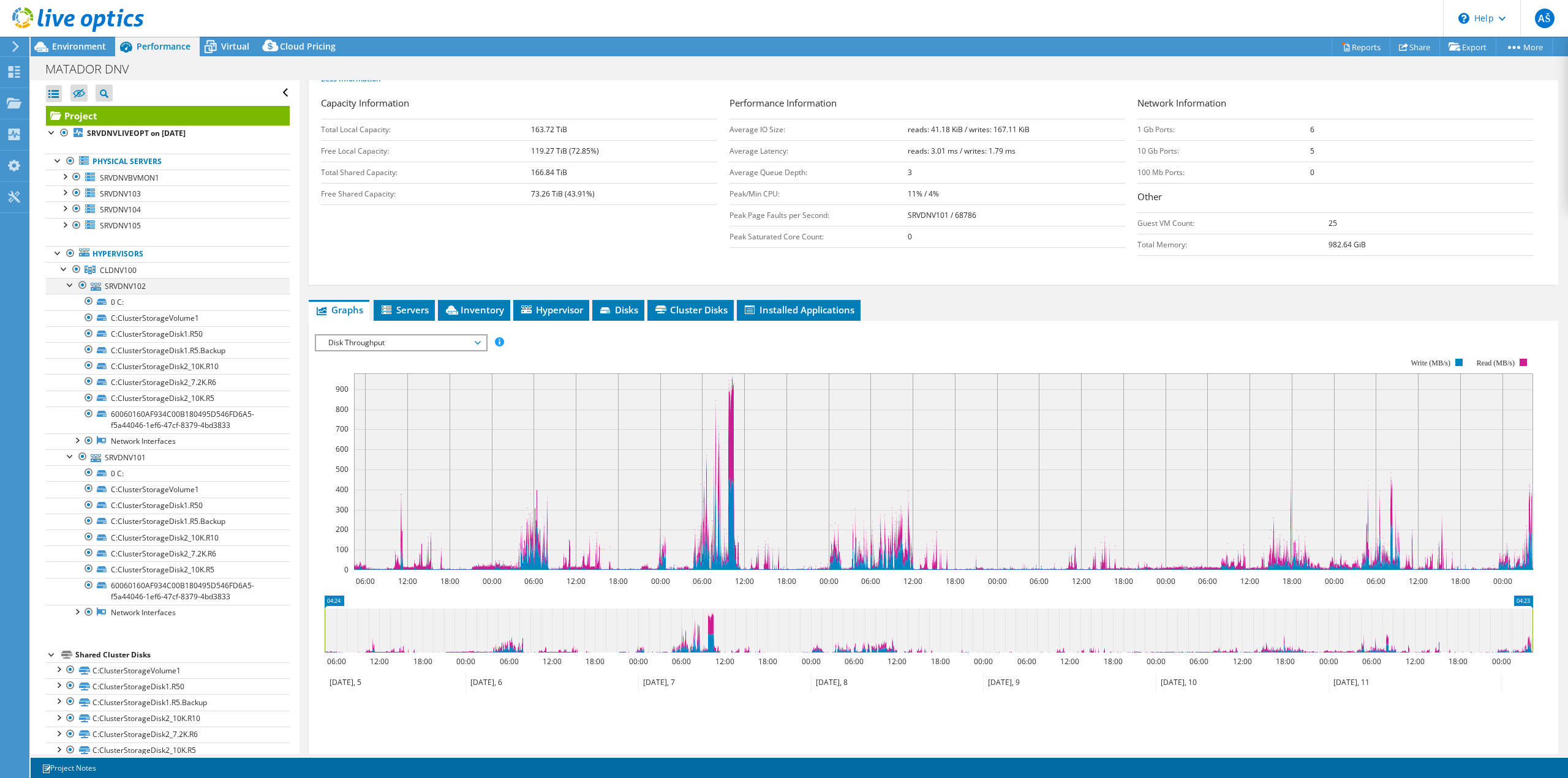
click at [71, 284] on div at bounding box center [70, 284] width 12 height 12
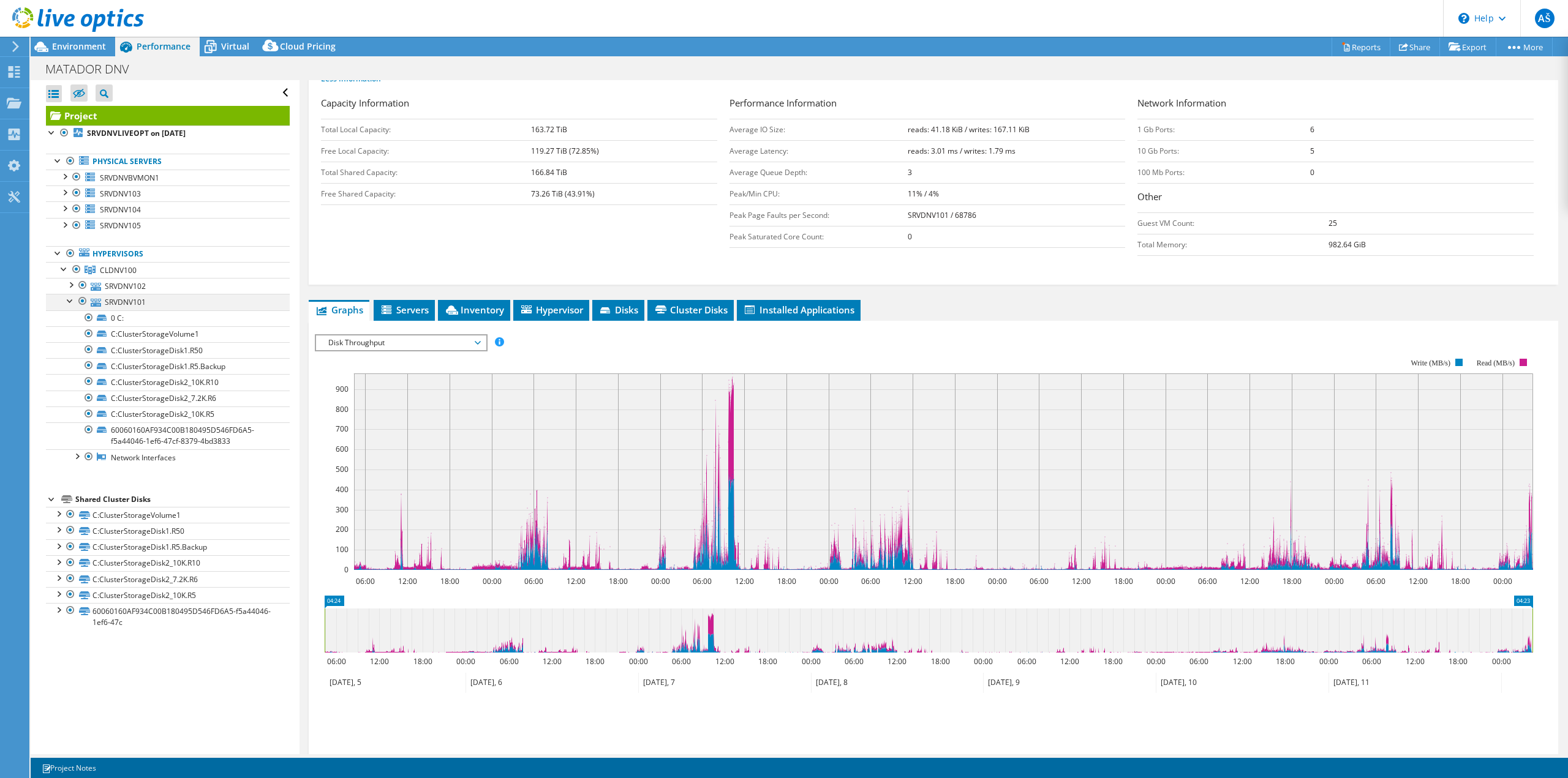
click at [72, 305] on div at bounding box center [70, 300] width 12 height 12
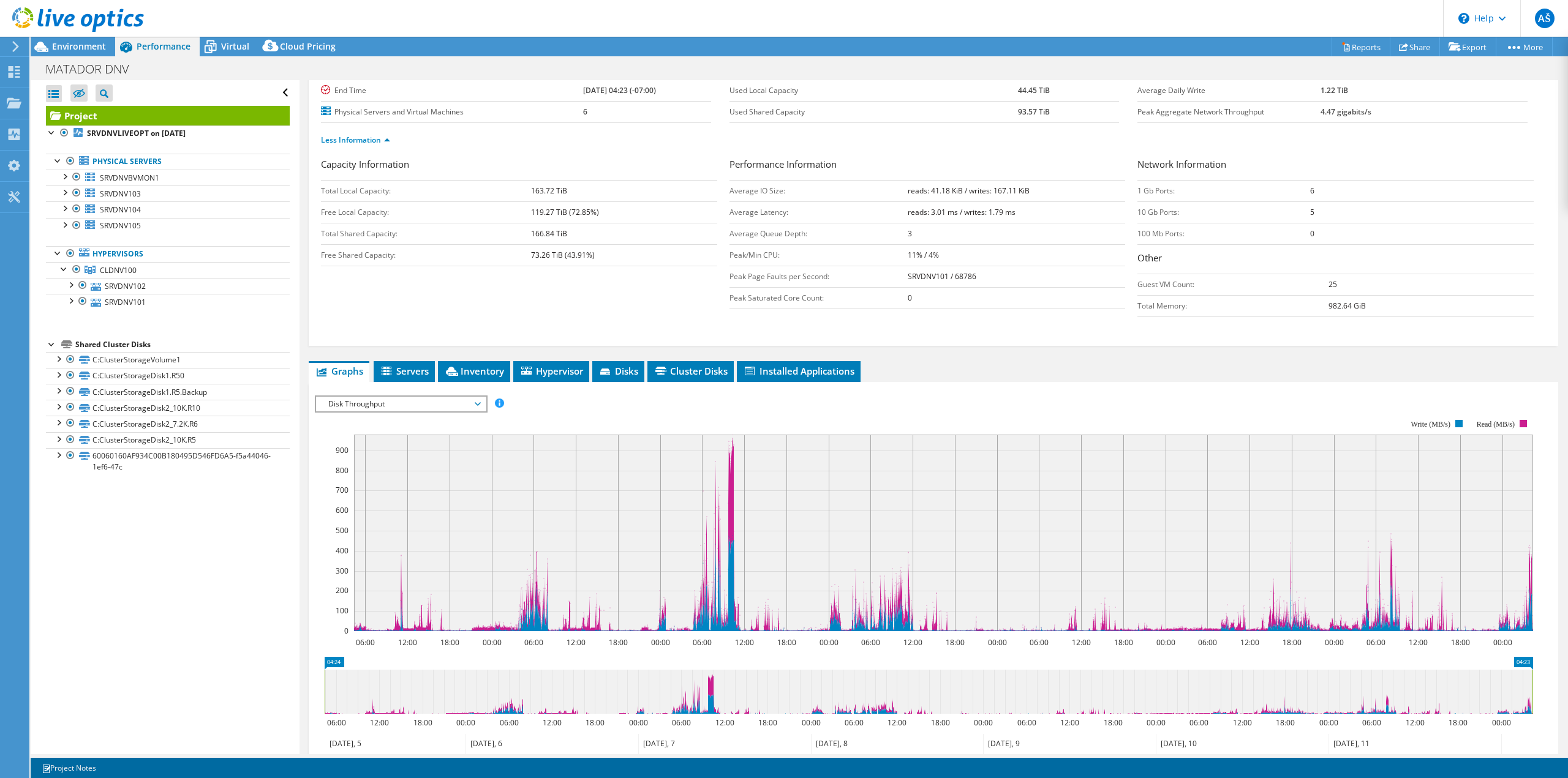
scroll to position [0, 0]
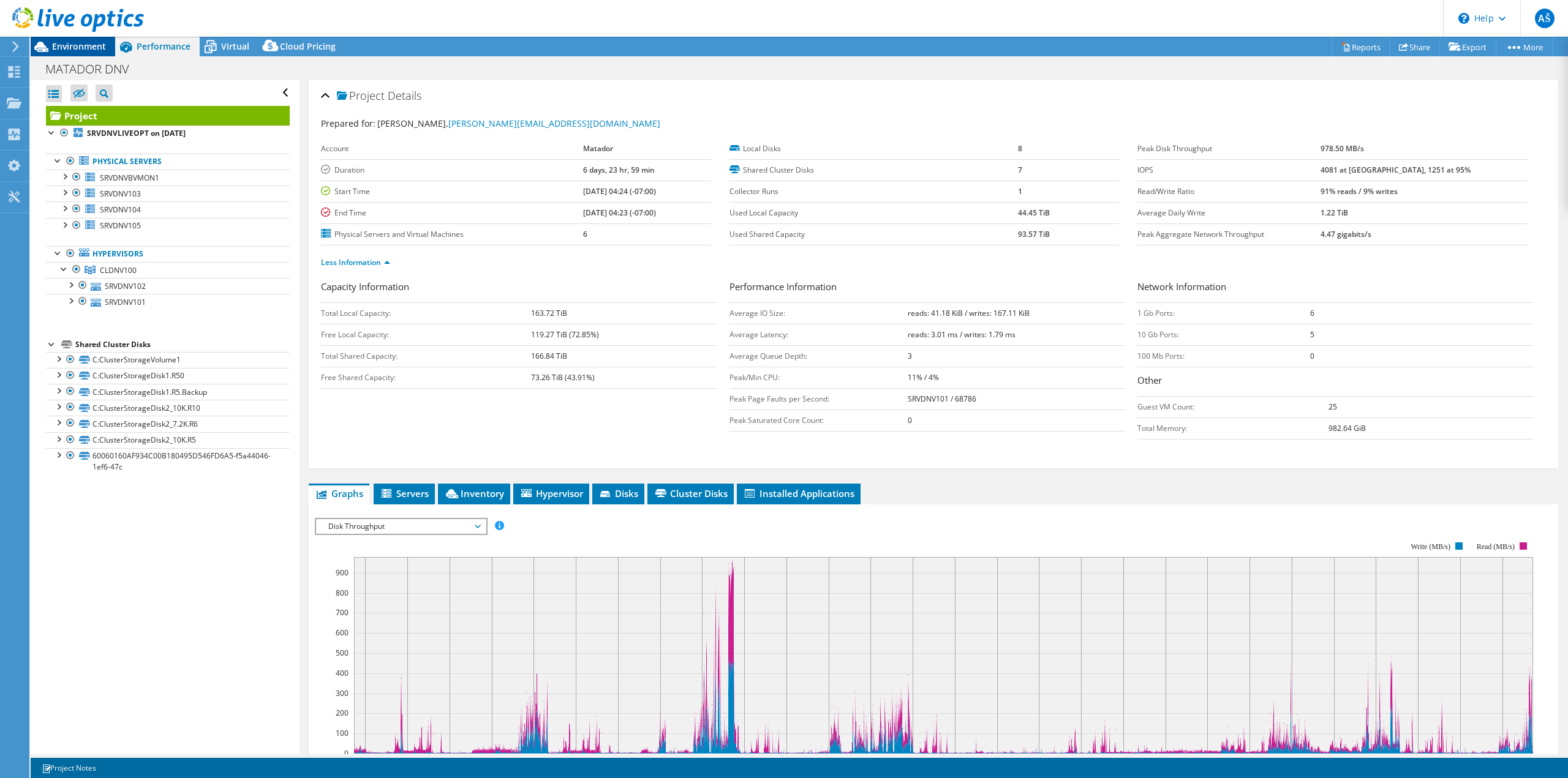
click at [74, 41] on span "Environment" at bounding box center [79, 46] width 54 height 11
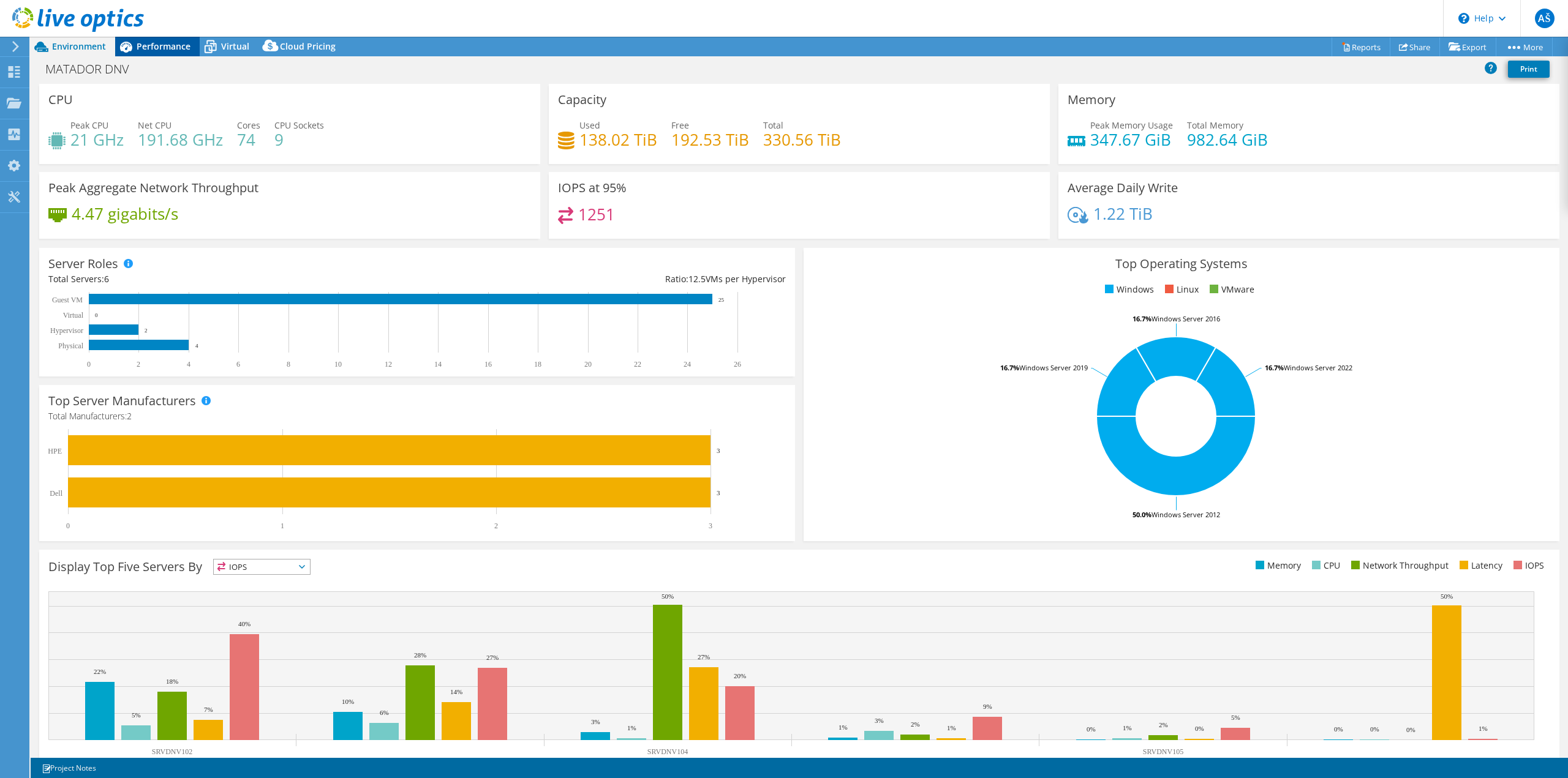
click at [167, 44] on span "Performance" at bounding box center [164, 46] width 54 height 11
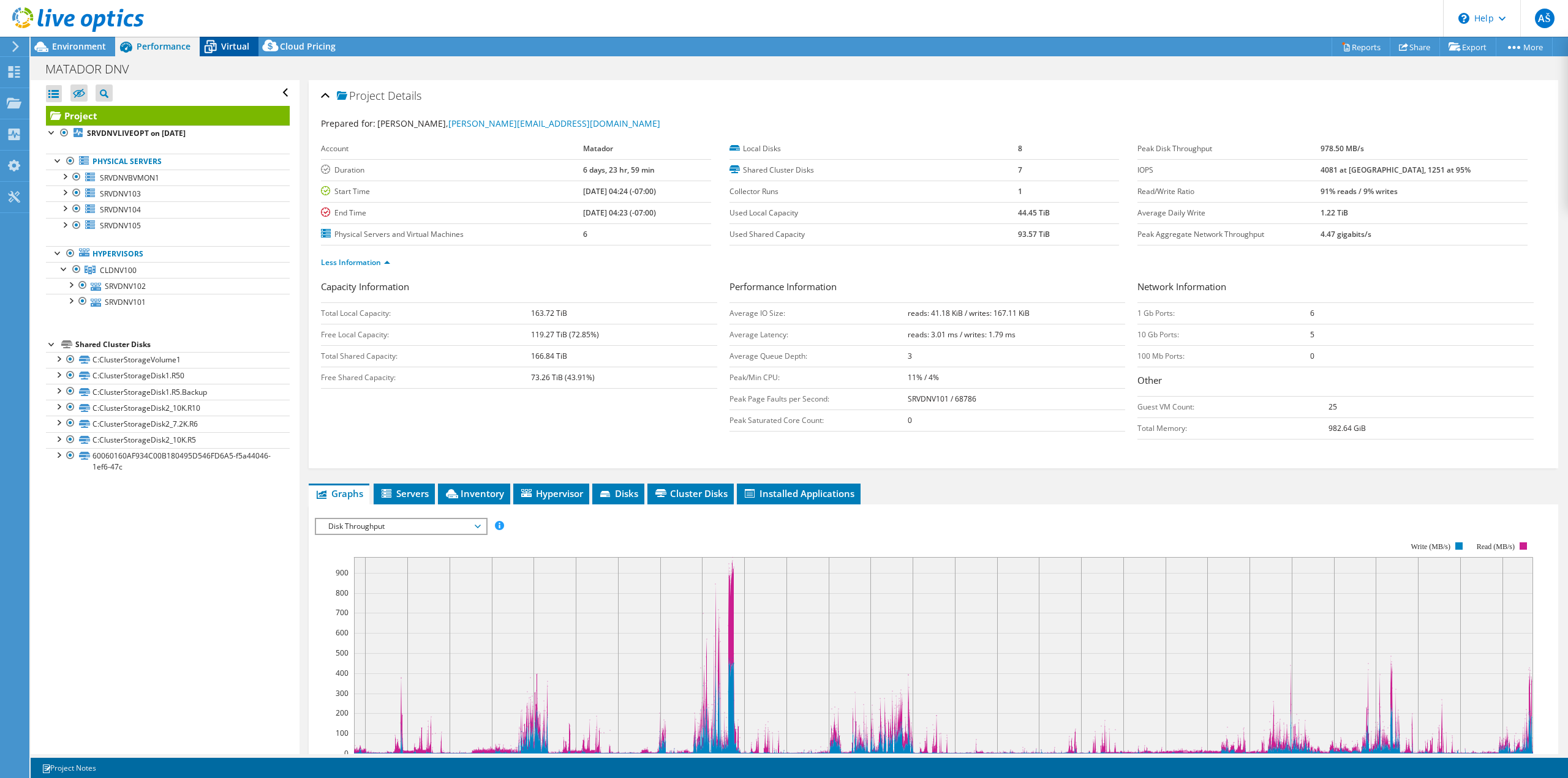
click at [222, 41] on span "Virtual" at bounding box center [235, 46] width 28 height 11
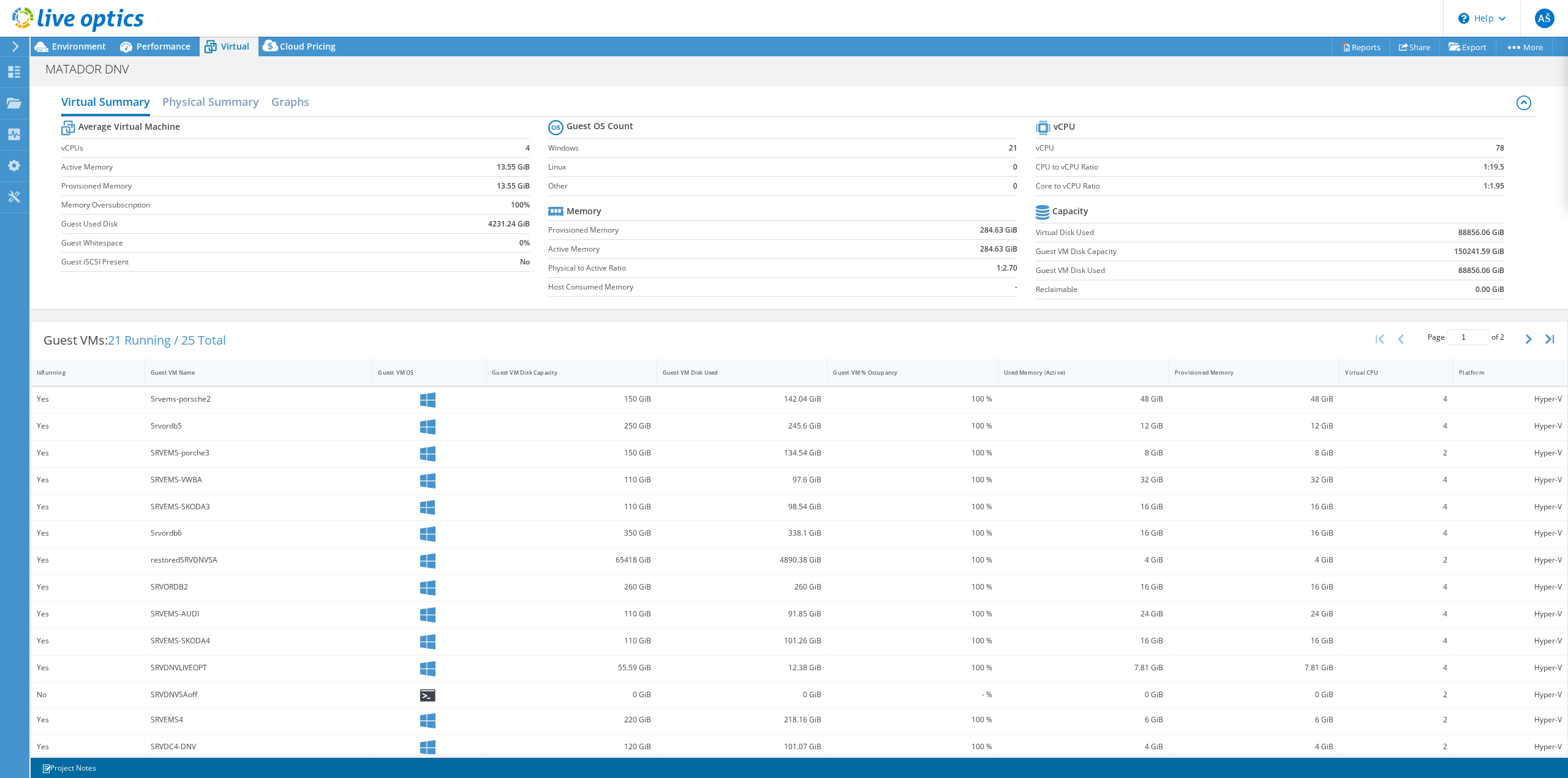
click at [13, 47] on icon at bounding box center [16, 46] width 9 height 11
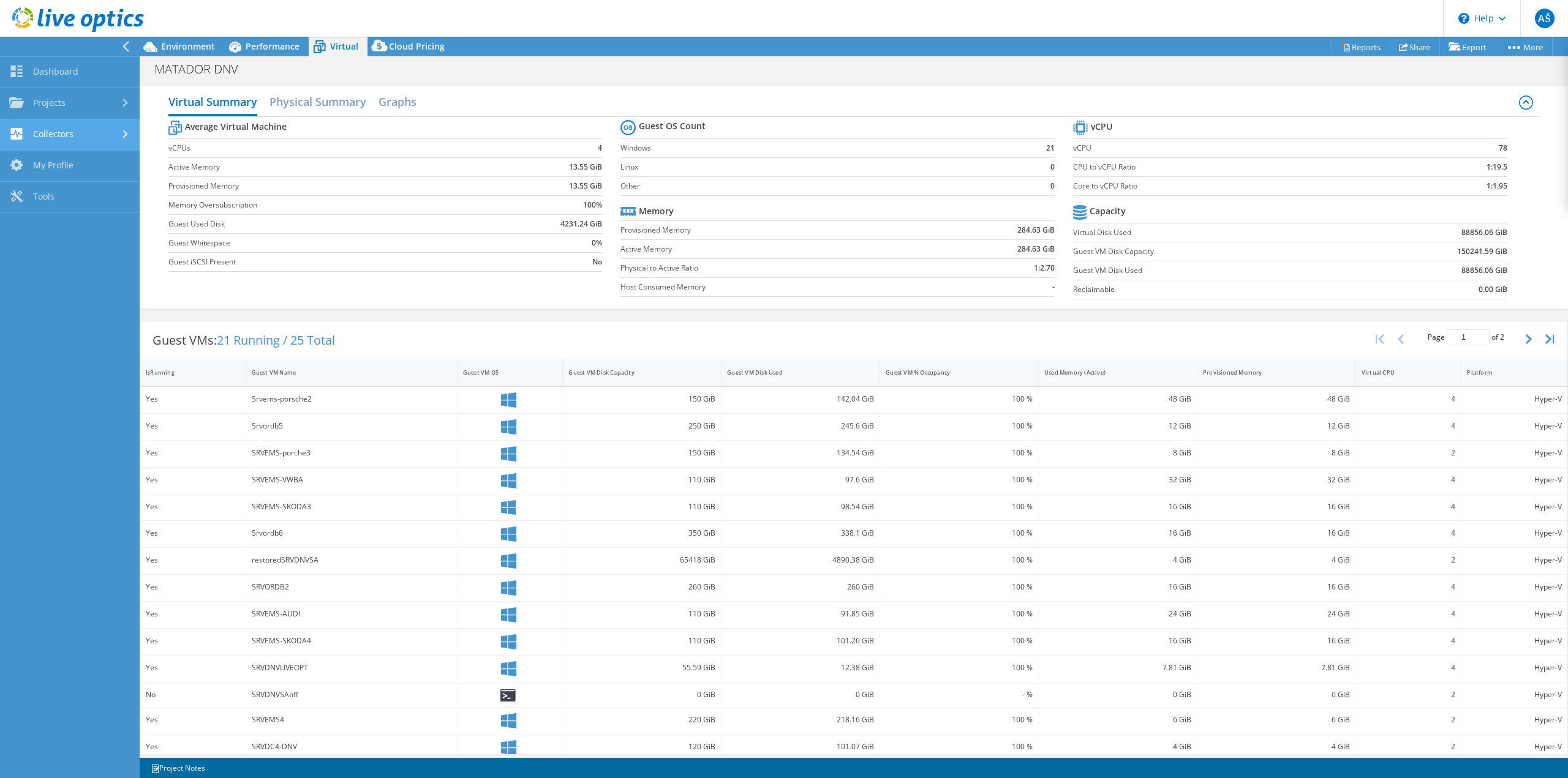
click at [125, 132] on use at bounding box center [126, 134] width 5 height 8
click at [125, 132] on div at bounding box center [125, 136] width 8 height 13
click at [1367, 49] on link "Reports" at bounding box center [1361, 47] width 59 height 19
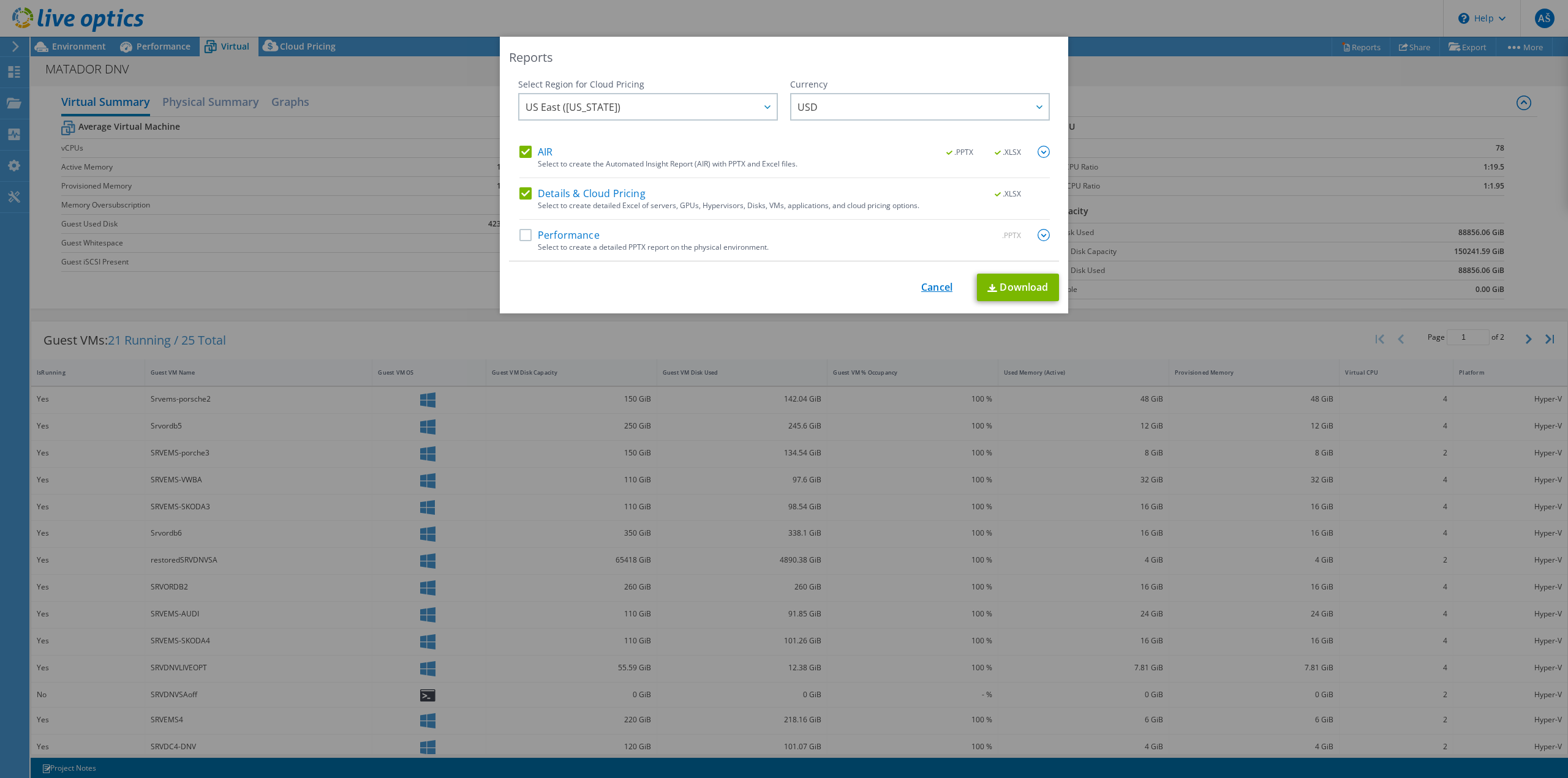
click at [930, 287] on link "Cancel" at bounding box center [937, 287] width 32 height 11
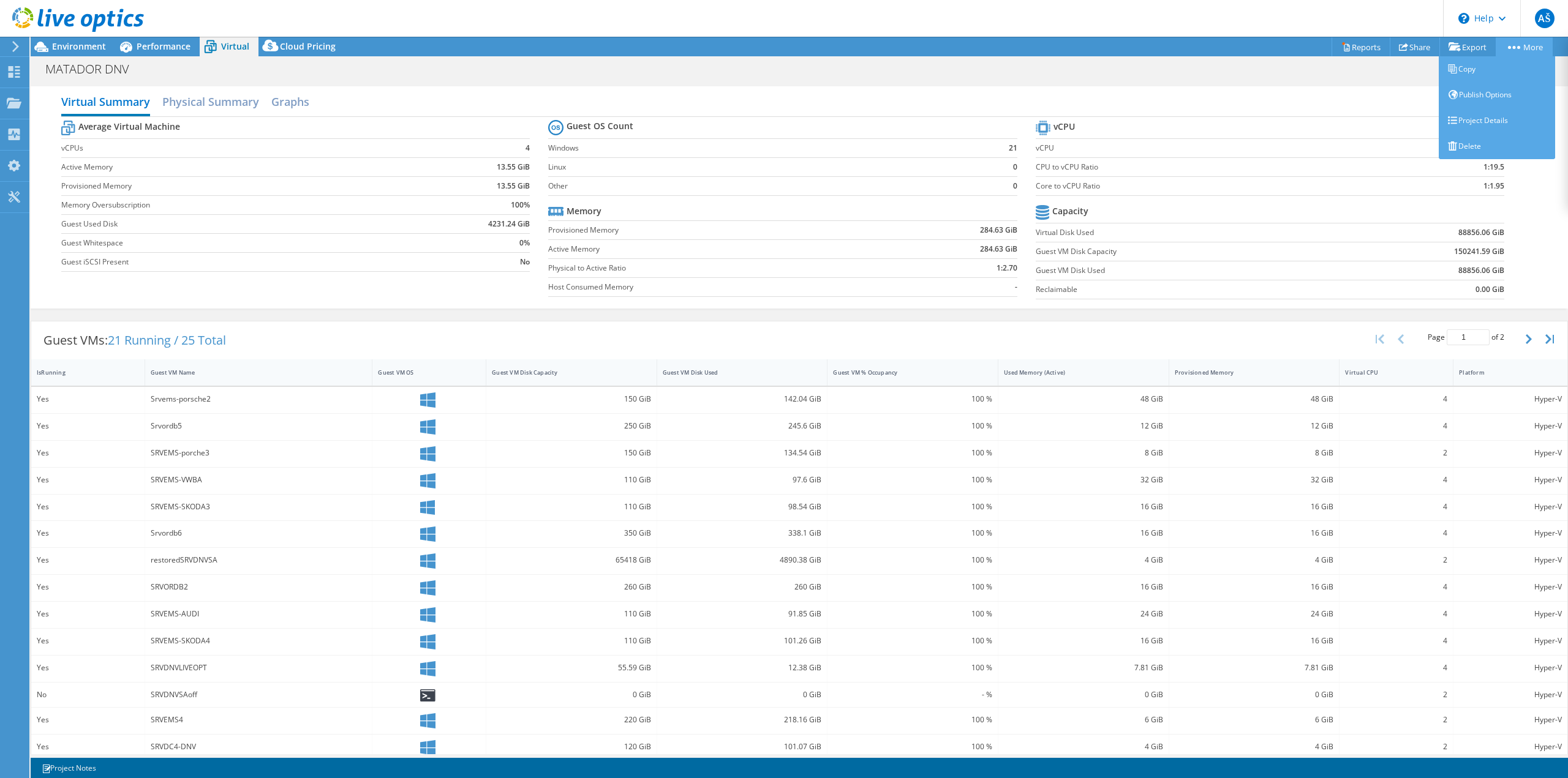
click at [1513, 48] on circle at bounding box center [1514, 46] width 3 height 3
click at [1477, 94] on link "Publish Options" at bounding box center [1496, 95] width 116 height 25
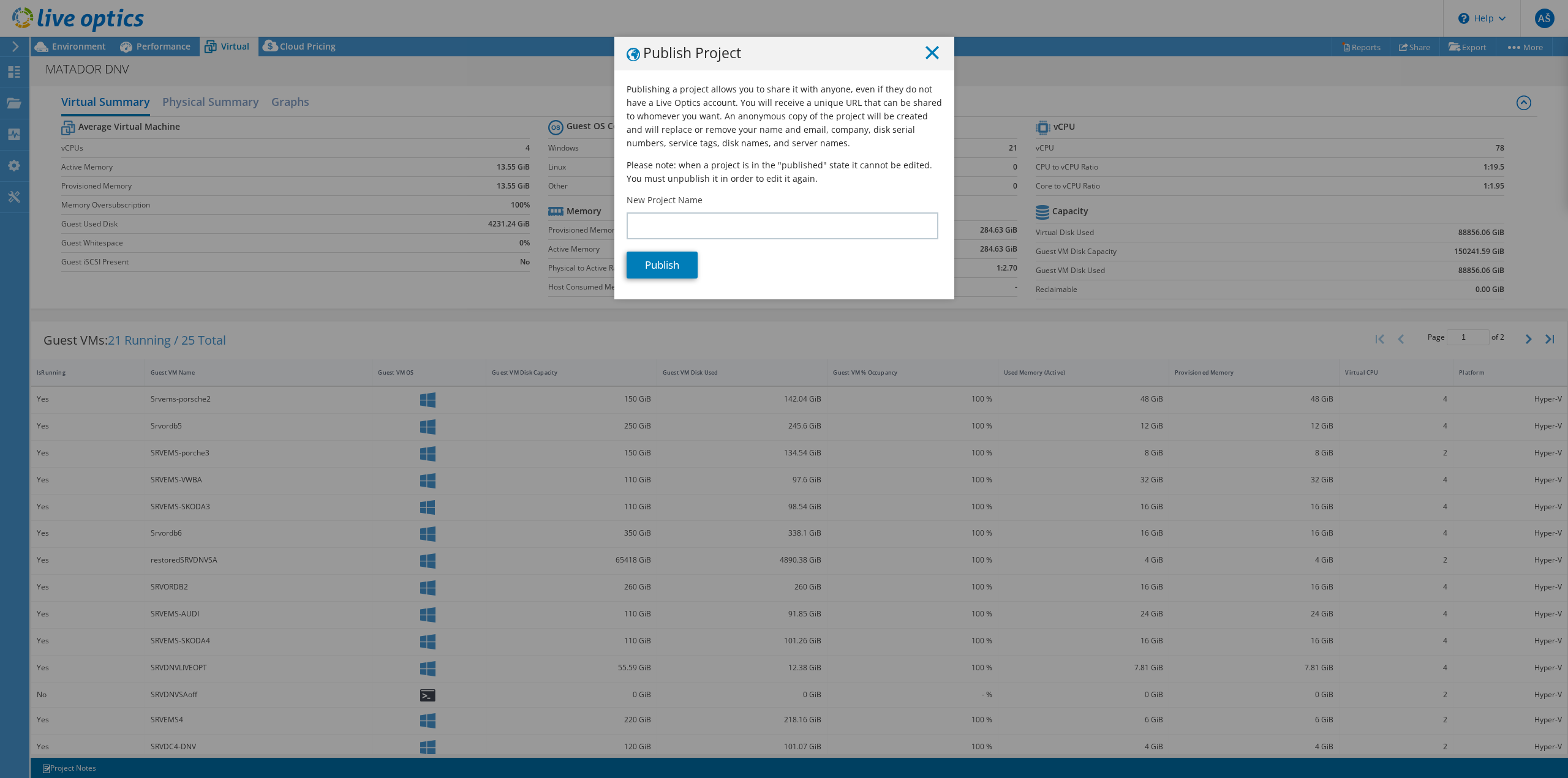
click at [927, 52] on line at bounding box center [932, 53] width 12 height 12
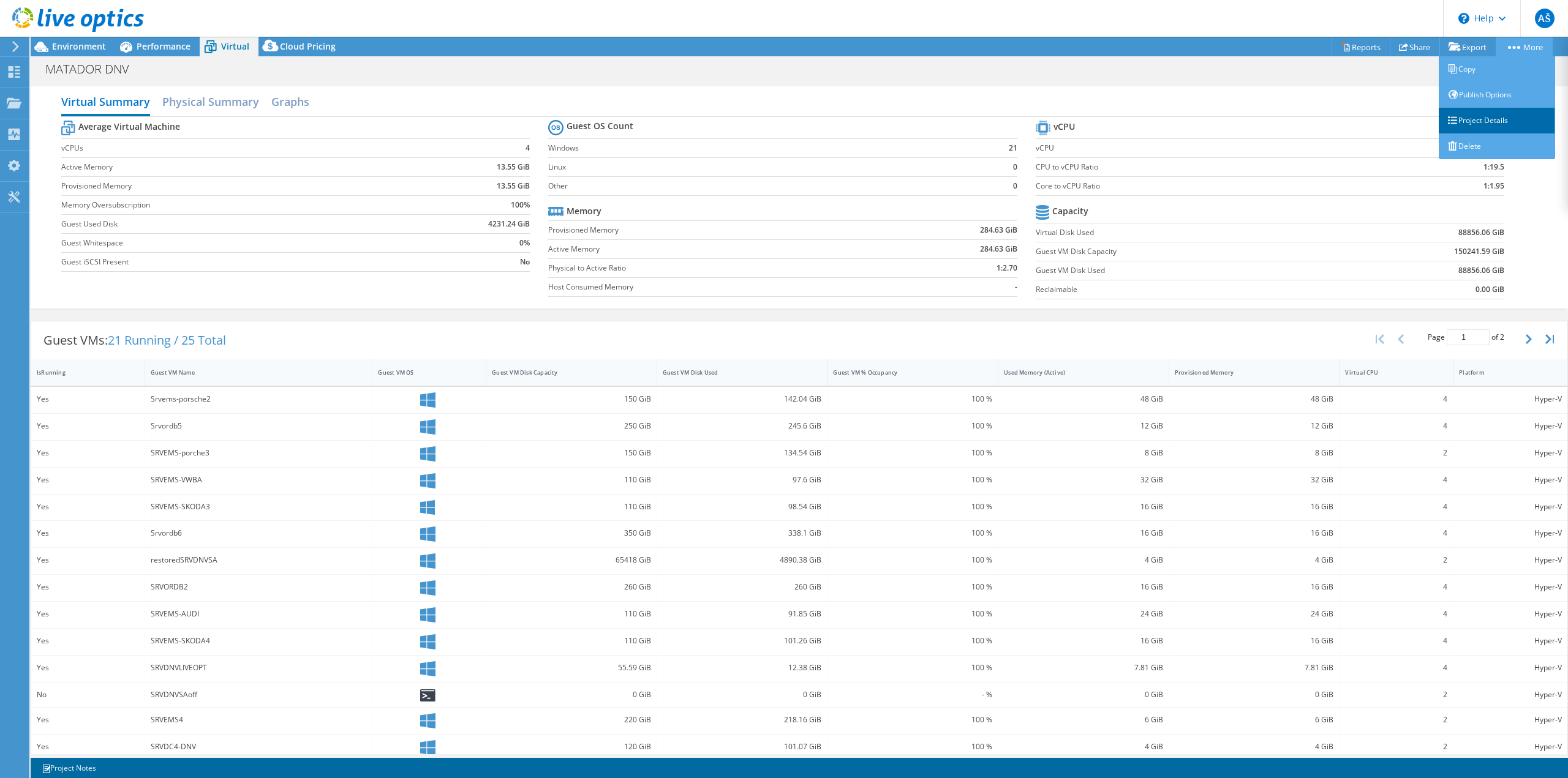
click at [1493, 123] on link "Project Details" at bounding box center [1496, 120] width 116 height 25
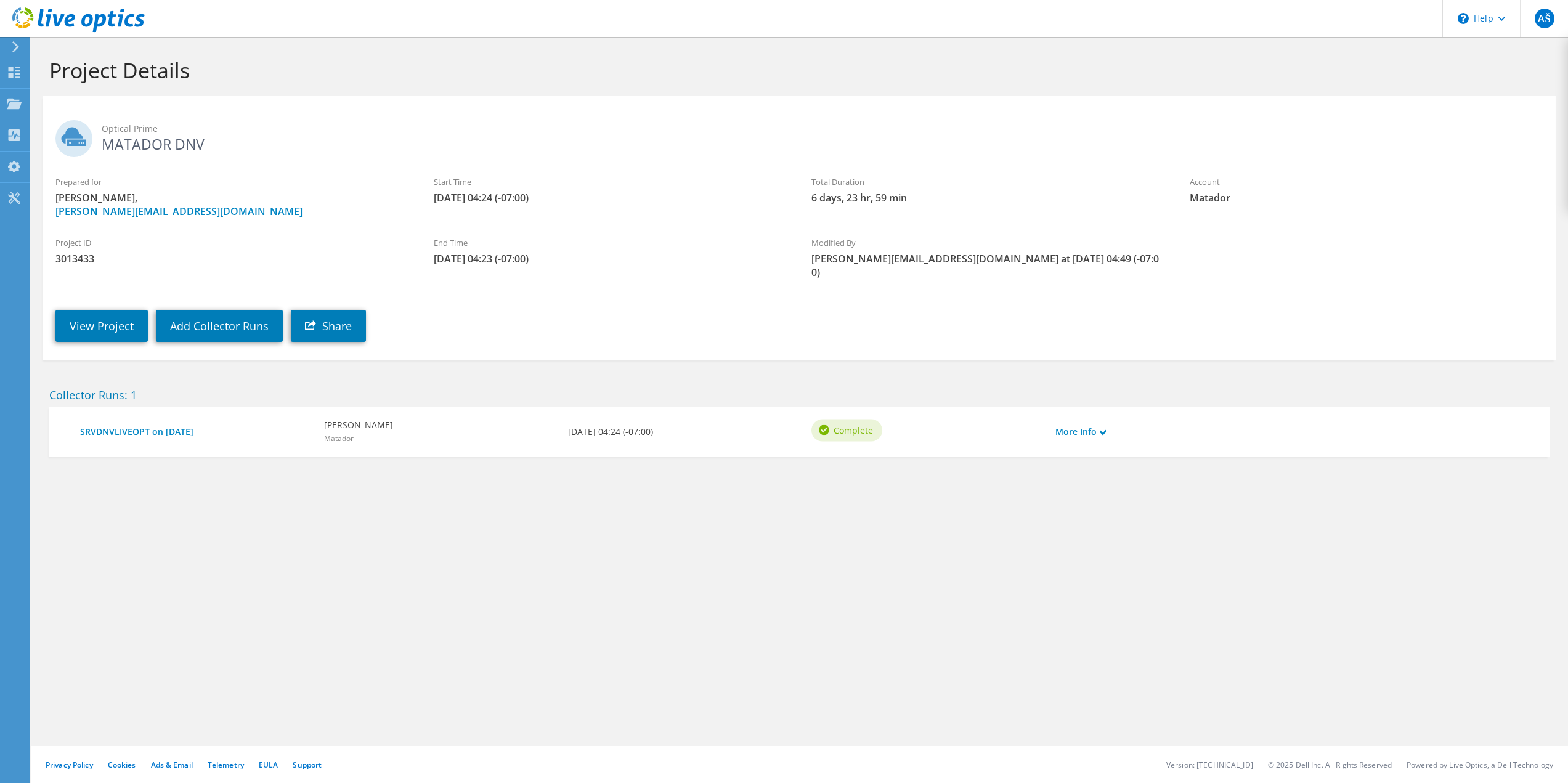
click at [1091, 419] on div "More Info" at bounding box center [1110, 432] width 122 height 26
click at [1106, 425] on link "More Info" at bounding box center [1080, 432] width 50 height 13
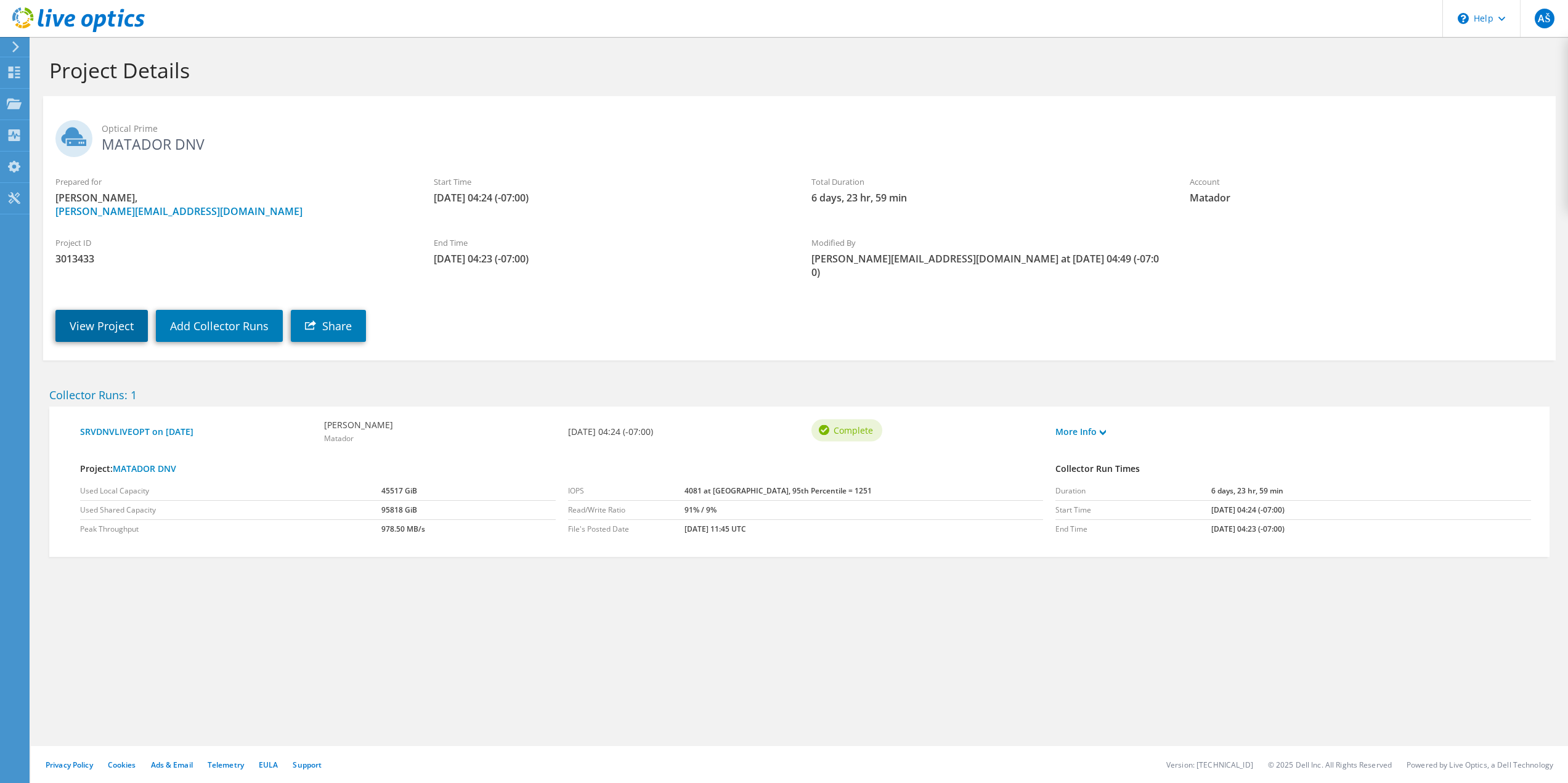
click at [107, 318] on link "View Project" at bounding box center [101, 326] width 92 height 32
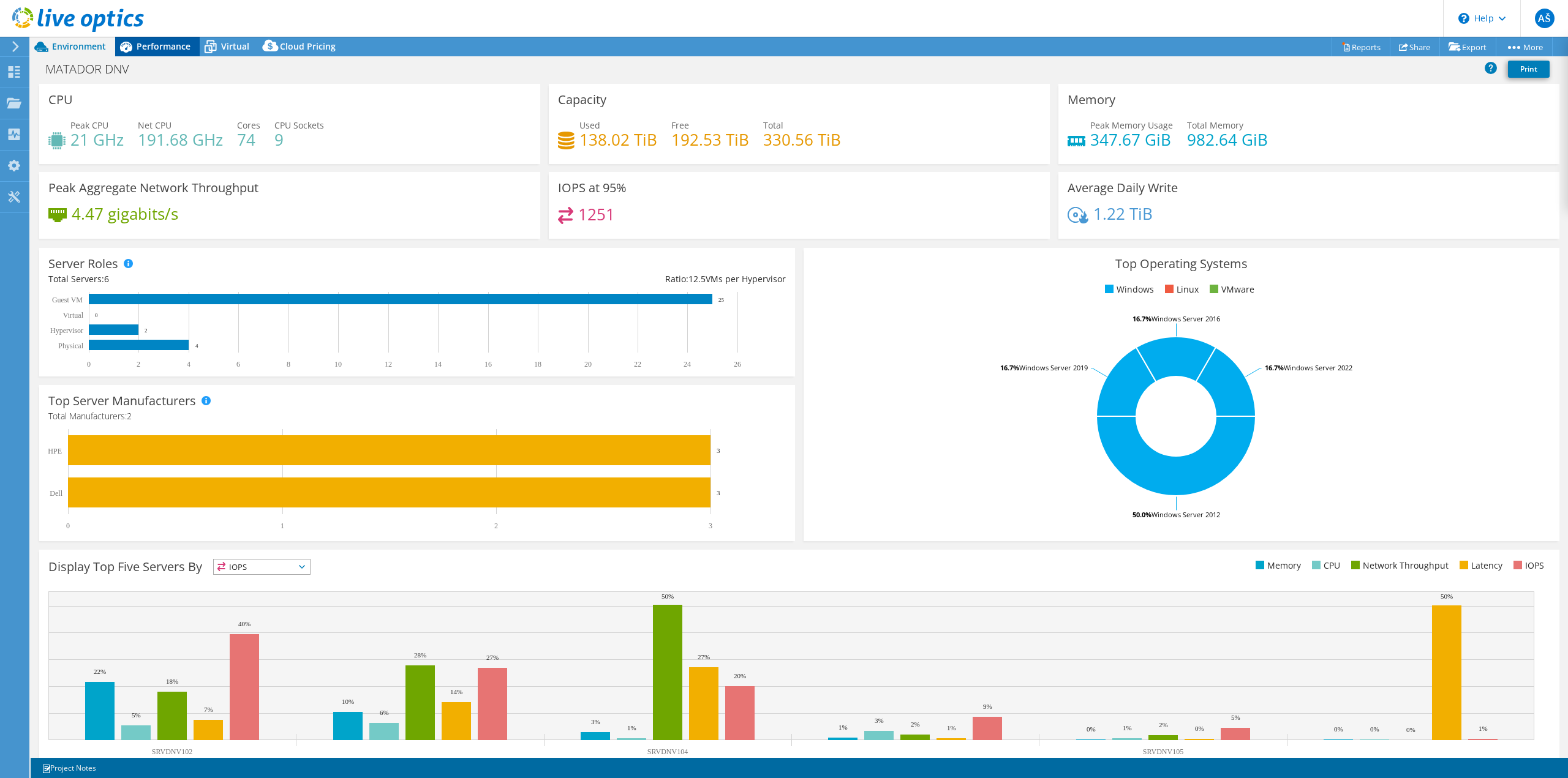
click at [160, 41] on span "Performance" at bounding box center [164, 46] width 54 height 11
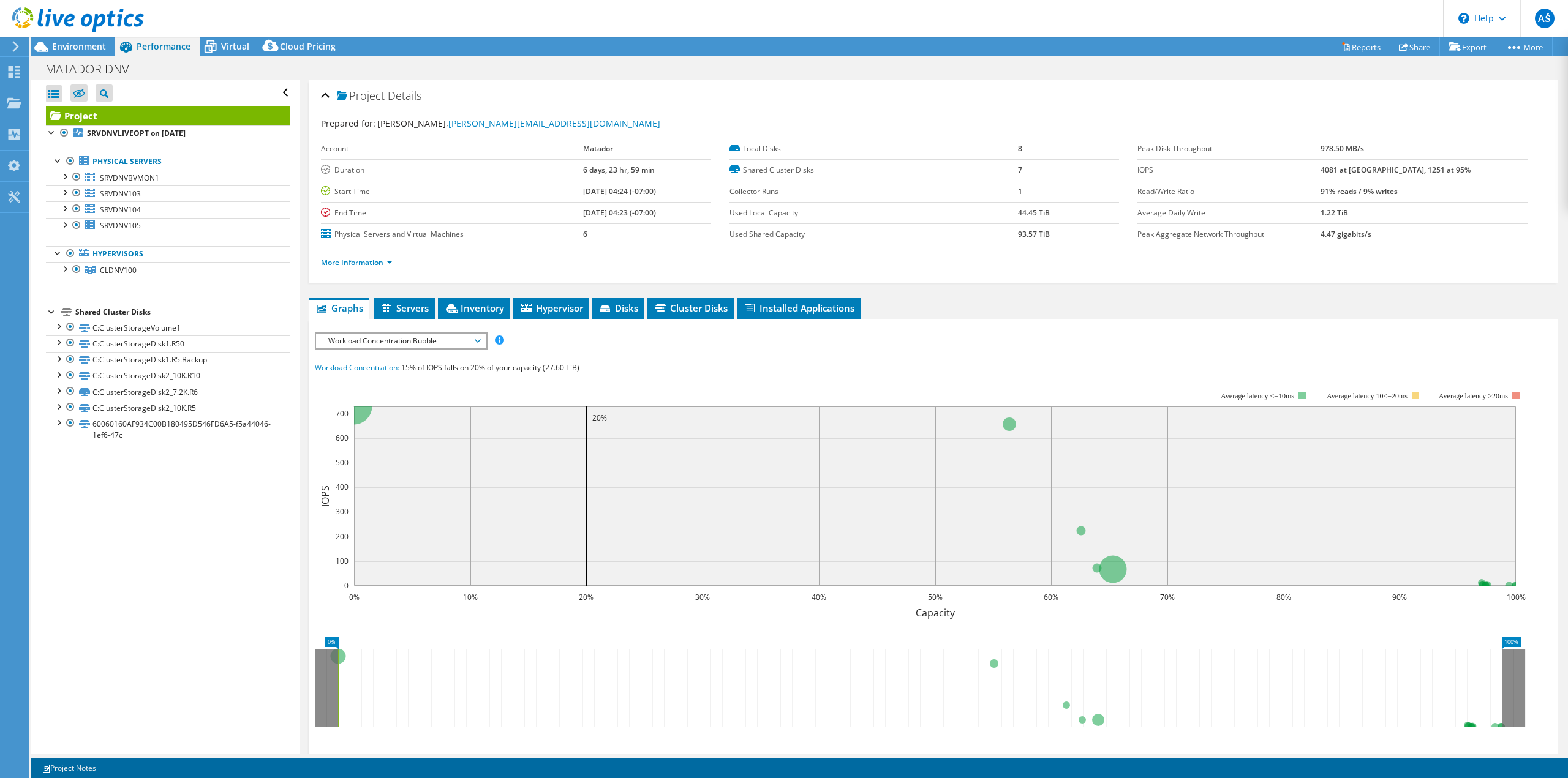
click at [500, 21] on header "AŠ End User [PERSON_NAME] [PERSON_NAME][EMAIL_ADDRESS][DOMAIN_NAME] [GEOGRAPHIC…" at bounding box center [784, 18] width 1568 height 37
click at [402, 303] on span "Servers" at bounding box center [404, 308] width 49 height 12
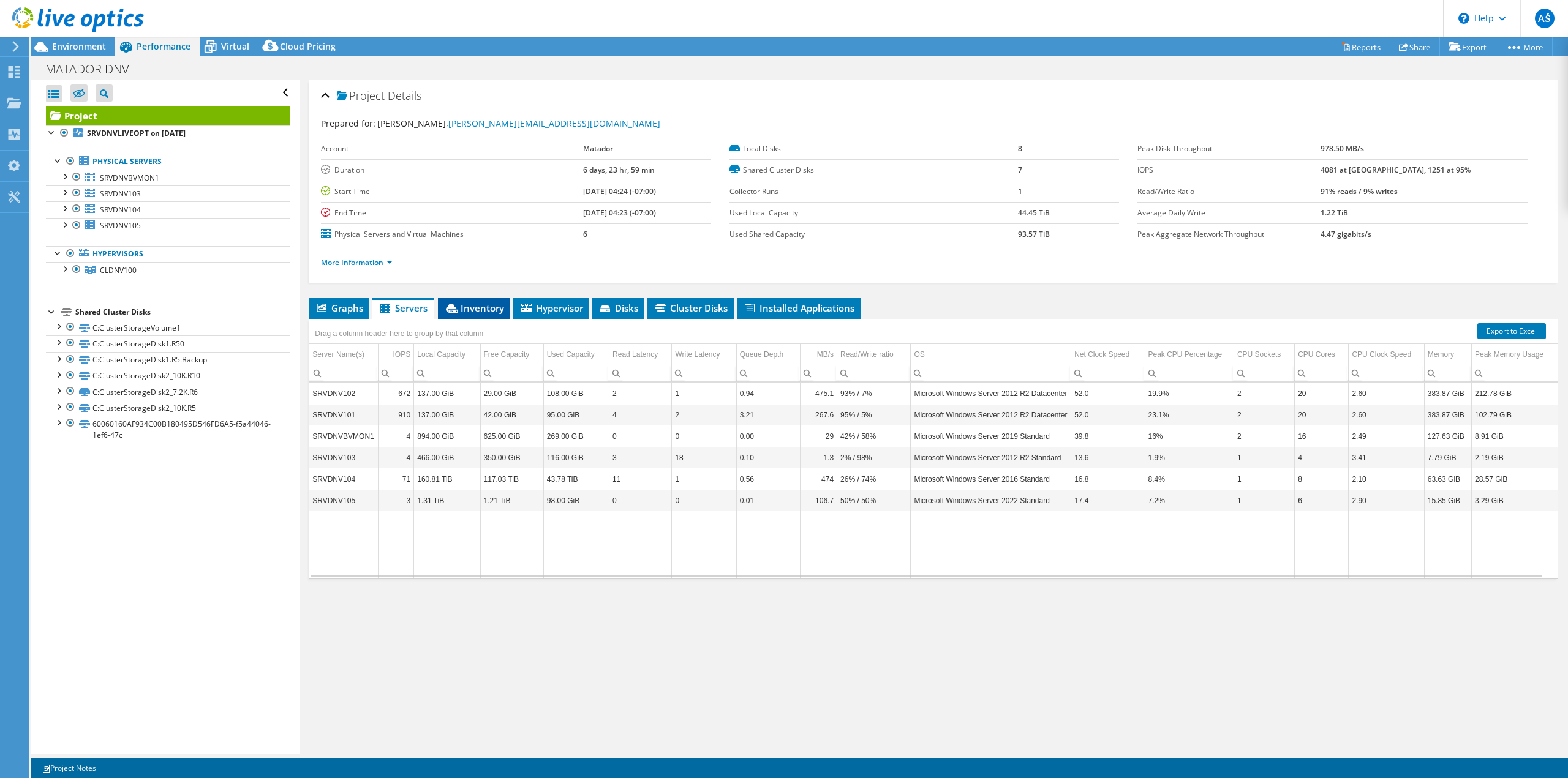
click at [464, 303] on span "Inventory" at bounding box center [474, 308] width 60 height 12
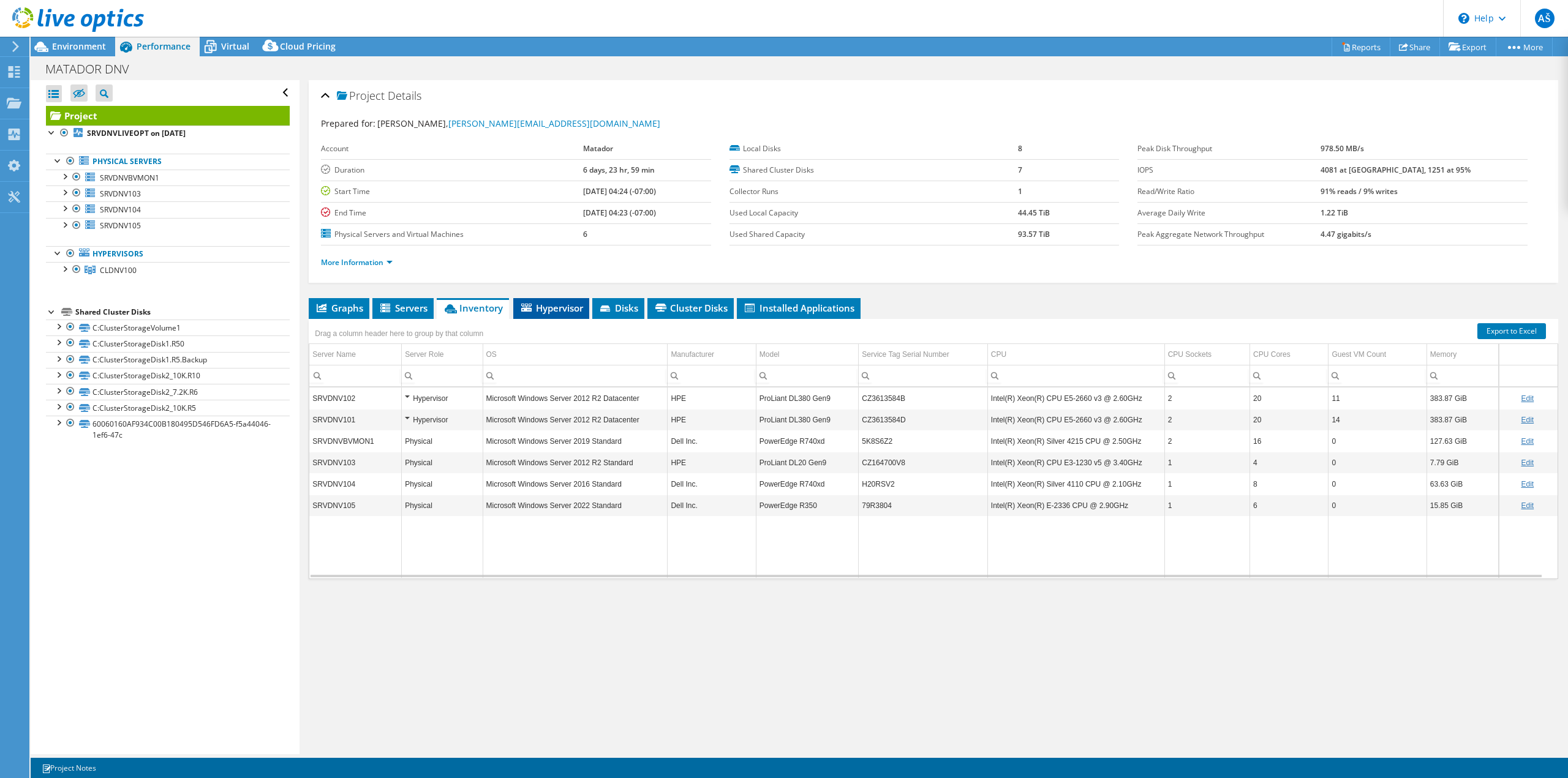
click at [565, 307] on span "Hypervisor" at bounding box center [551, 308] width 64 height 12
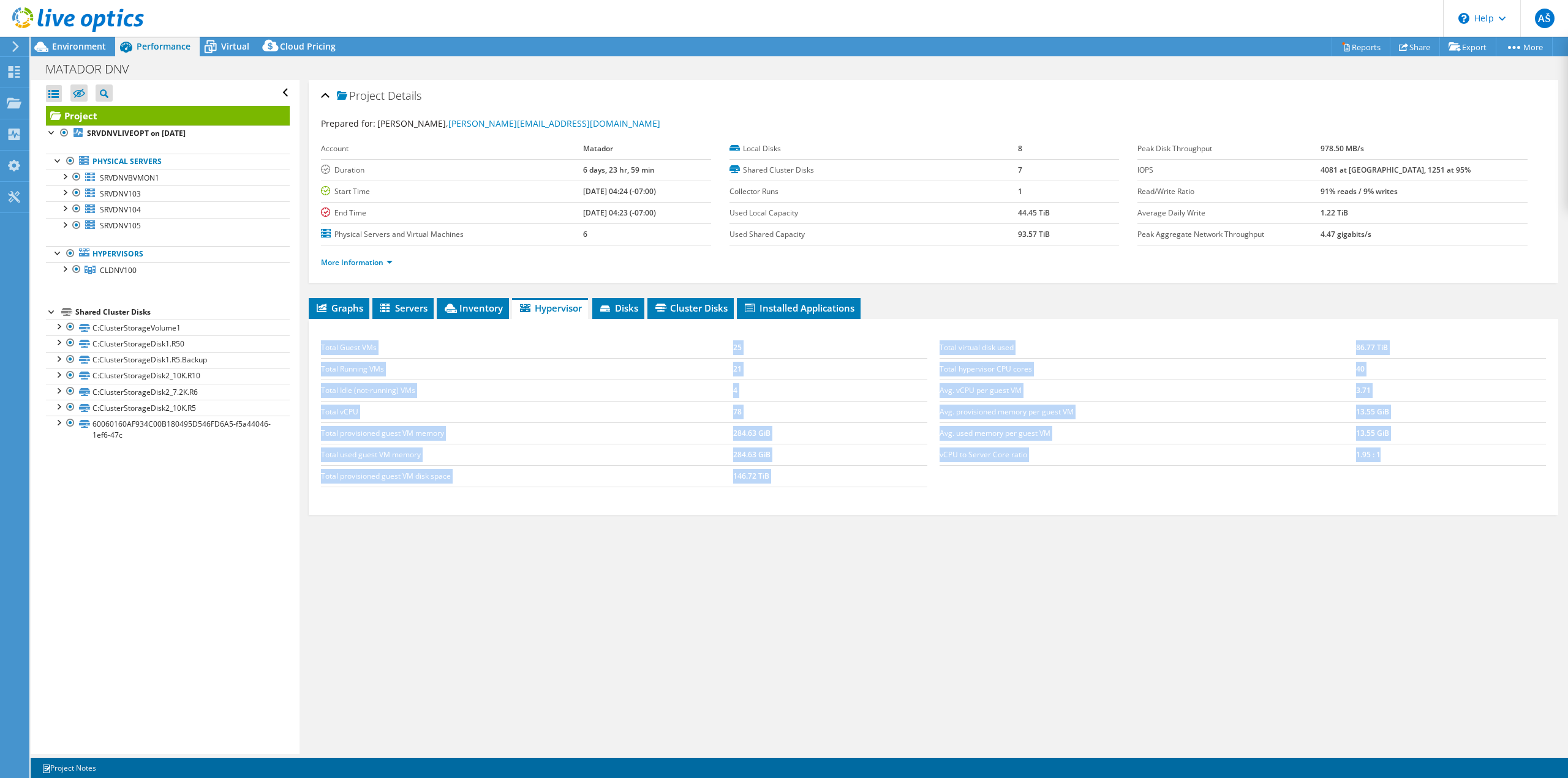
drag, startPoint x: 926, startPoint y: 346, endPoint x: 1462, endPoint y: 452, distance: 546.4
click at [1462, 452] on div "Total Guest VMs 25 Total Running VMs 21 Total Idle (not-running) VMs 4 Total vC…" at bounding box center [933, 411] width 1237 height 174
click at [1424, 502] on div "Total Guest VMs 25 Total Running VMs 21 Total Idle (not-running) VMs 4 Total vC…" at bounding box center [933, 417] width 1249 height 196
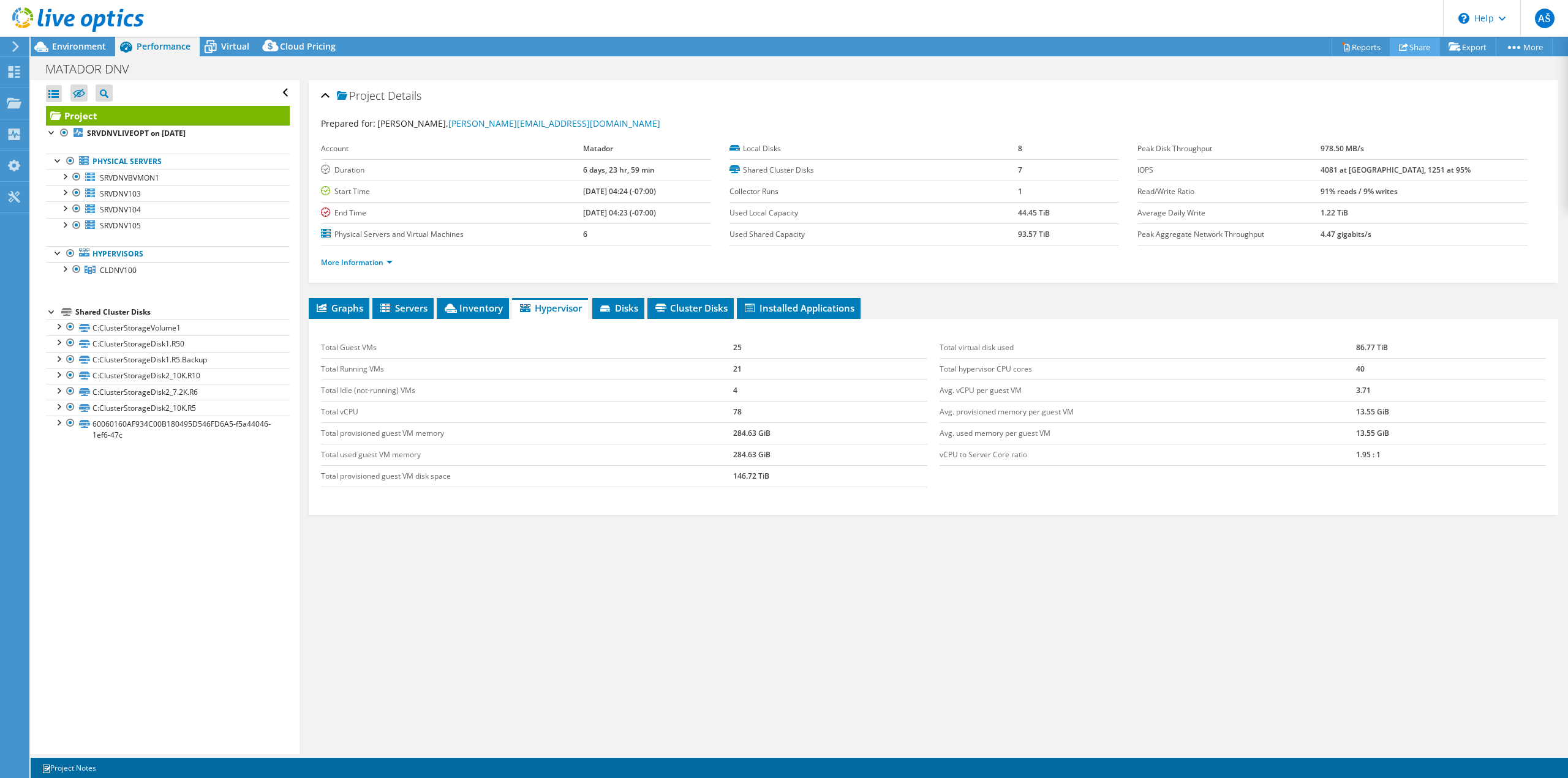
click at [1415, 51] on link "Share" at bounding box center [1414, 47] width 50 height 19
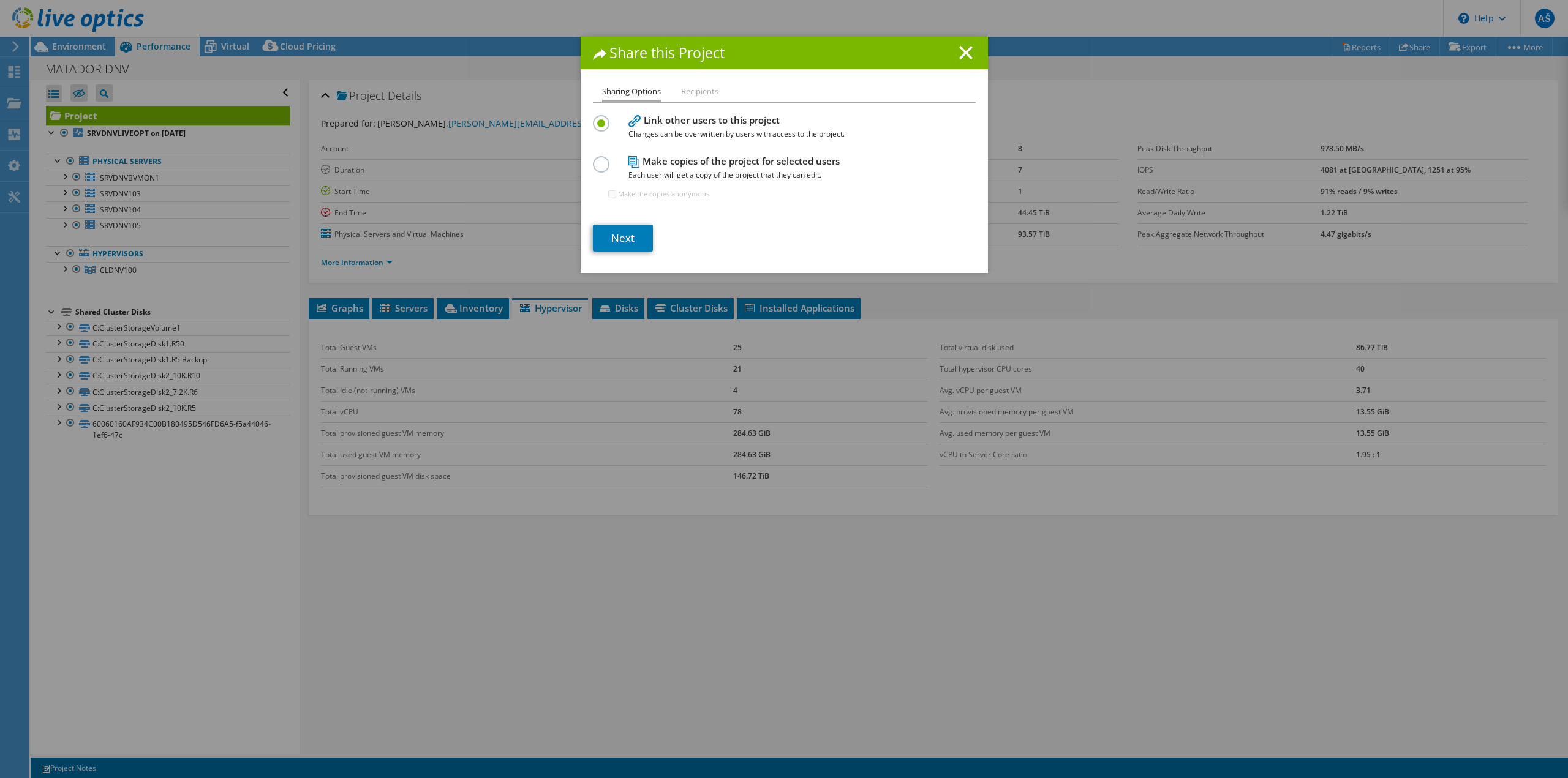
click at [594, 159] on label at bounding box center [603, 157] width 21 height 3
click at [0, 0] on input "radio" at bounding box center [0, 0] width 0 height 0
click at [608, 194] on input "Make the copies anonymous." at bounding box center [612, 194] width 8 height 8
checkbox input "false"
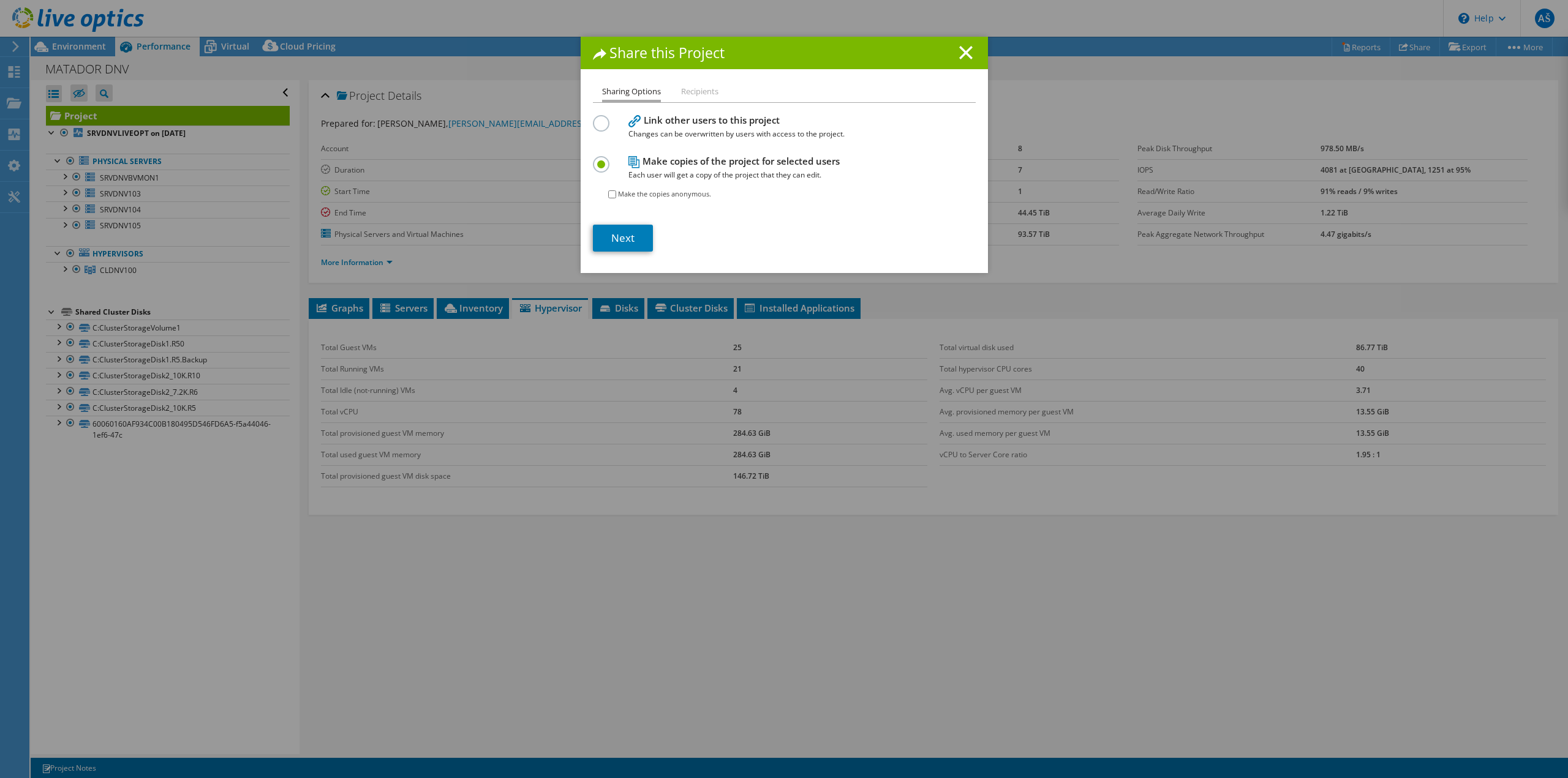
click at [596, 118] on label at bounding box center [603, 116] width 21 height 3
click at [0, 0] on input "radio" at bounding box center [0, 0] width 0 height 0
click at [616, 239] on link "Next" at bounding box center [622, 238] width 60 height 27
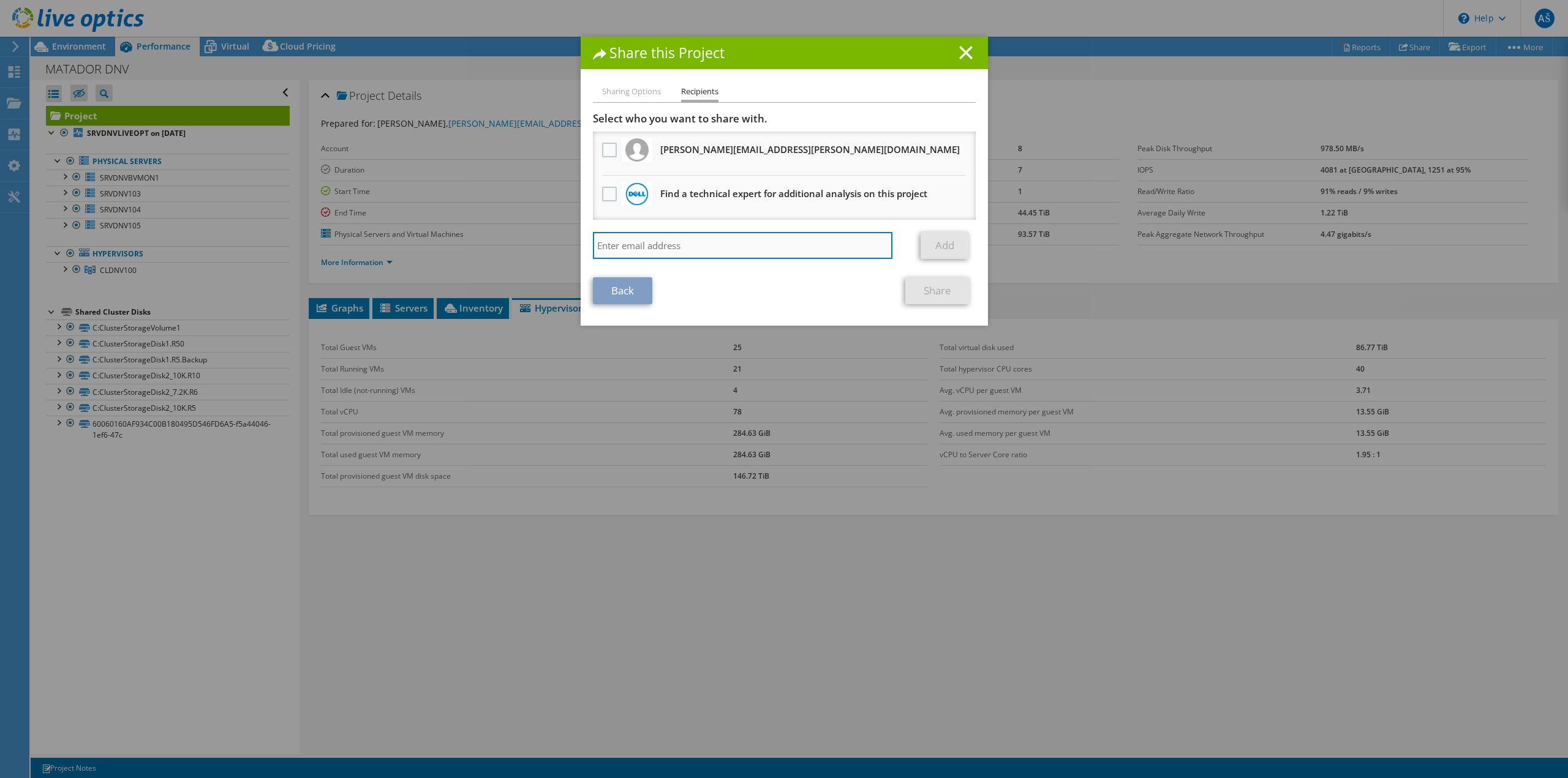
click at [770, 240] on input "search" at bounding box center [742, 245] width 300 height 27
click at [961, 49] on icon at bounding box center [965, 52] width 13 height 13
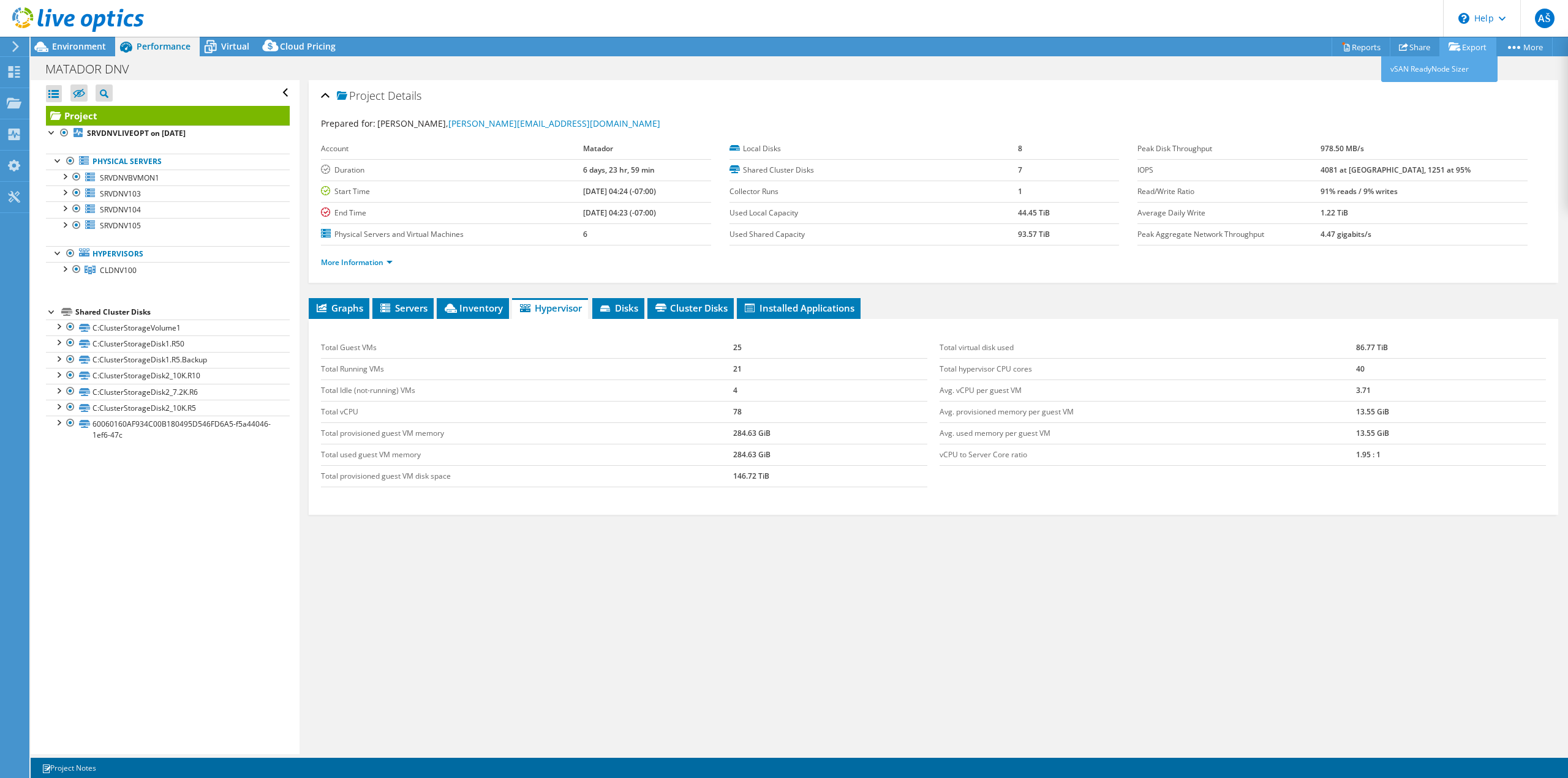
click at [1466, 48] on link "Export" at bounding box center [1467, 47] width 57 height 19
click at [1456, 70] on link "vSAN ReadyNode Sizer" at bounding box center [1438, 68] width 116 height 25
click at [243, 46] on span "Virtual" at bounding box center [235, 46] width 28 height 11
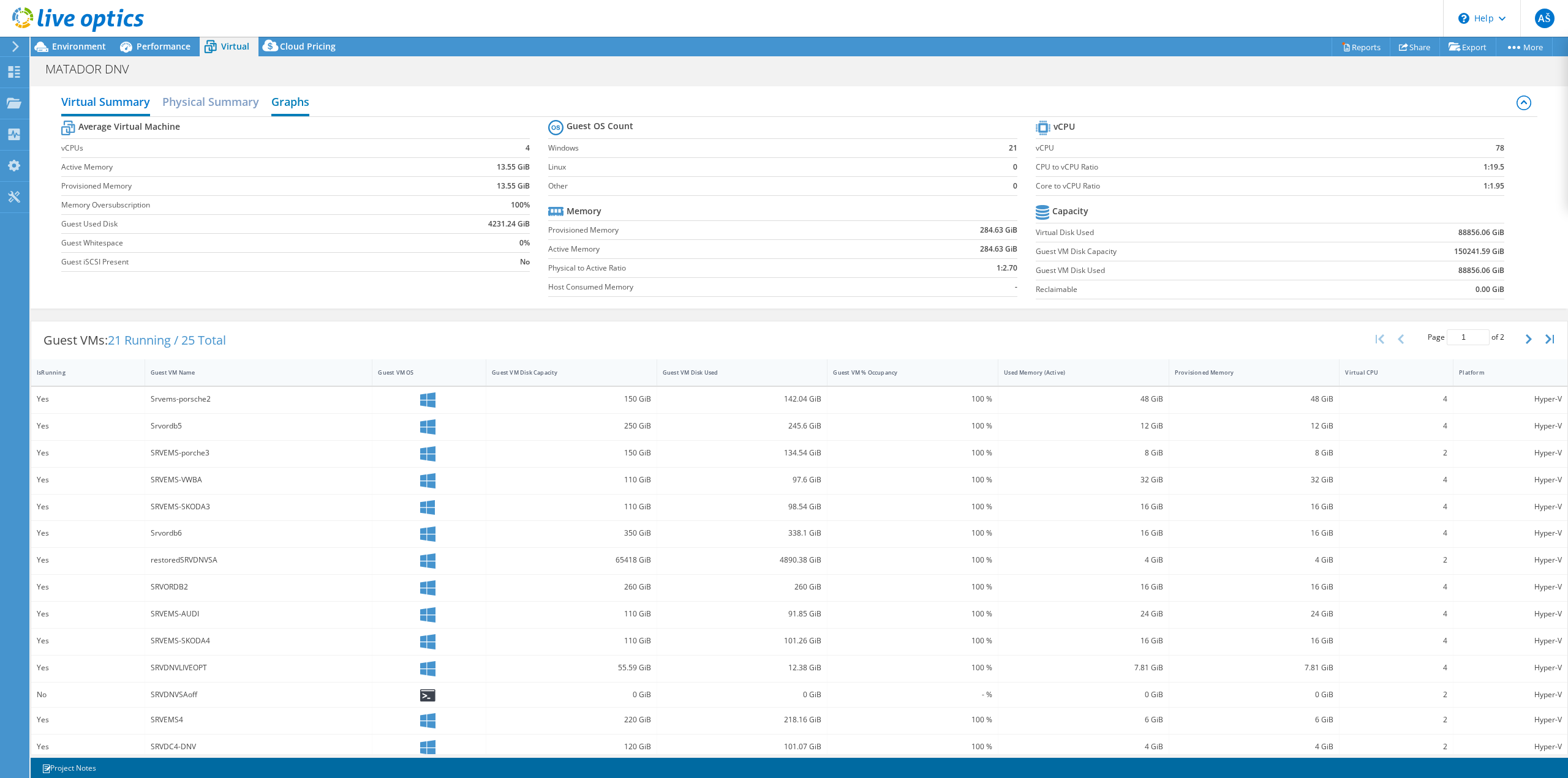
click at [281, 96] on h2 "Graphs" at bounding box center [290, 102] width 38 height 27
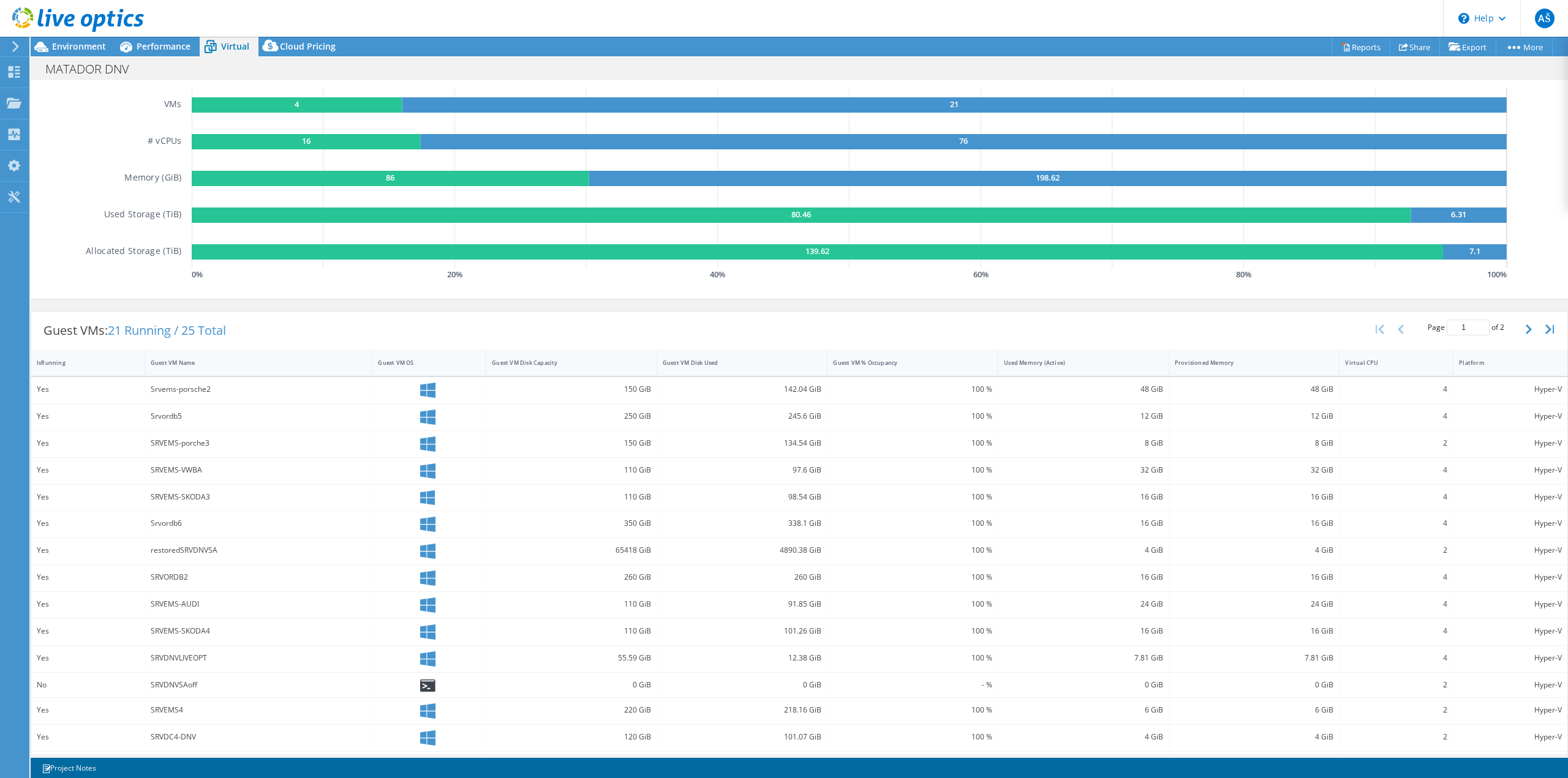
scroll to position [136, 0]
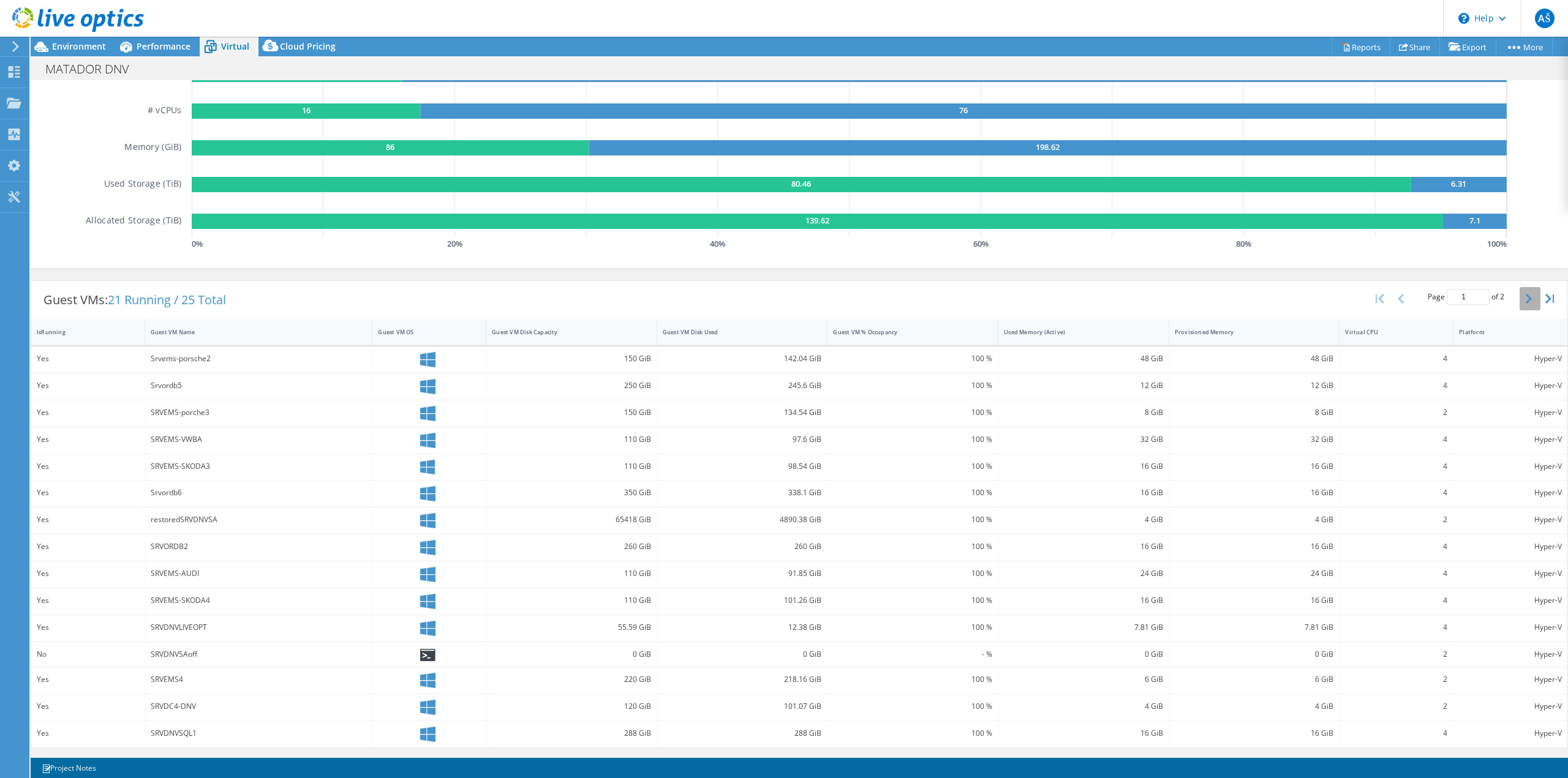
click at [1525, 298] on icon "button" at bounding box center [1528, 298] width 6 height 10
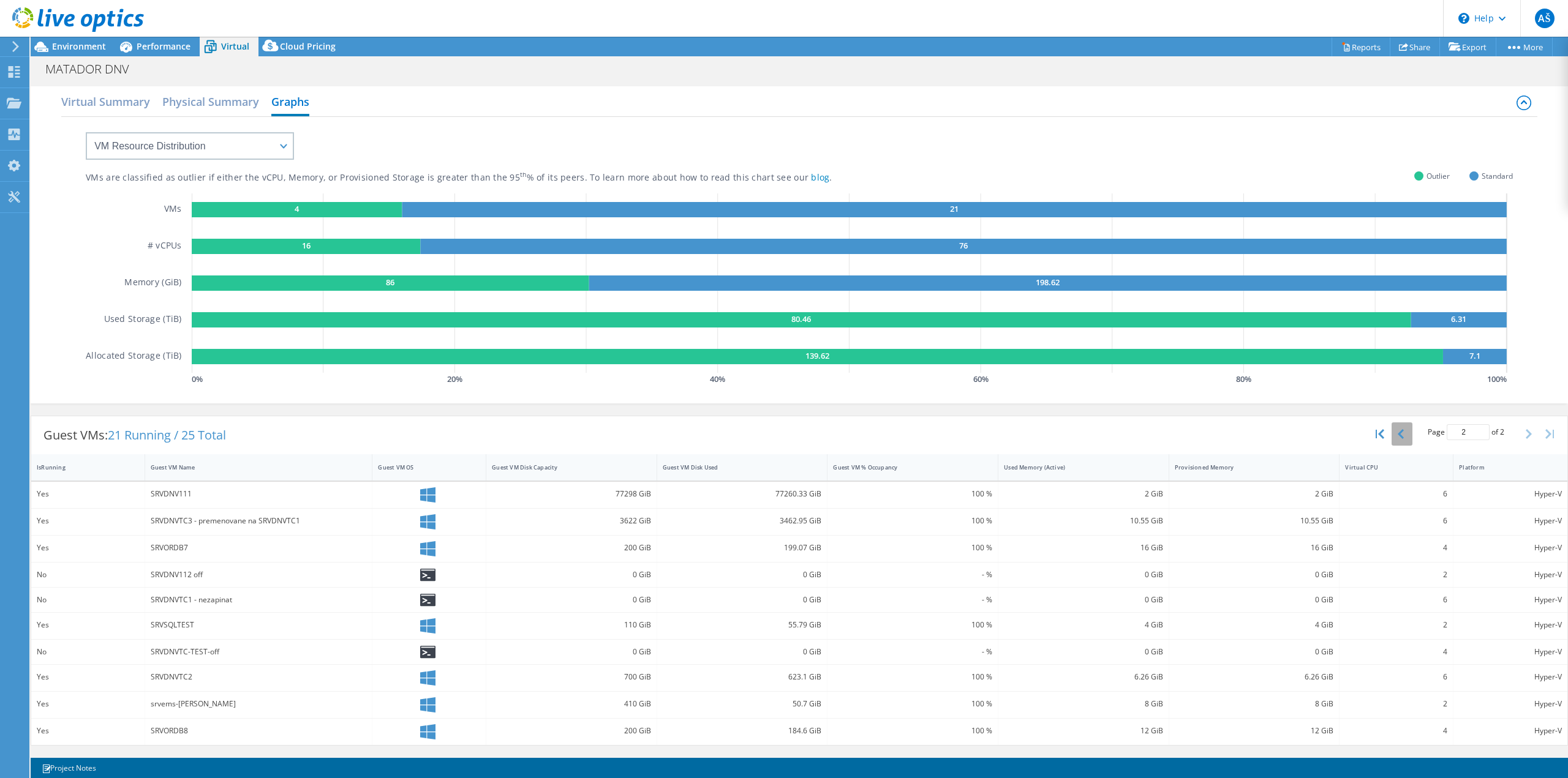
click at [1403, 433] on icon "button" at bounding box center [1400, 433] width 6 height 10
type input "1"
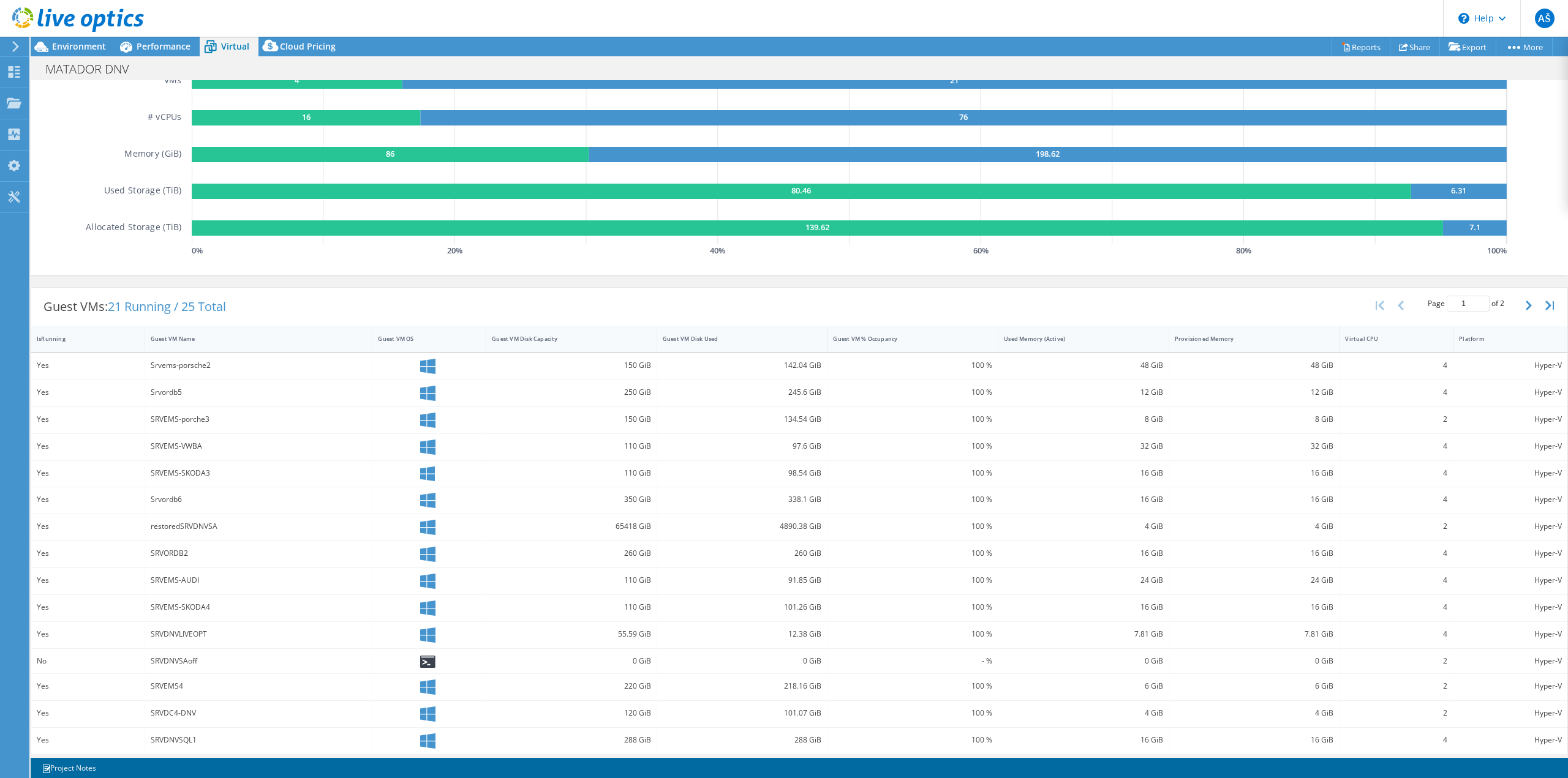
scroll to position [136, 0]
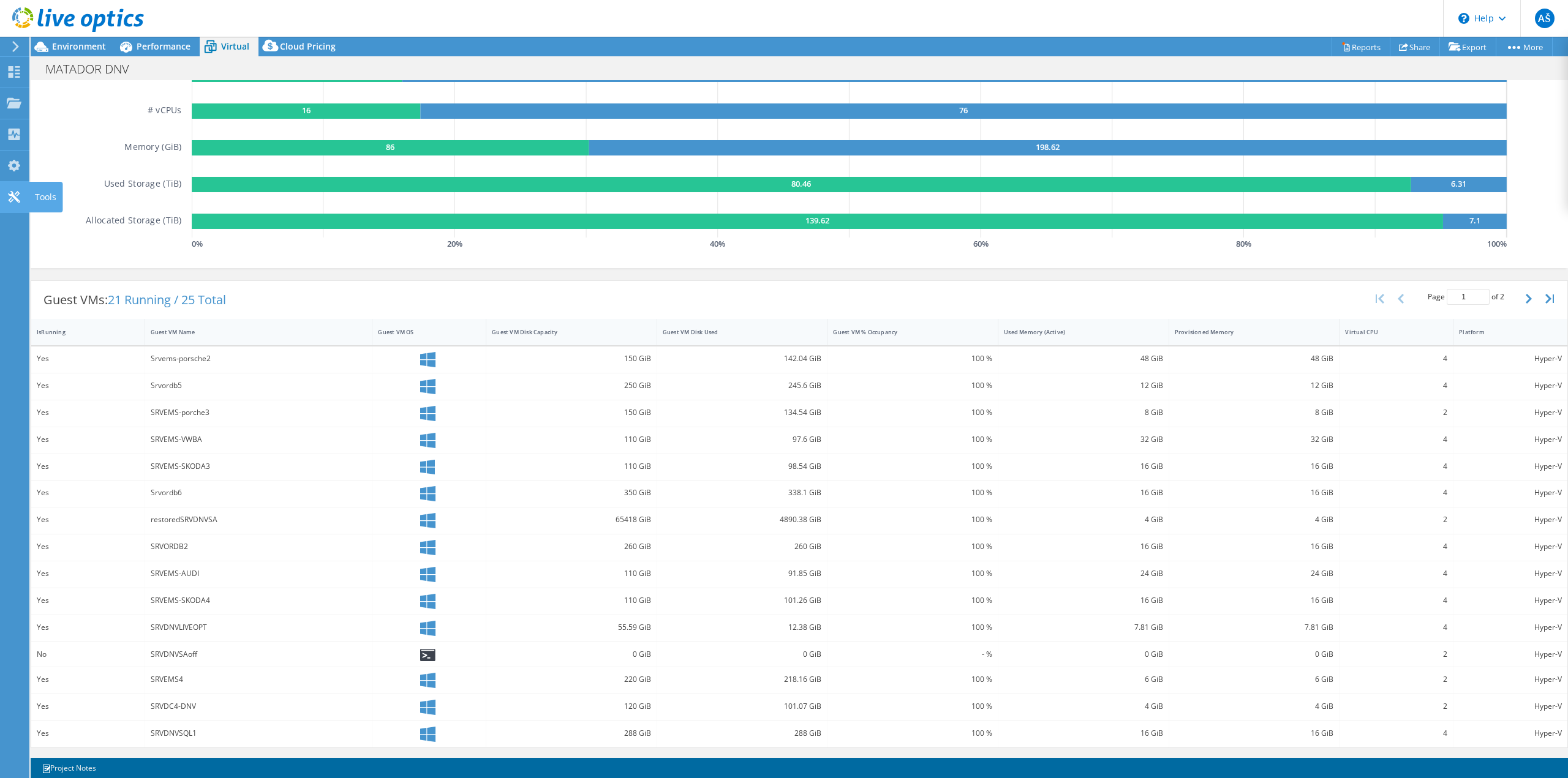
click at [19, 202] on use at bounding box center [13, 196] width 11 height 11
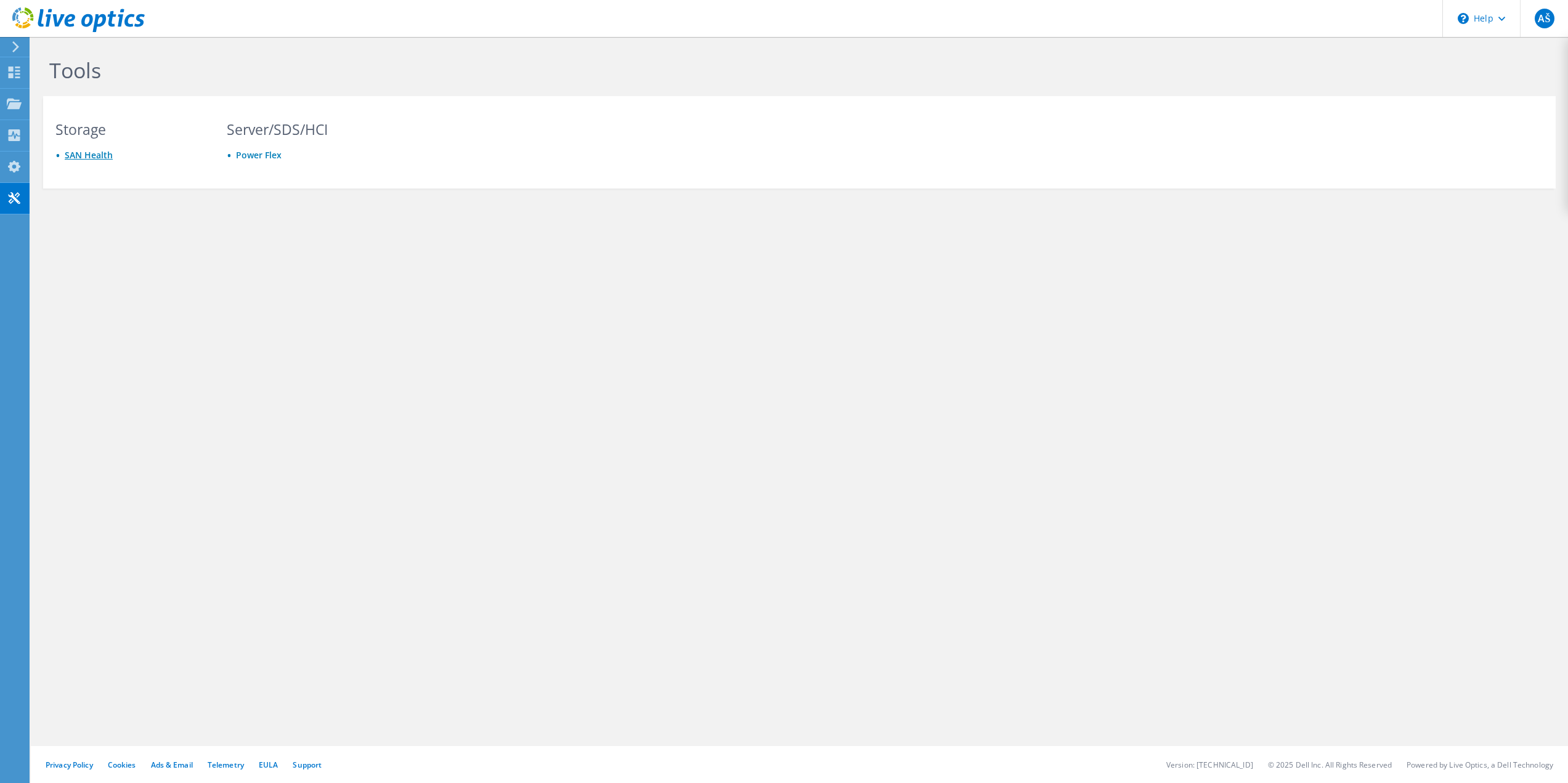
click at [97, 158] on link "SAN Health" at bounding box center [88, 154] width 48 height 11
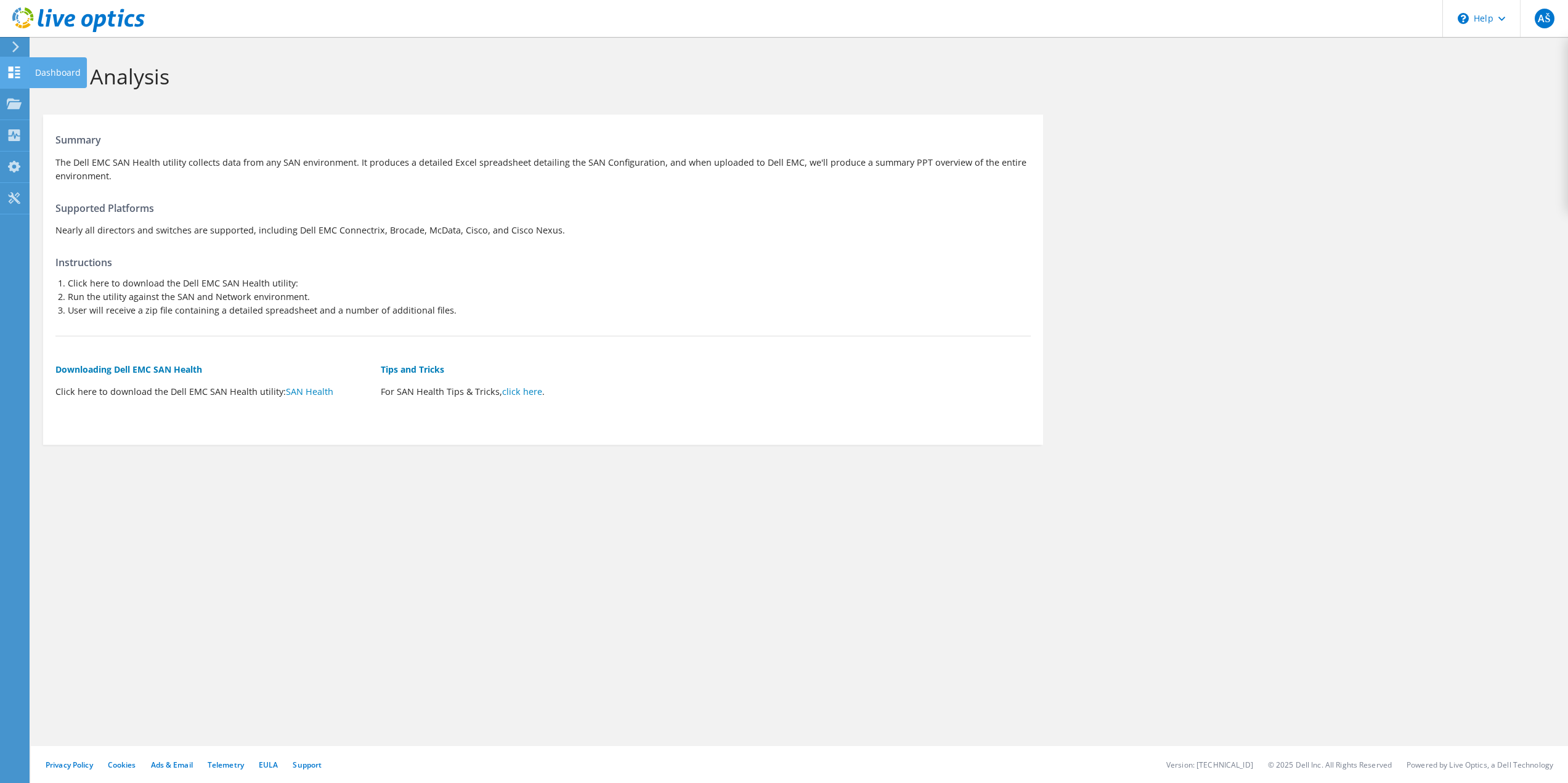
click at [8, 69] on icon at bounding box center [14, 72] width 15 height 11
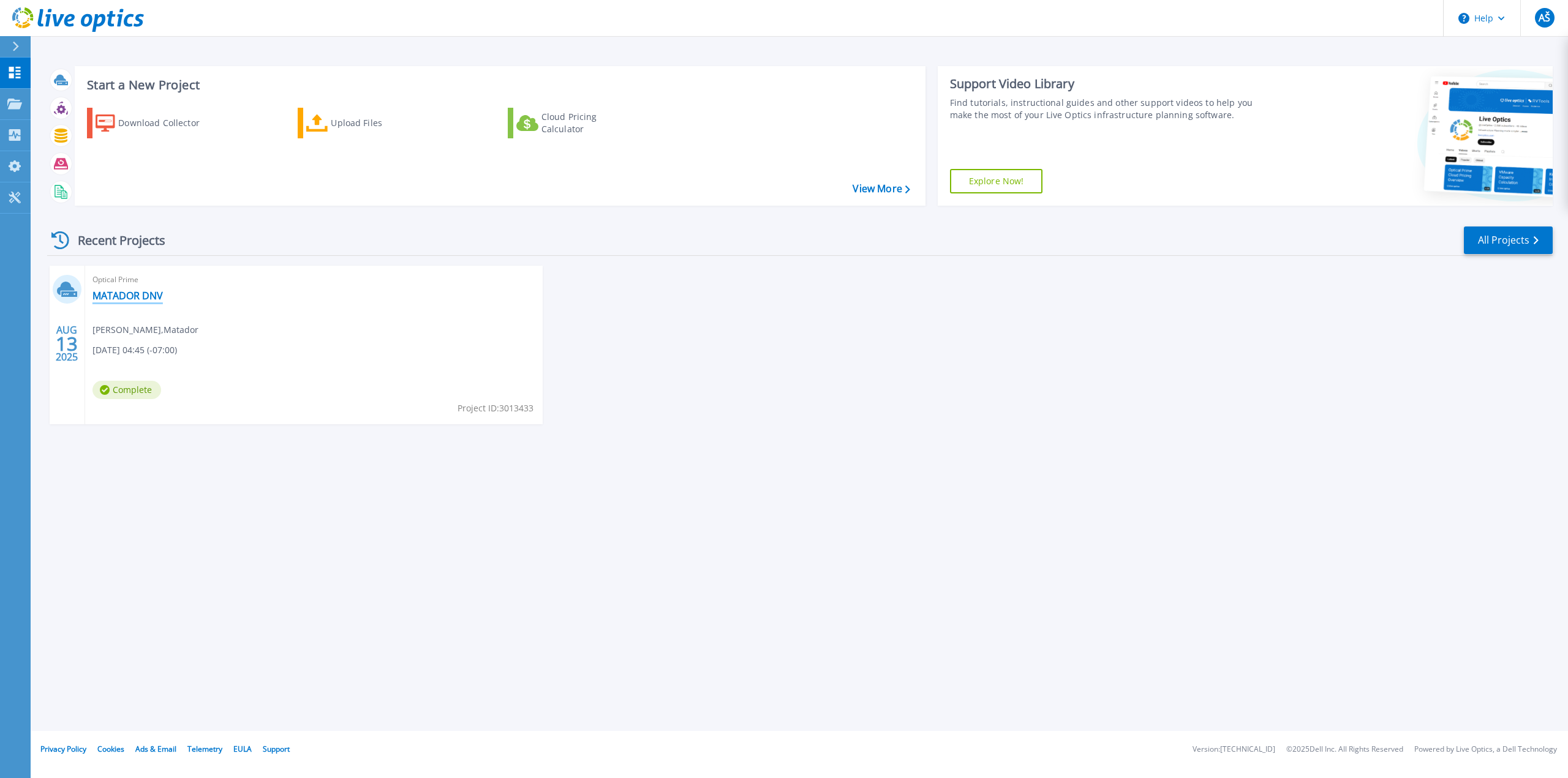
click at [145, 297] on link "MATADOR DNV" at bounding box center [128, 296] width 70 height 12
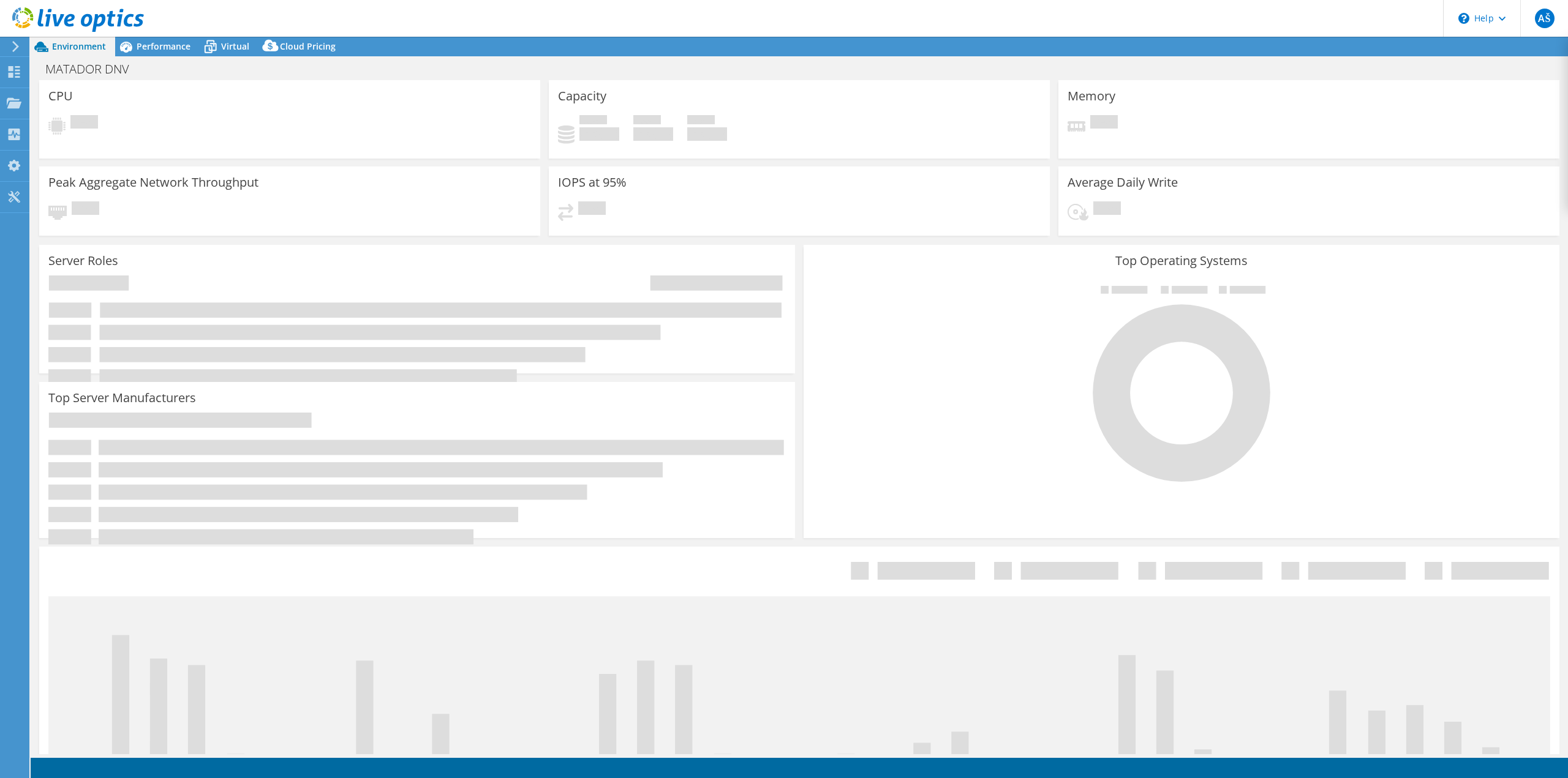
select select "USD"
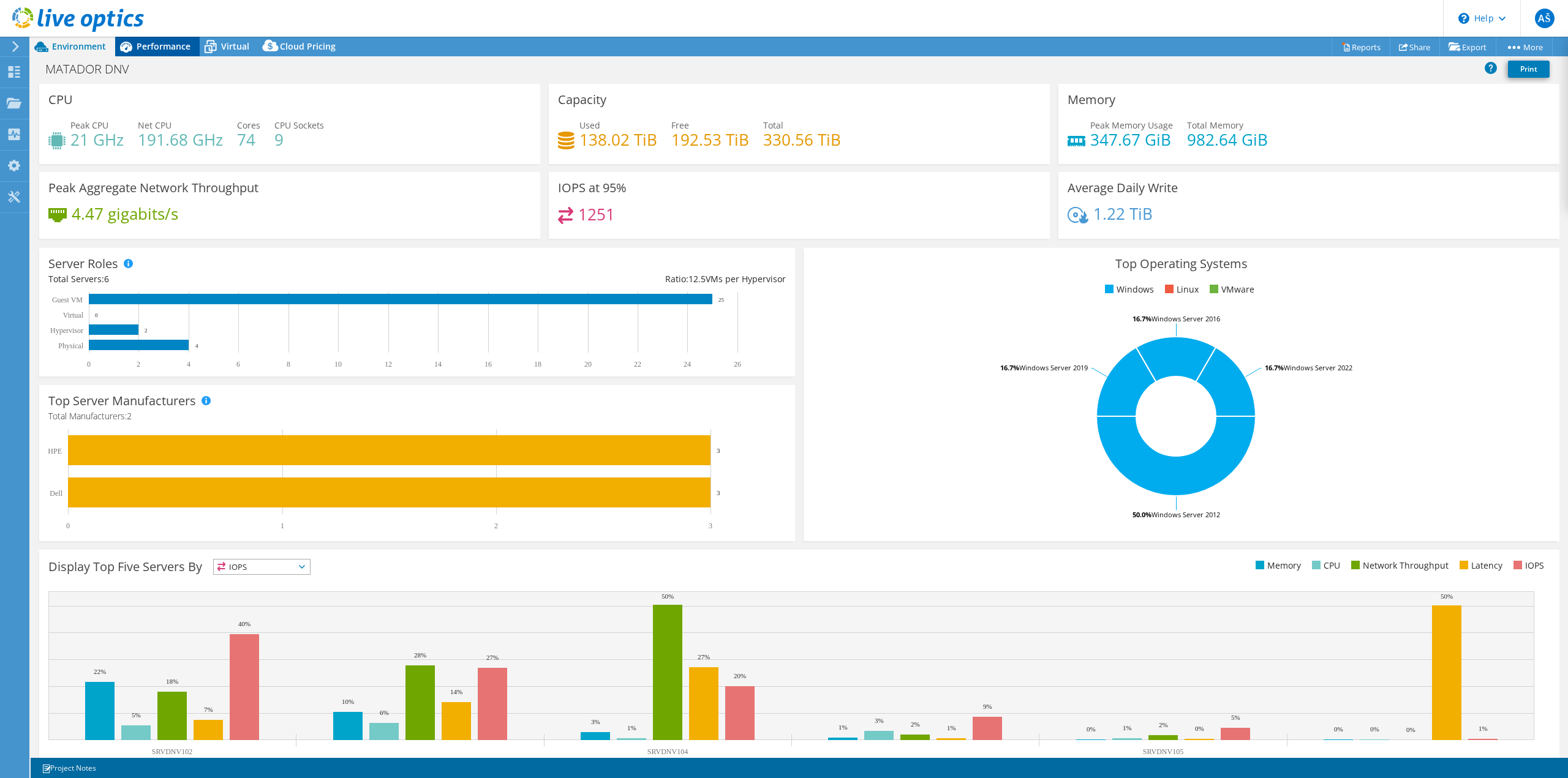
click at [150, 44] on span "Performance" at bounding box center [164, 46] width 54 height 11
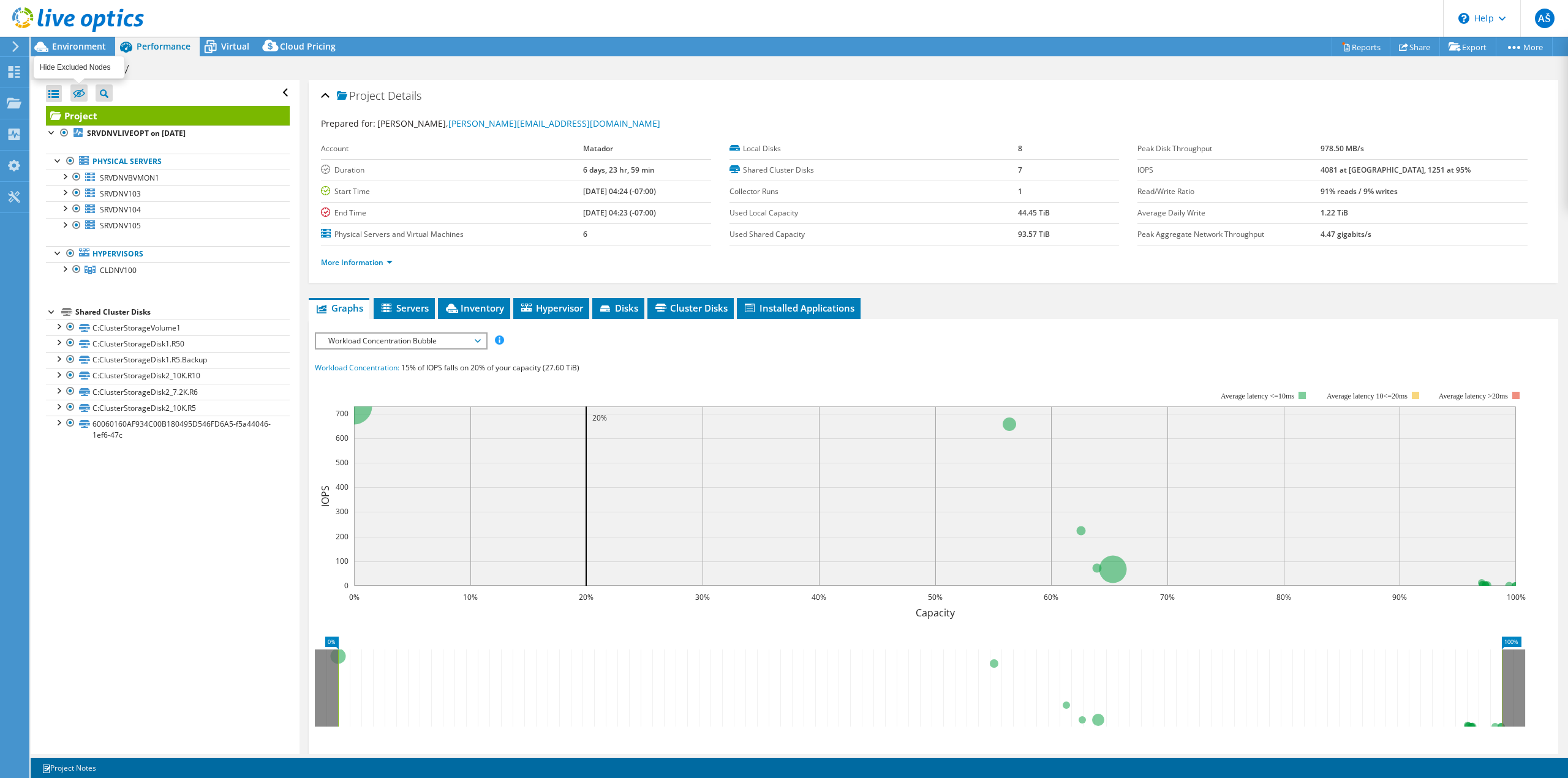
click at [81, 92] on icon at bounding box center [79, 94] width 12 height 9
click at [0, 0] on input "checkbox" at bounding box center [0, 0] width 0 height 0
click at [79, 97] on icon at bounding box center [79, 94] width 12 height 9
click at [0, 0] on input "checkbox" at bounding box center [0, 0] width 0 height 0
click at [387, 263] on link "More Information" at bounding box center [357, 263] width 72 height 11
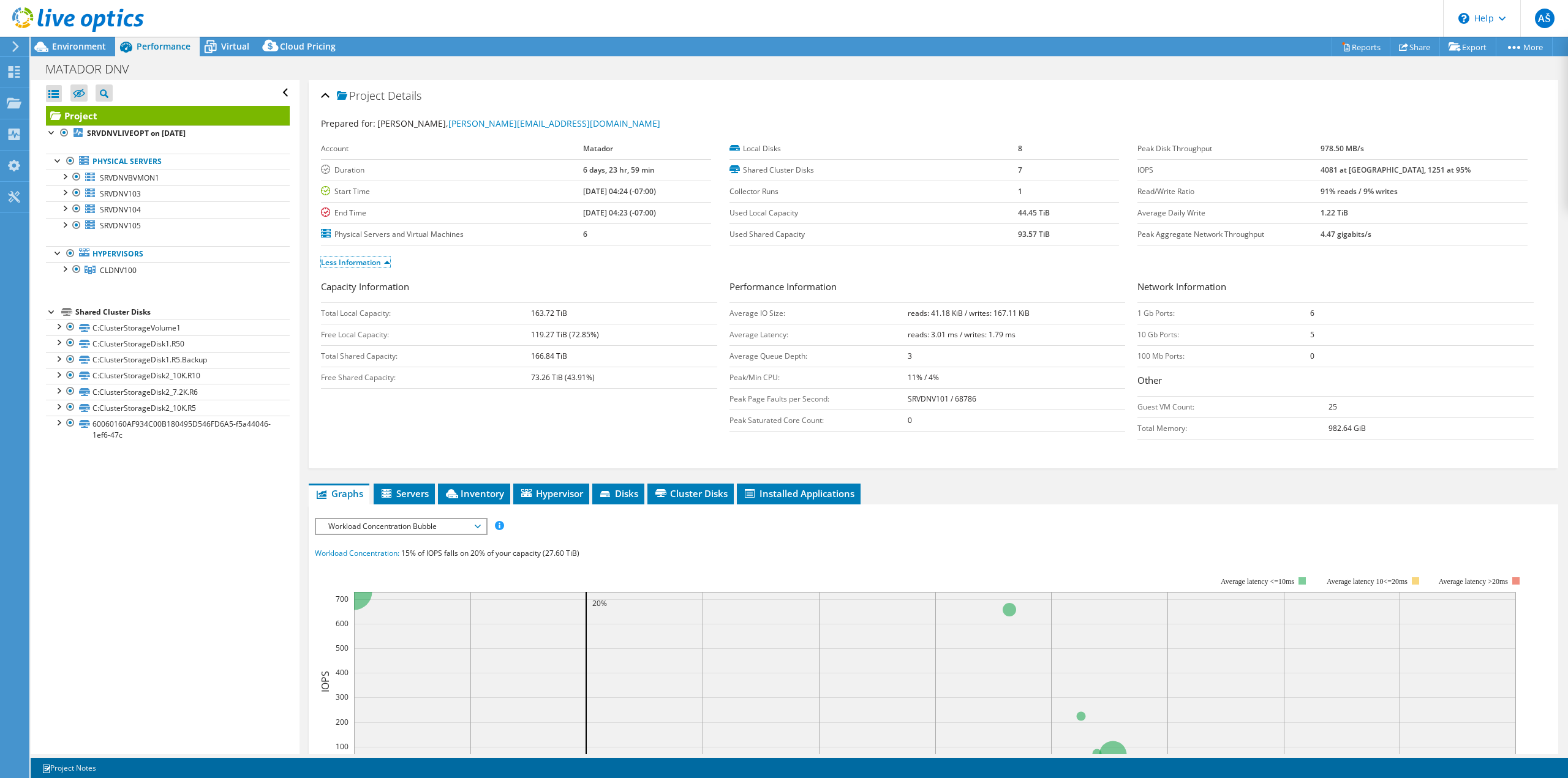
scroll to position [184, 0]
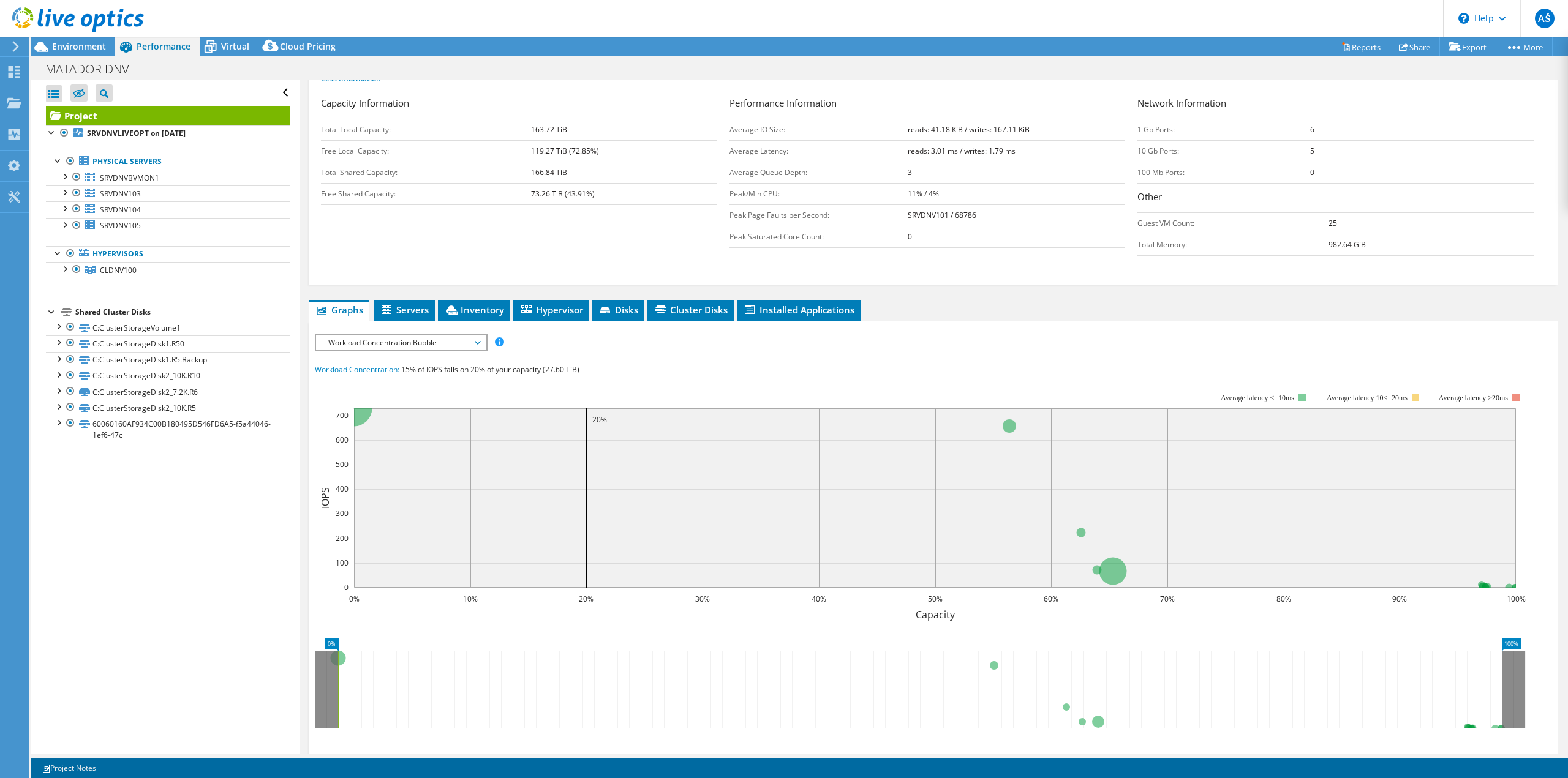
click at [397, 341] on span "Workload Concentration Bubble" at bounding box center [401, 342] width 158 height 15
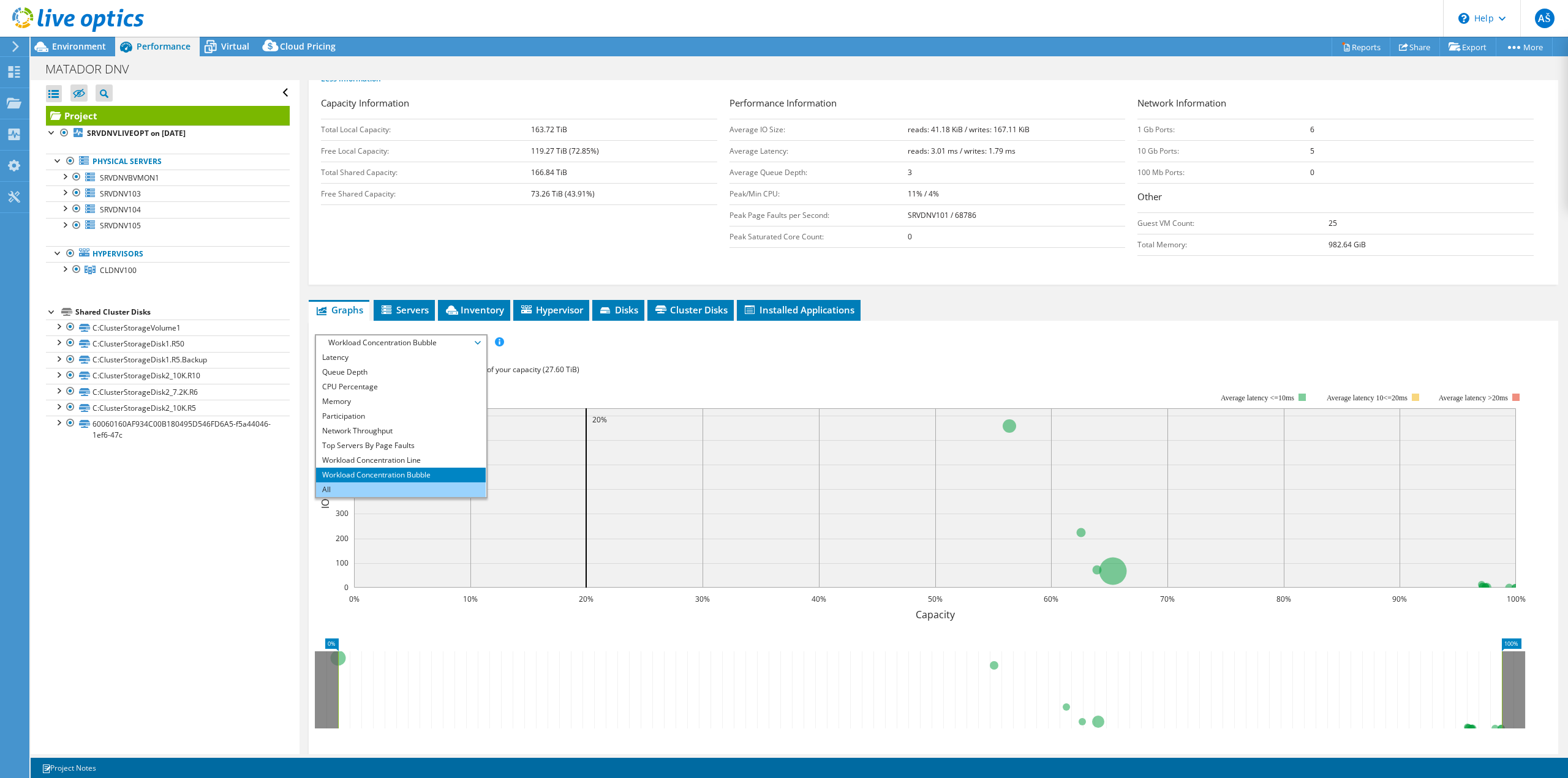
click at [376, 484] on li "All" at bounding box center [401, 489] width 170 height 15
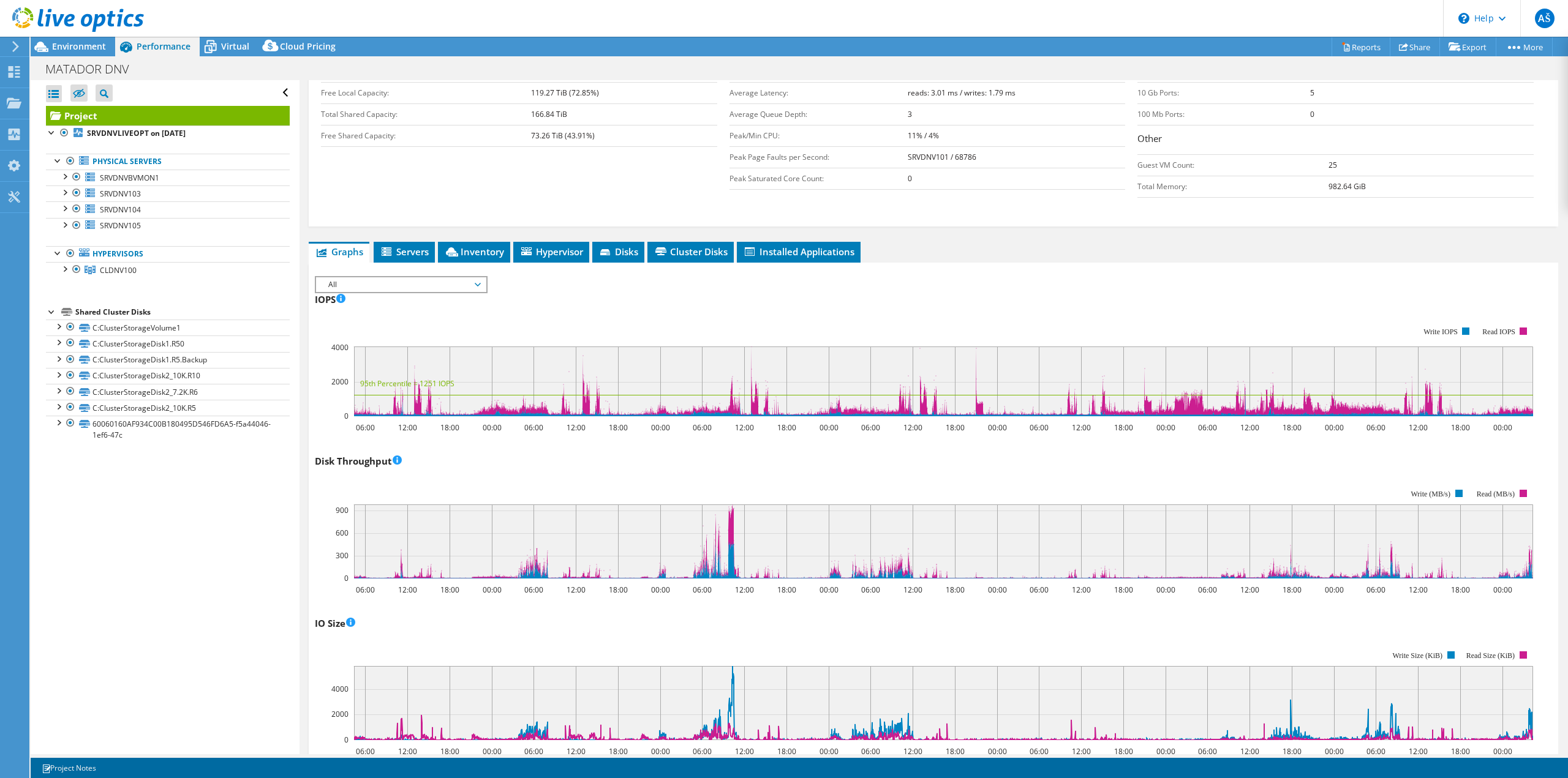
scroll to position [0, 0]
